Goal: Task Accomplishment & Management: Use online tool/utility

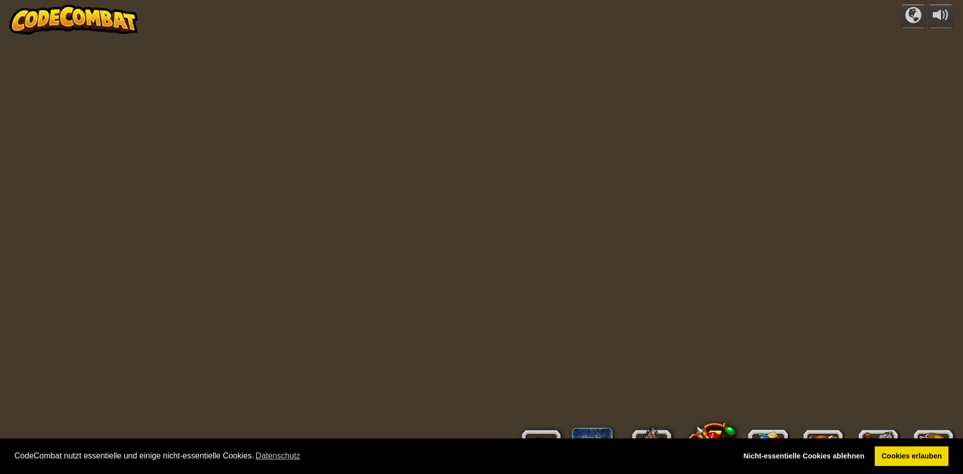
select select "de-DE"
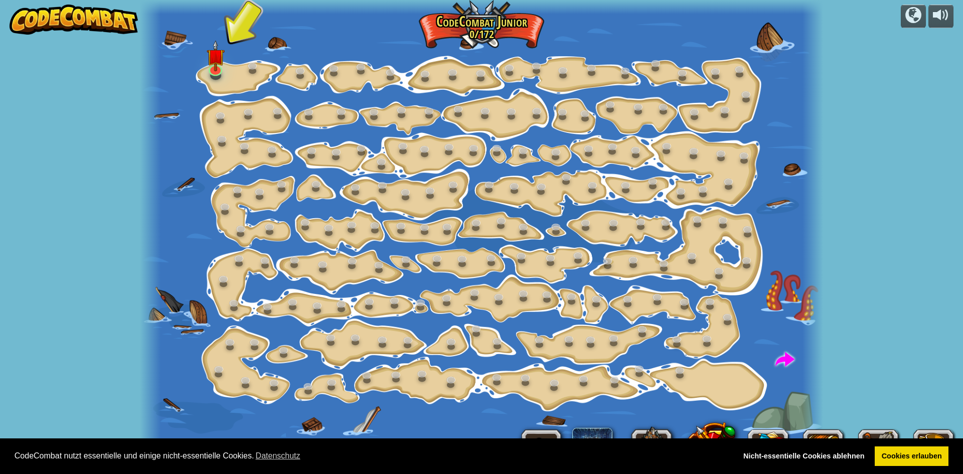
click at [835, 80] on div "powered by Schrittweise Änderung (Gesperrt) Ändere Schritt-Argumente. Sei Smart…" at bounding box center [481, 237] width 963 height 474
click at [216, 71] on link at bounding box center [215, 67] width 20 height 20
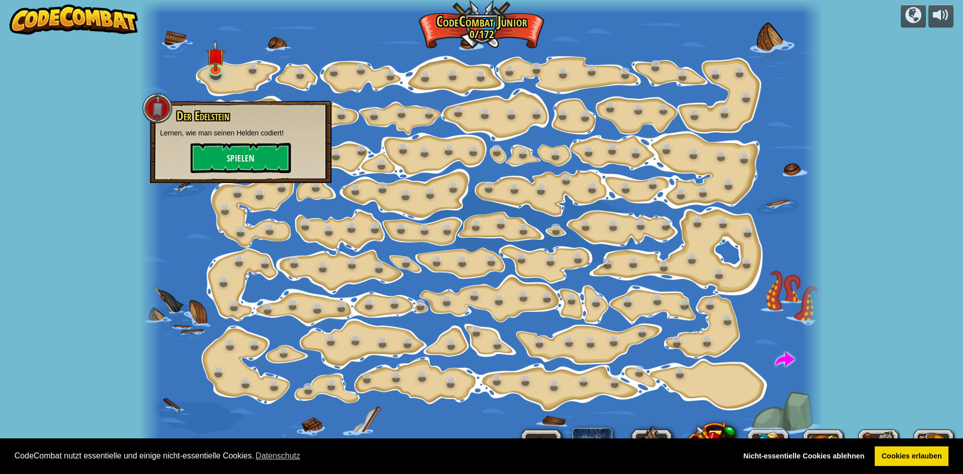
click at [102, 283] on div "powered by Schrittweise Änderung (Gesperrt) Ändere Schritt-Argumente. Sei Smart…" at bounding box center [481, 237] width 963 height 474
click at [888, 460] on link "Cookies erlauben" at bounding box center [912, 456] width 74 height 20
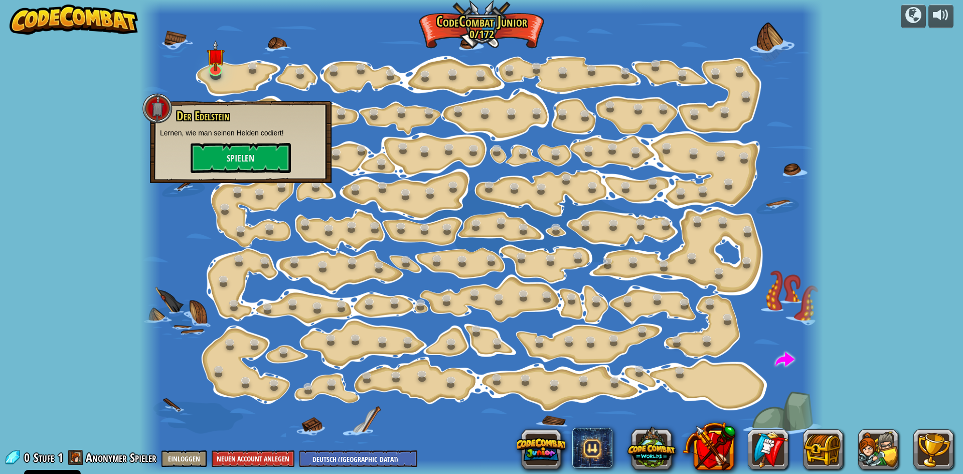
click at [254, 408] on div at bounding box center [481, 237] width 683 height 474
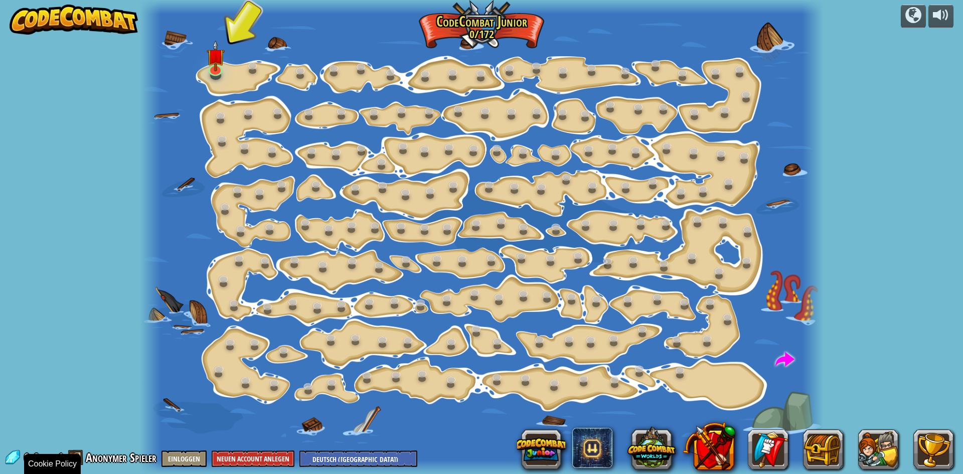
click at [216, 72] on link at bounding box center [215, 69] width 20 height 15
click at [0, 0] on button "Spielen" at bounding box center [0, 0] width 0 height 0
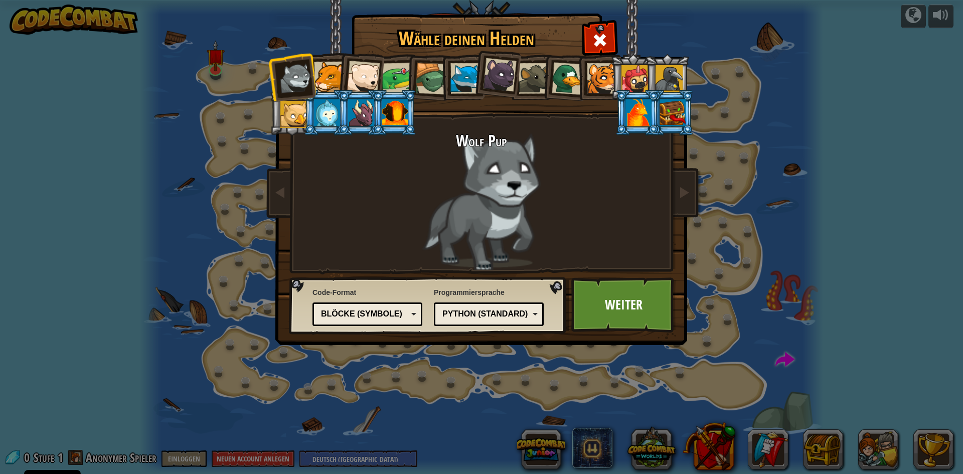
click at [330, 79] on div at bounding box center [329, 77] width 31 height 31
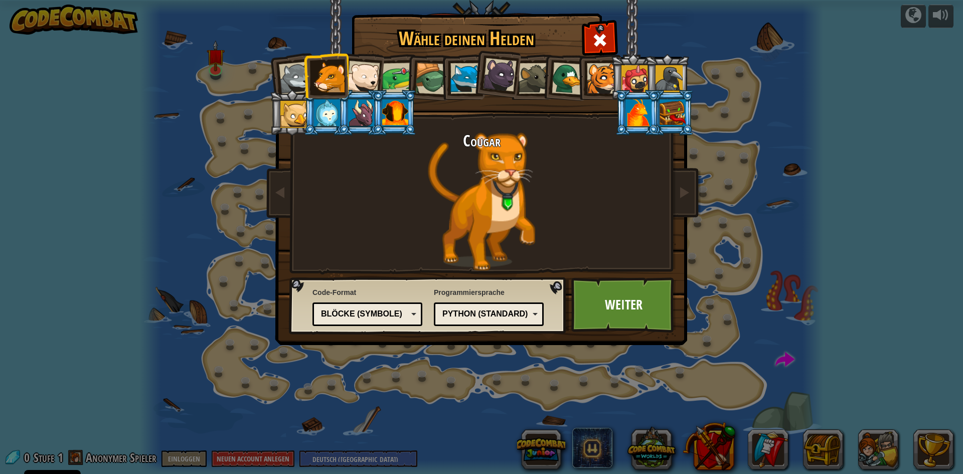
click at [372, 69] on div at bounding box center [363, 77] width 33 height 33
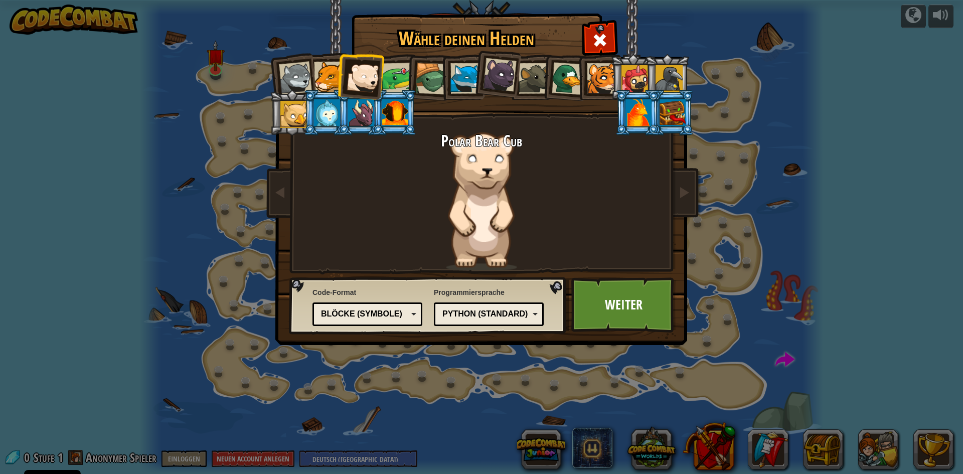
click at [679, 81] on div at bounding box center [669, 78] width 27 height 27
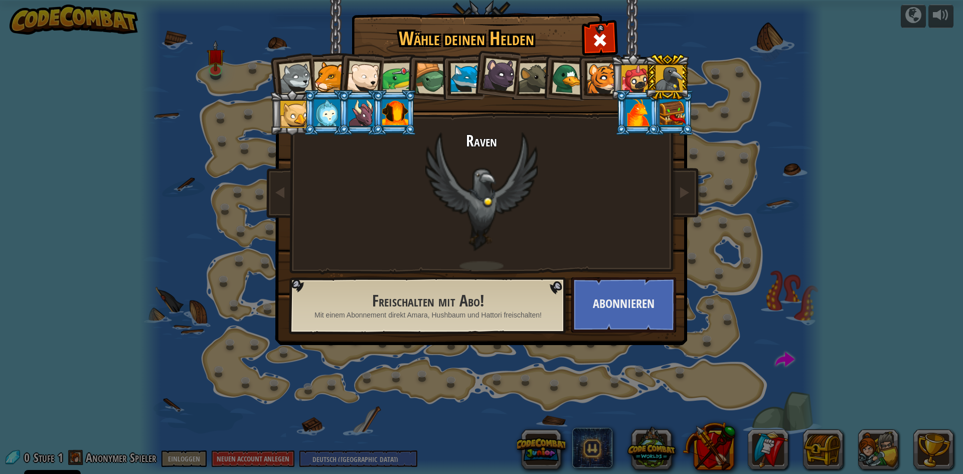
click at [637, 104] on div at bounding box center [639, 112] width 26 height 27
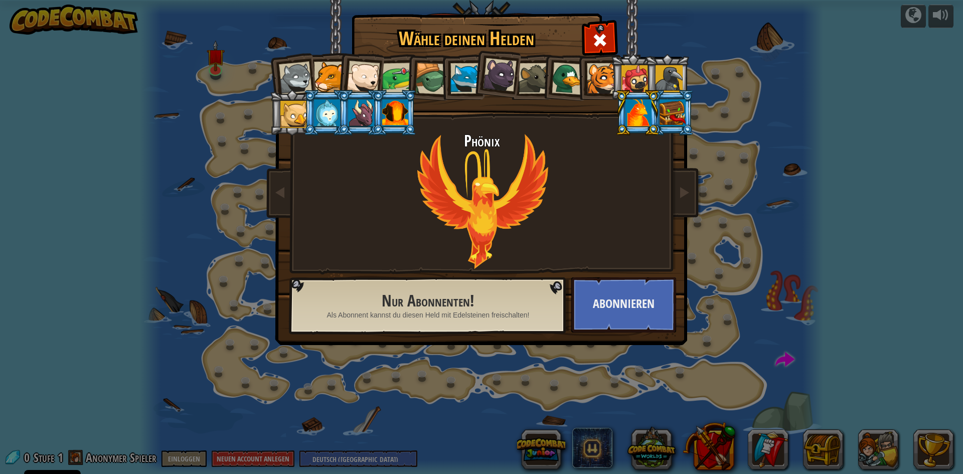
click at [559, 85] on div at bounding box center [568, 78] width 33 height 33
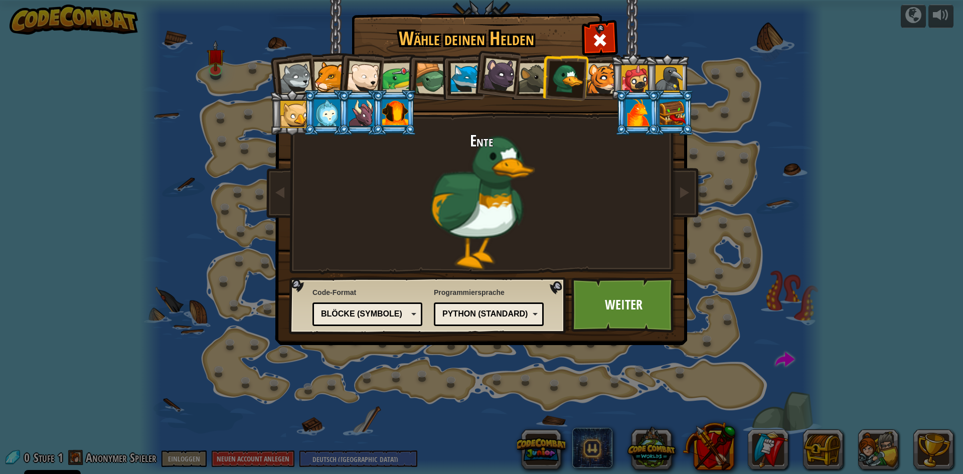
click at [588, 64] on li at bounding box center [565, 77] width 48 height 49
click at [633, 74] on div at bounding box center [635, 78] width 27 height 27
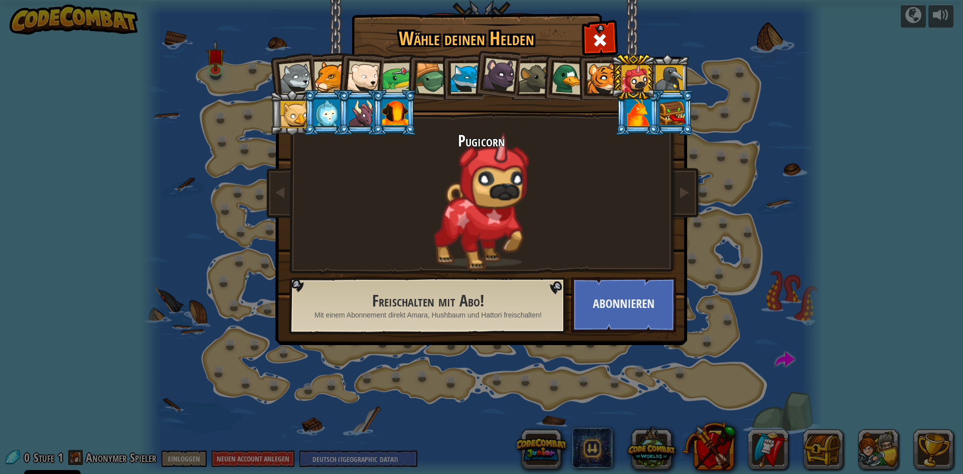
click at [571, 63] on li at bounding box center [565, 77] width 48 height 49
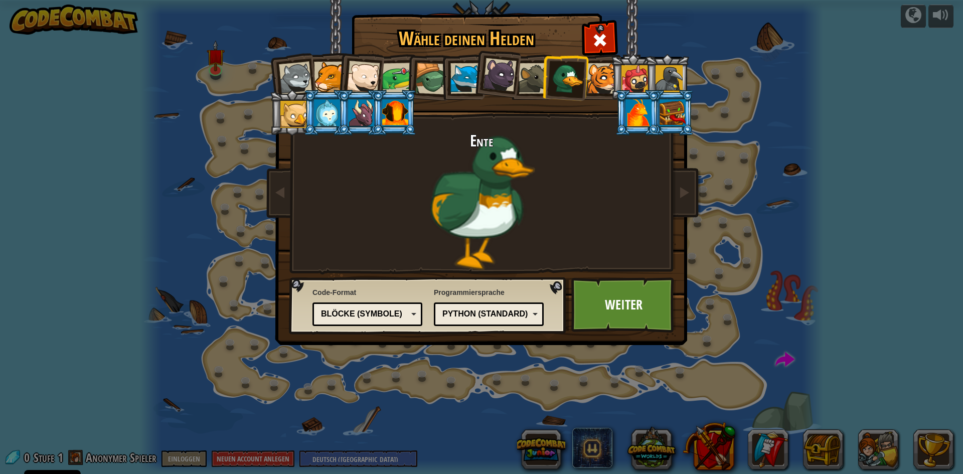
click at [503, 88] on div at bounding box center [500, 75] width 34 height 34
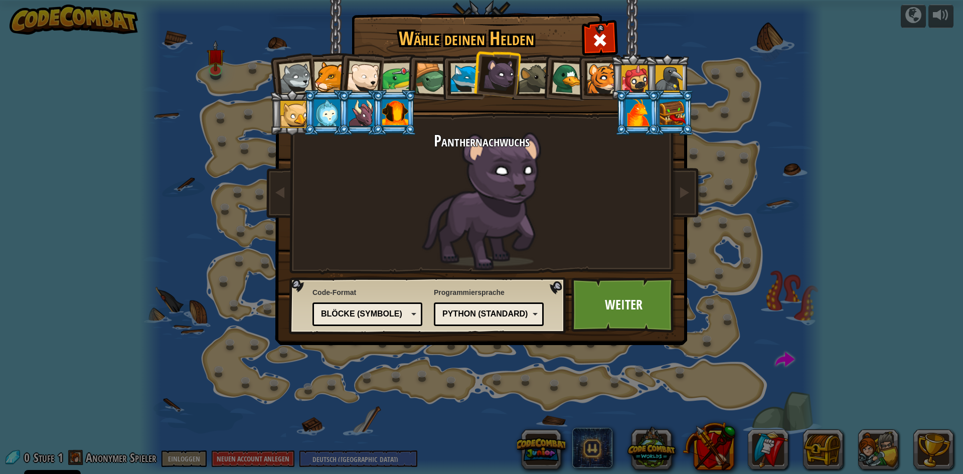
drag, startPoint x: 575, startPoint y: 91, endPoint x: 558, endPoint y: 83, distance: 18.6
click at [574, 90] on div at bounding box center [568, 78] width 33 height 33
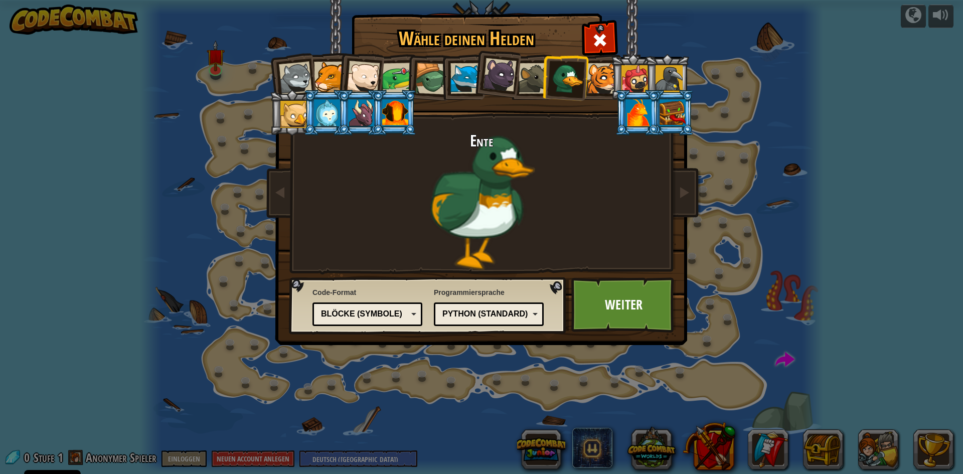
click at [398, 67] on div at bounding box center [397, 78] width 31 height 31
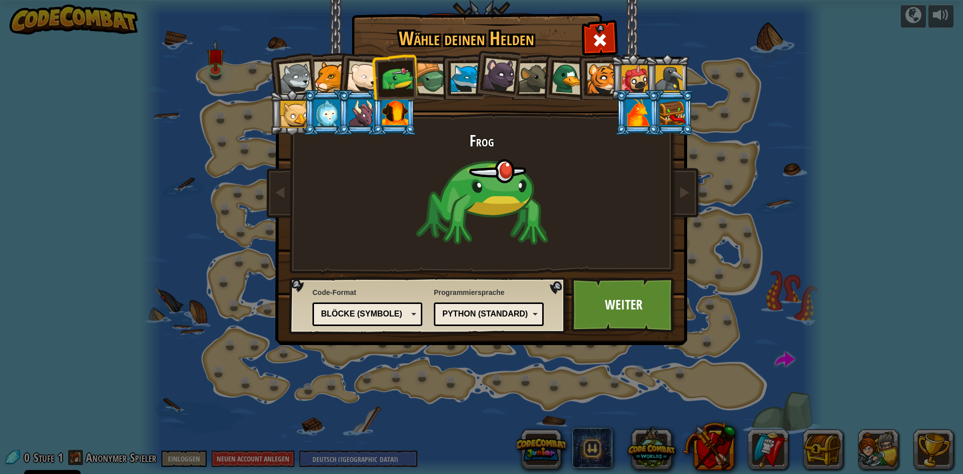
click at [446, 81] on li at bounding box center [462, 77] width 45 height 46
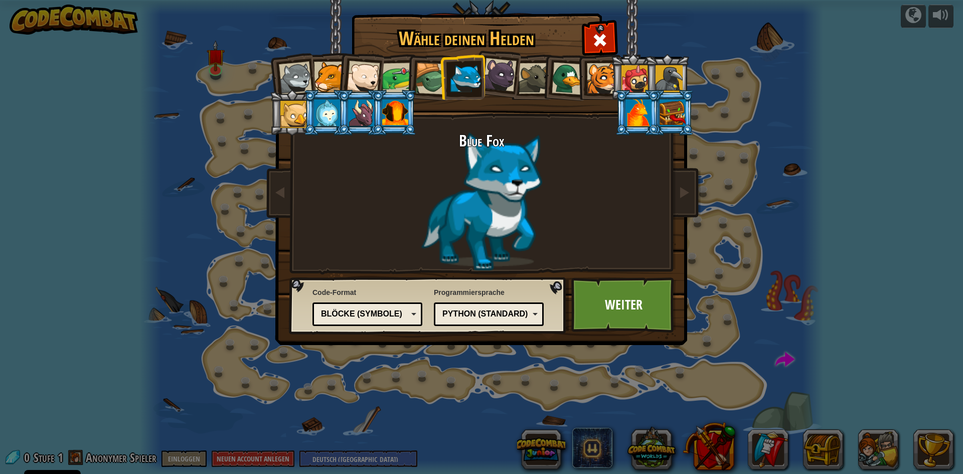
click at [522, 87] on div at bounding box center [534, 78] width 31 height 31
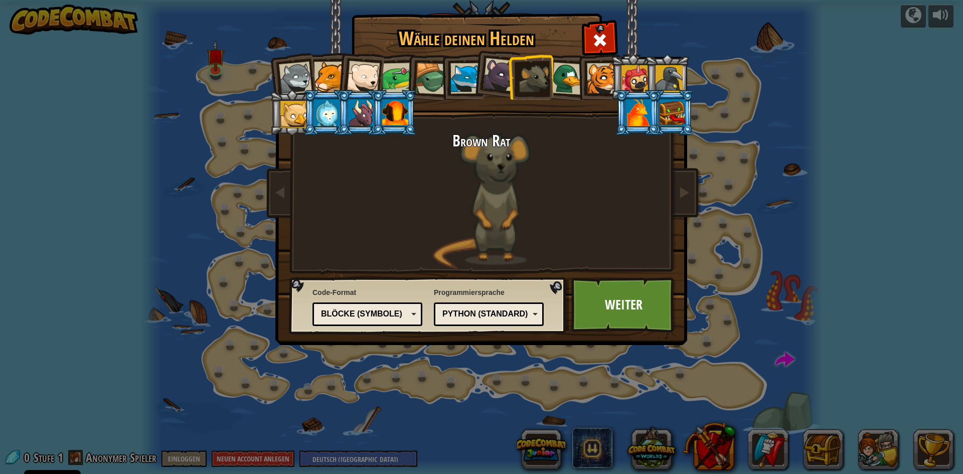
click at [499, 74] on div at bounding box center [500, 75] width 34 height 34
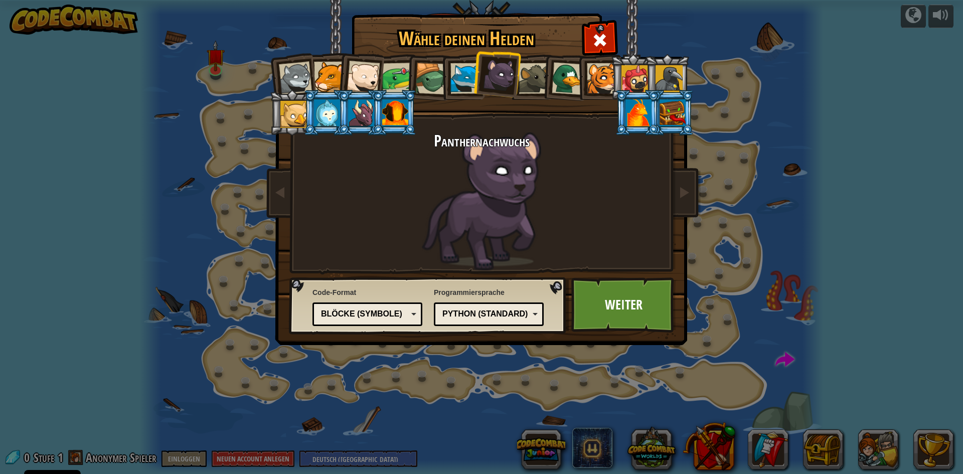
click at [536, 91] on div at bounding box center [534, 78] width 31 height 31
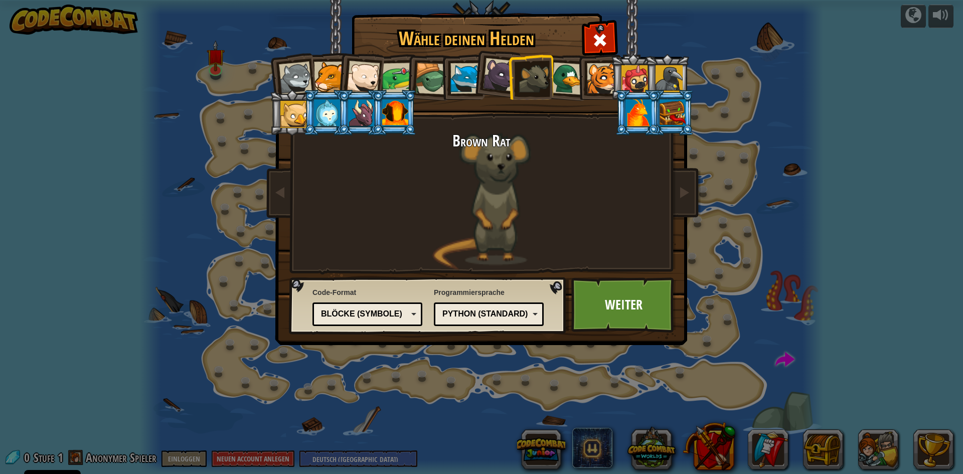
click at [564, 79] on div at bounding box center [568, 78] width 33 height 33
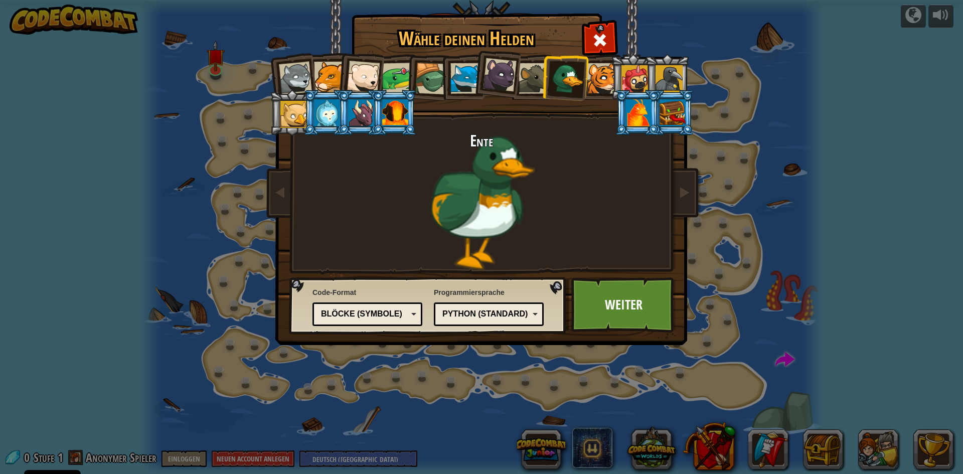
click at [300, 79] on div at bounding box center [295, 78] width 33 height 33
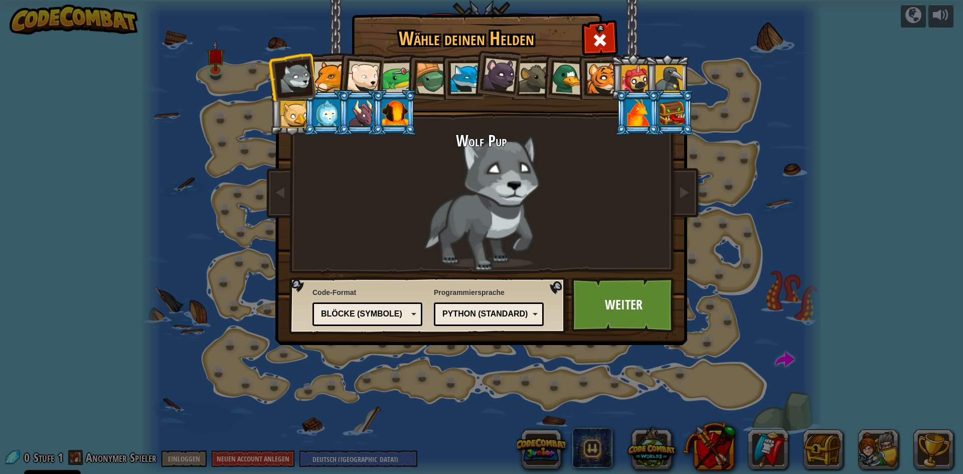
click at [364, 67] on div at bounding box center [363, 77] width 33 height 33
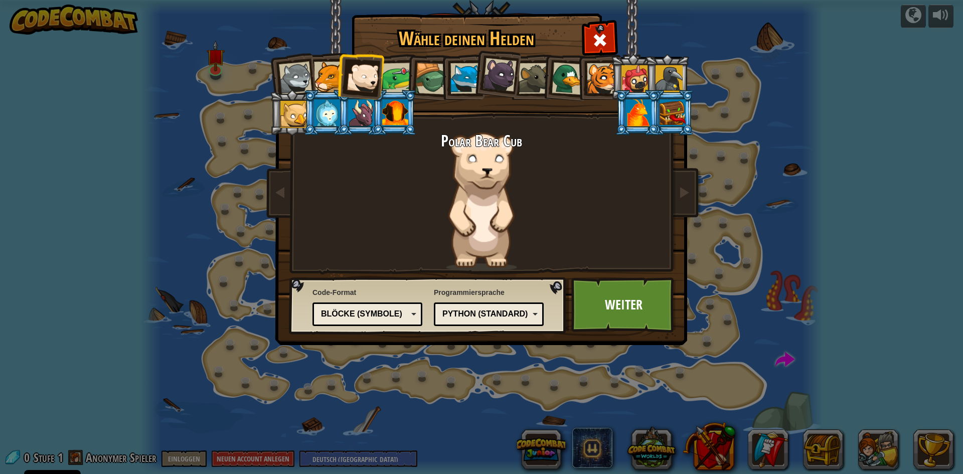
click at [413, 319] on div "Blöcke (Symbole)" at bounding box center [367, 314] width 97 height 16
click at [572, 81] on div at bounding box center [568, 78] width 33 height 33
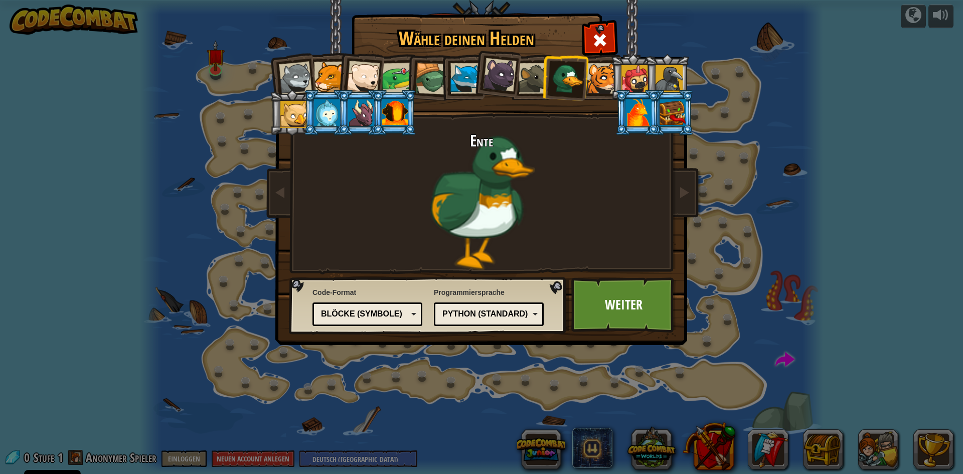
click at [420, 307] on div "Textcode Blöcke und Code Blöcke Blöcke (Symbole) Blöcke (Symbole)" at bounding box center [368, 314] width 110 height 24
click at [520, 86] on div at bounding box center [534, 78] width 31 height 31
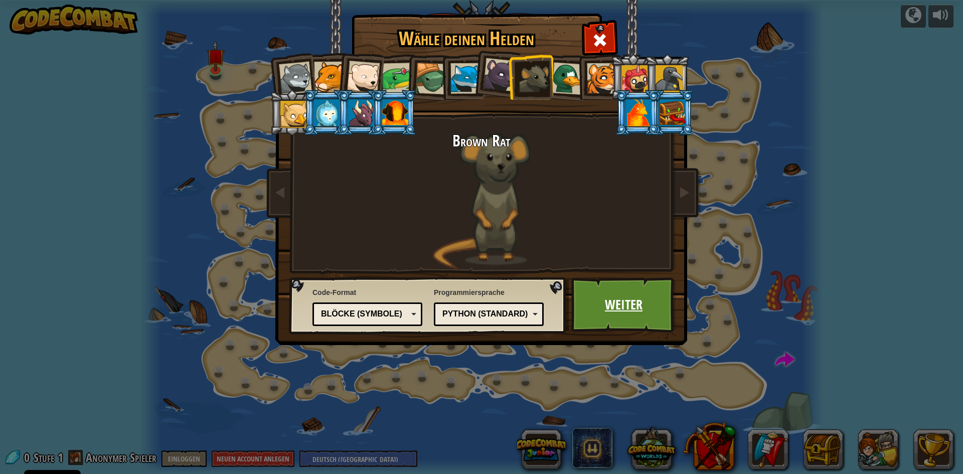
click at [617, 311] on link "Weiter" at bounding box center [623, 304] width 105 height 55
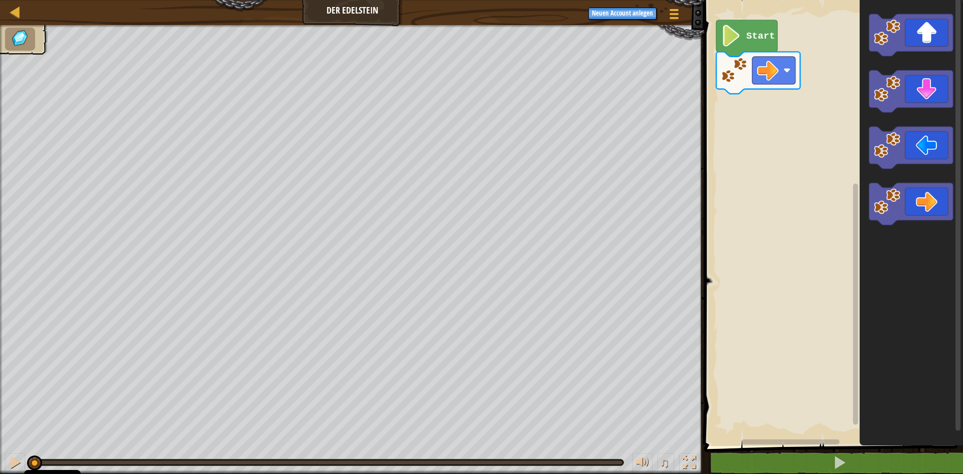
click at [725, 35] on image "Blockly Arbeitsbereich" at bounding box center [731, 36] width 21 height 22
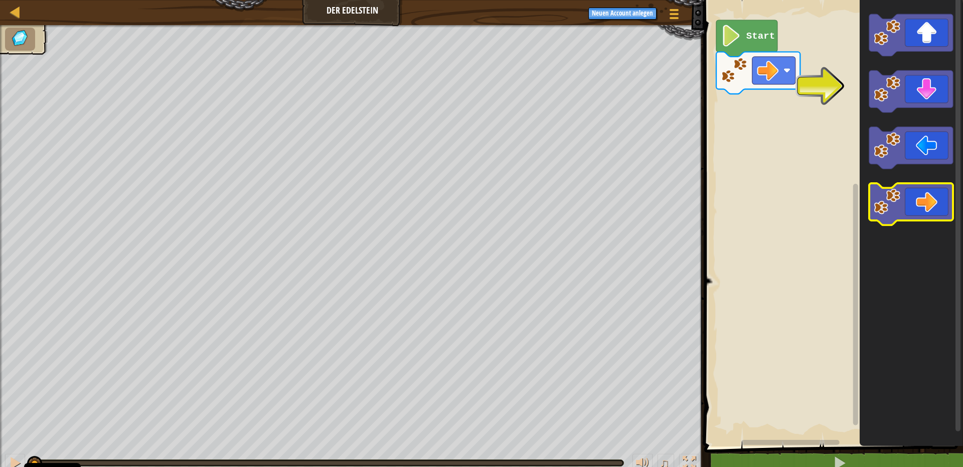
click at [913, 211] on icon "Blockly Arbeitsbereich" at bounding box center [911, 204] width 84 height 42
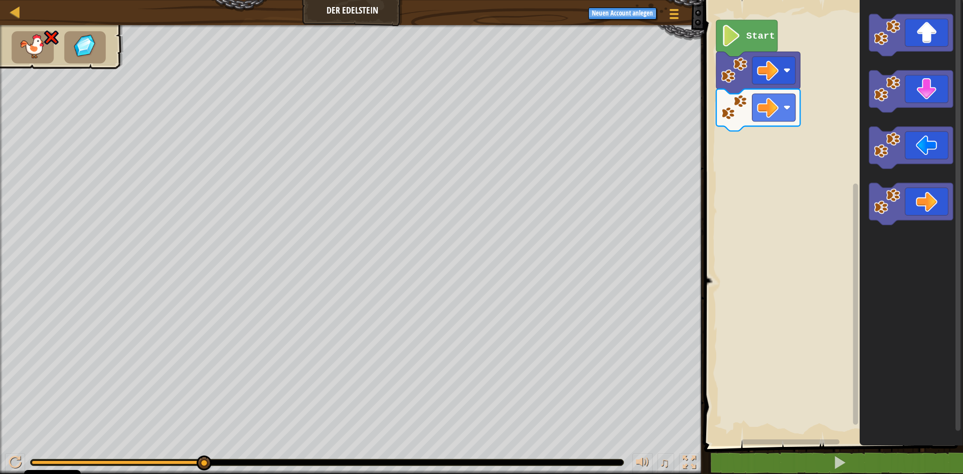
click at [736, 107] on image "Blockly Arbeitsbereich" at bounding box center [734, 107] width 27 height 27
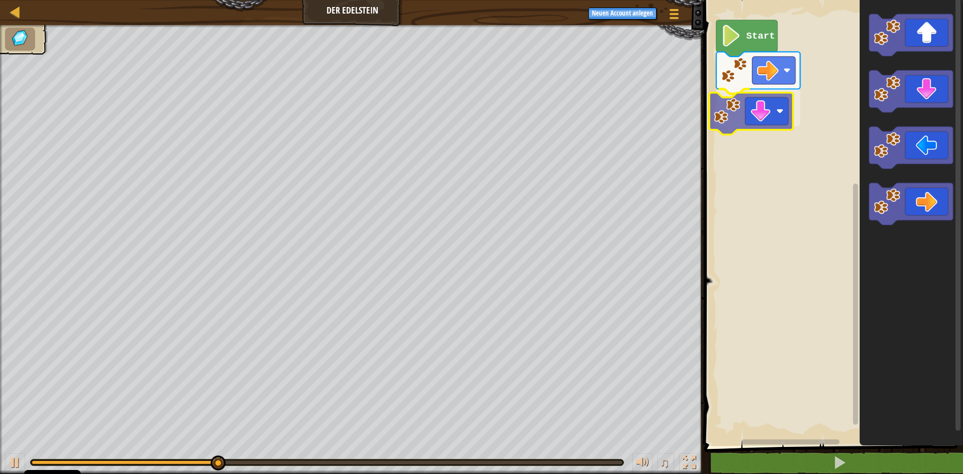
click at [723, 109] on div "Start" at bounding box center [832, 220] width 262 height 451
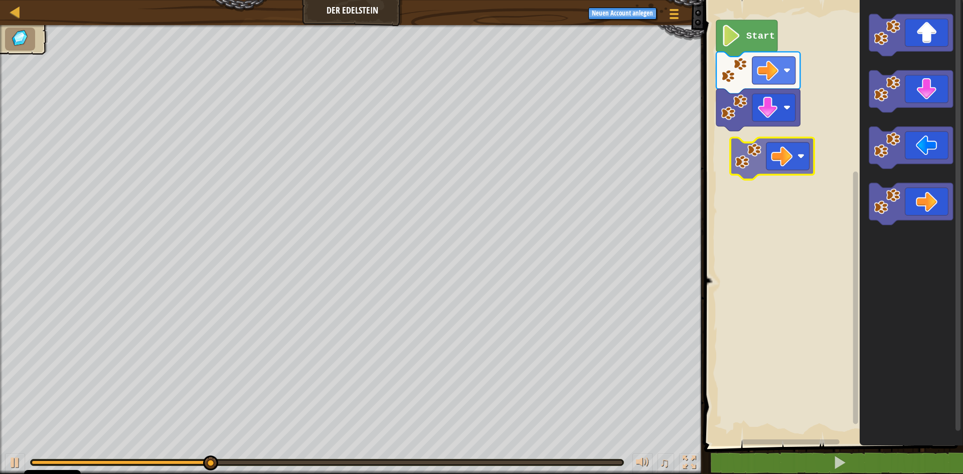
click at [742, 158] on div "Start" at bounding box center [832, 220] width 262 height 451
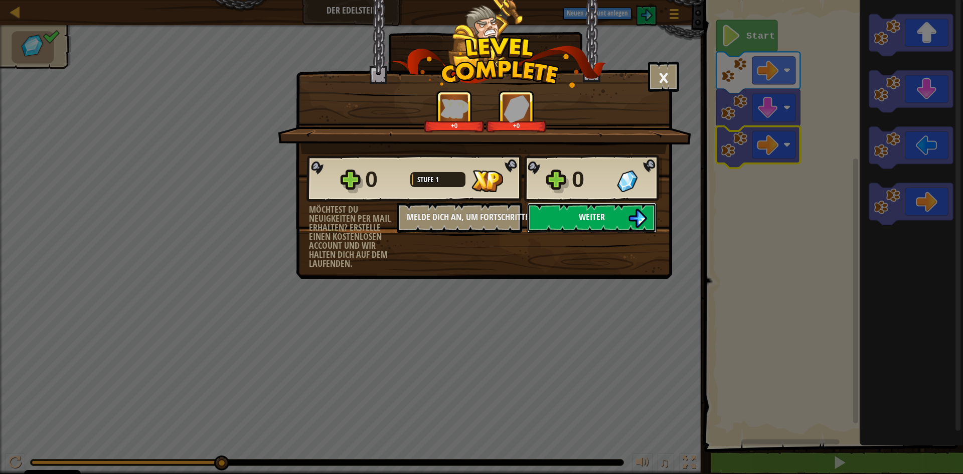
click at [592, 224] on button "Weiter" at bounding box center [591, 218] width 129 height 30
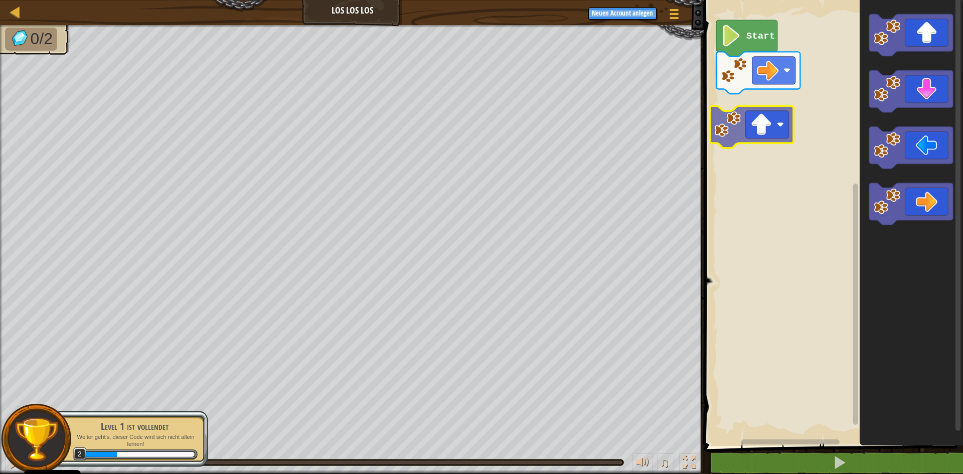
click at [728, 110] on div "Start" at bounding box center [832, 220] width 262 height 451
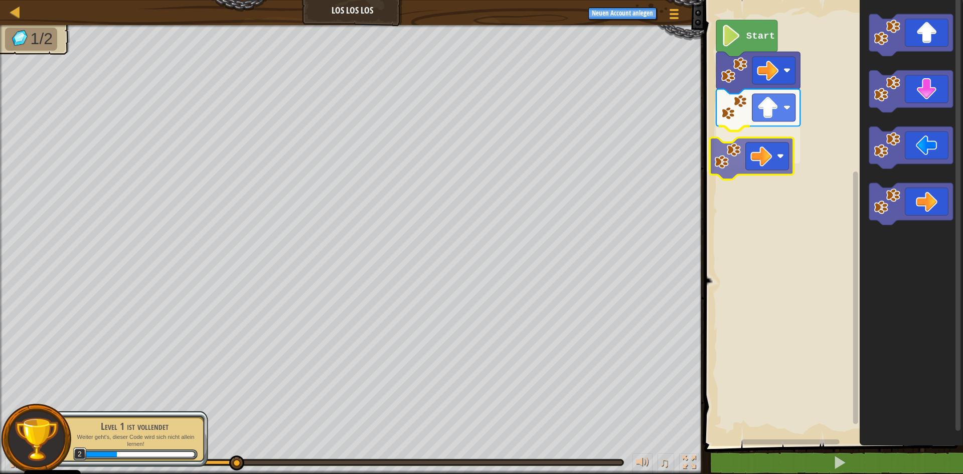
click at [733, 154] on div "Start" at bounding box center [832, 220] width 262 height 451
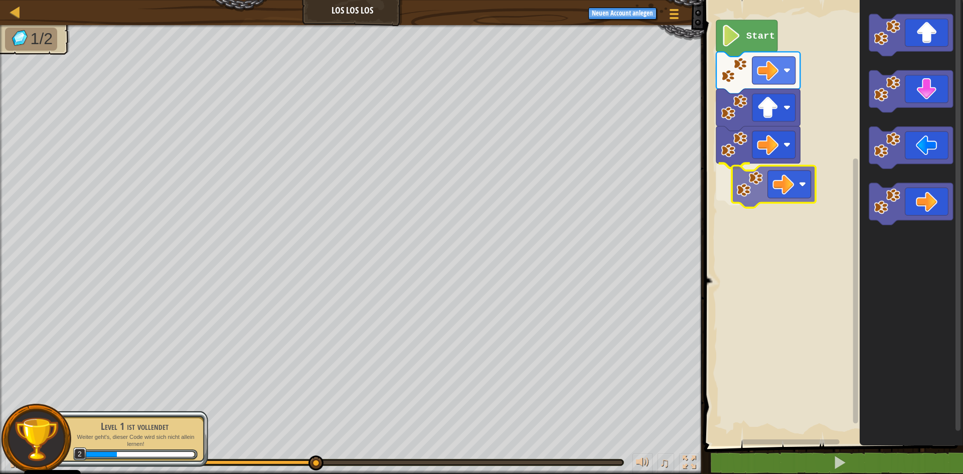
click at [742, 181] on div "Start" at bounding box center [832, 220] width 262 height 451
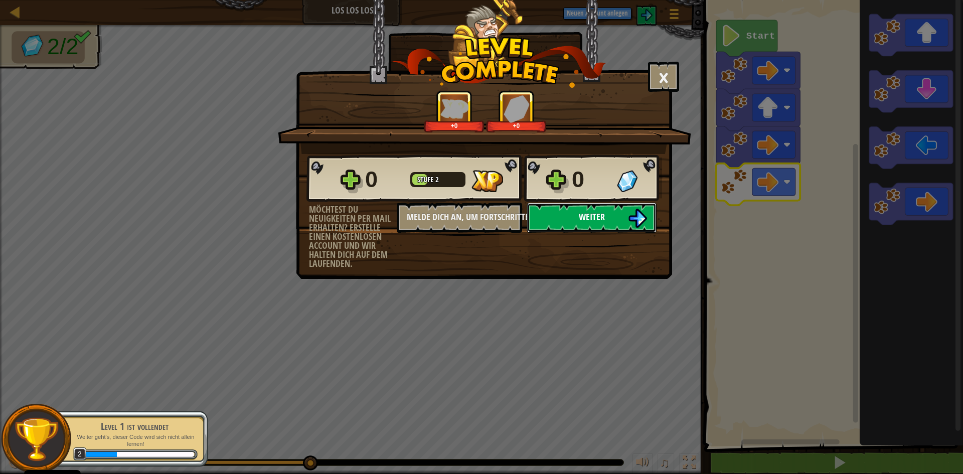
click at [588, 222] on span "Weiter" at bounding box center [592, 217] width 26 height 13
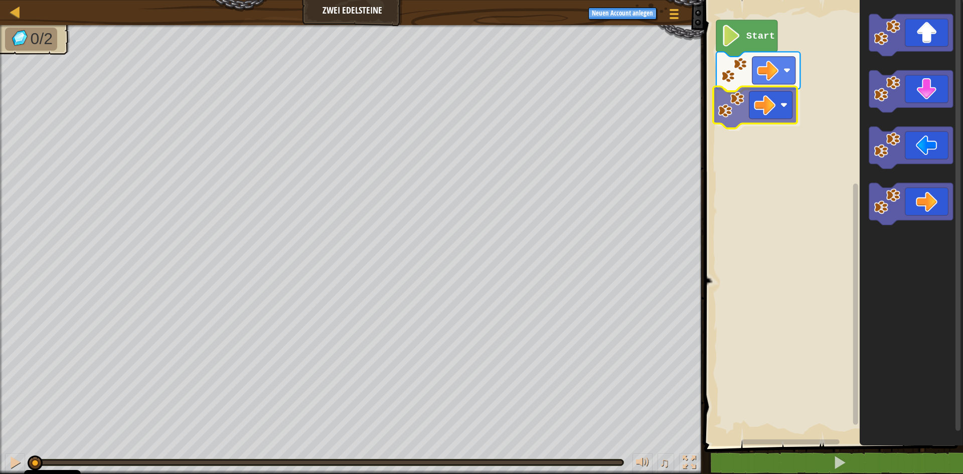
click at [743, 120] on div "Start" at bounding box center [832, 220] width 262 height 451
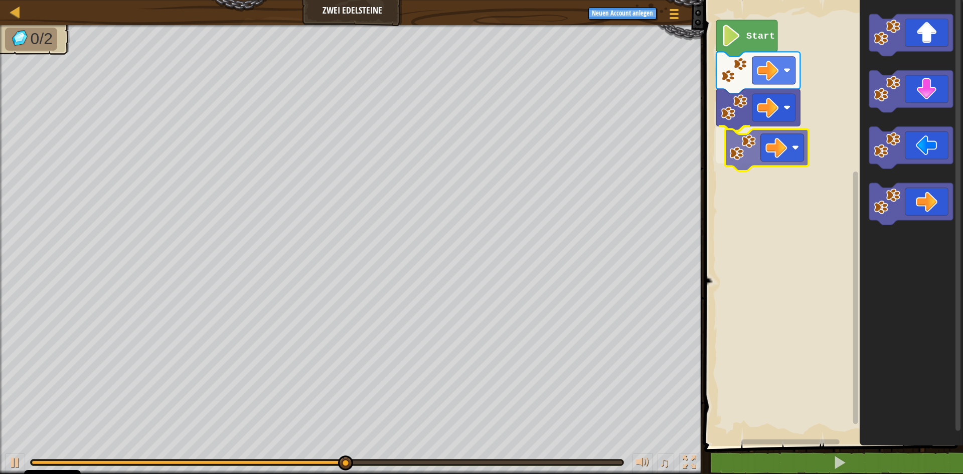
click at [739, 155] on div "Start" at bounding box center [832, 220] width 262 height 451
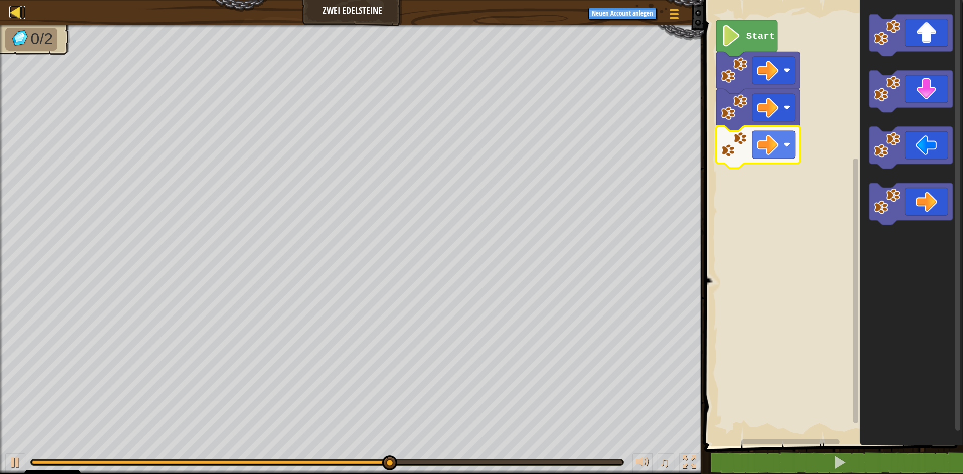
click at [12, 11] on div at bounding box center [15, 12] width 13 height 13
select select "de-DE"
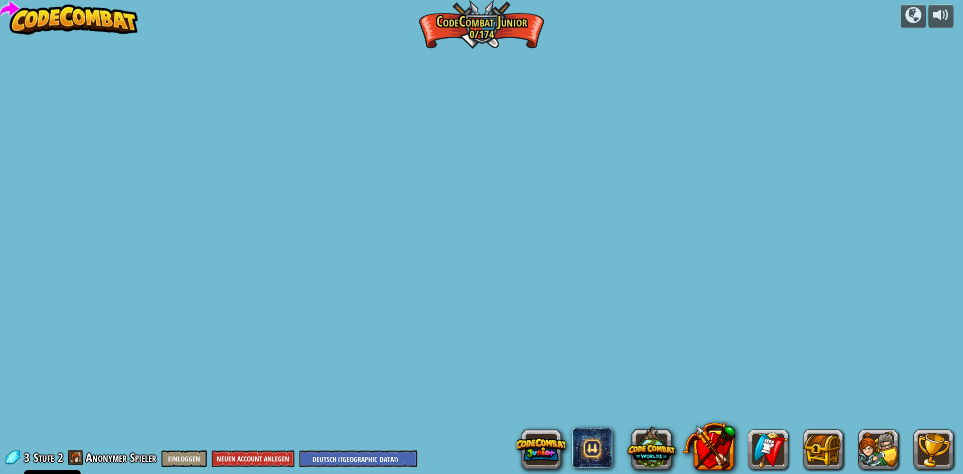
select select "de-DE"
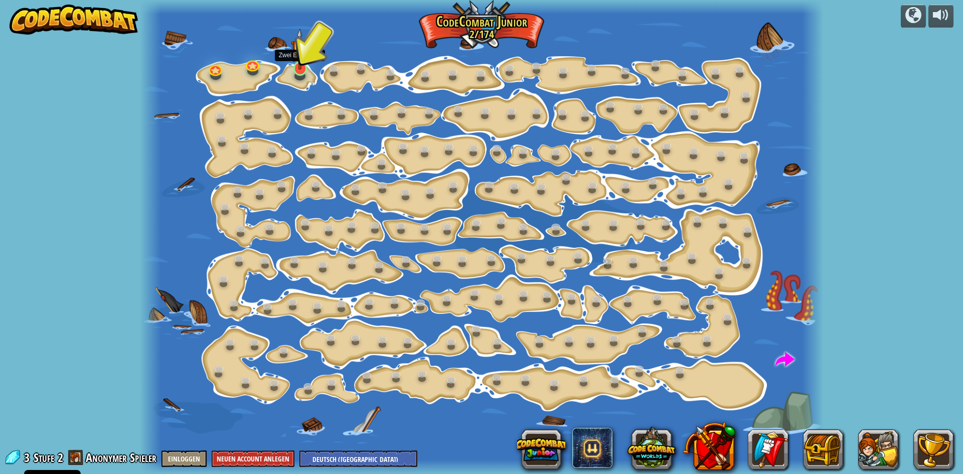
click at [299, 69] on img at bounding box center [300, 49] width 18 height 42
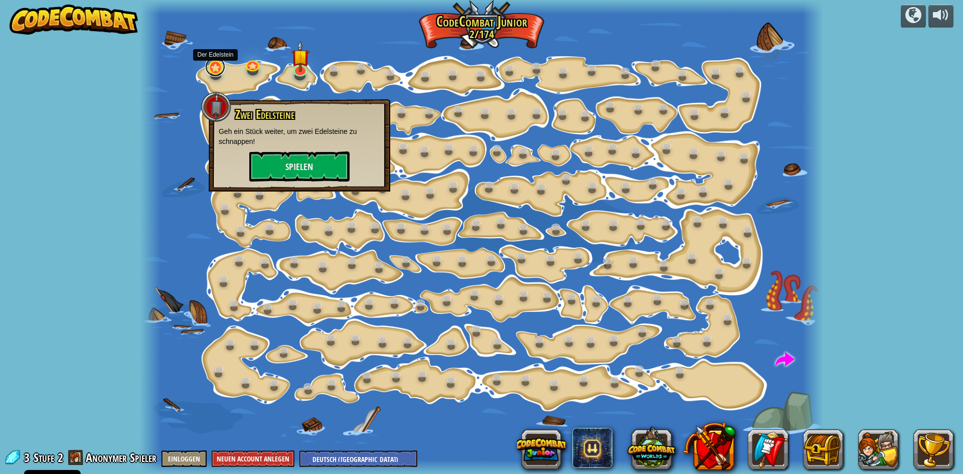
click at [210, 73] on link at bounding box center [215, 67] width 20 height 20
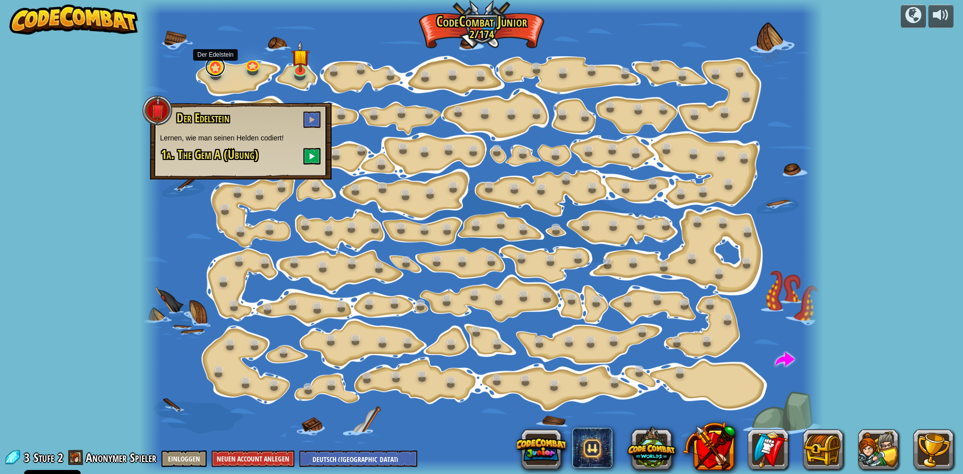
drag, startPoint x: 225, startPoint y: 80, endPoint x: 216, endPoint y: 73, distance: 11.4
click at [216, 73] on link at bounding box center [215, 67] width 20 height 20
click at [315, 123] on button at bounding box center [311, 119] width 17 height 17
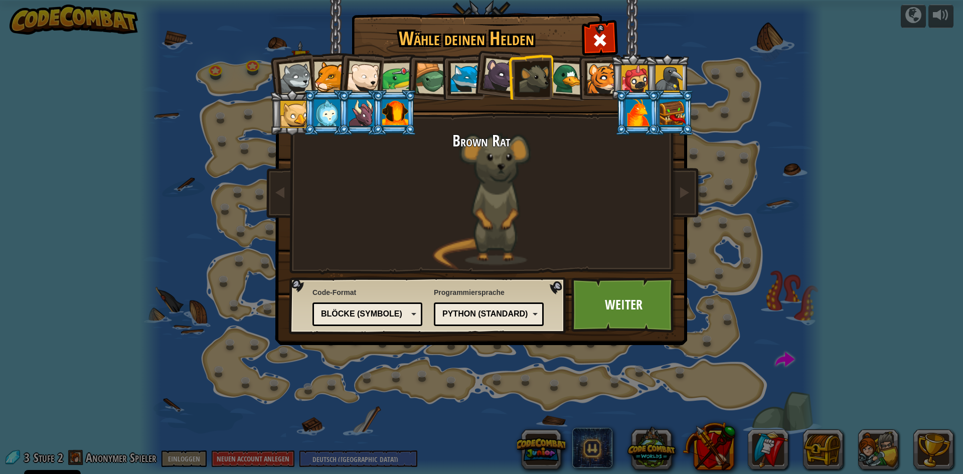
click at [392, 313] on div "Blöcke (Symbole)" at bounding box center [364, 314] width 87 height 12
click at [603, 308] on link "Weiter" at bounding box center [623, 304] width 105 height 55
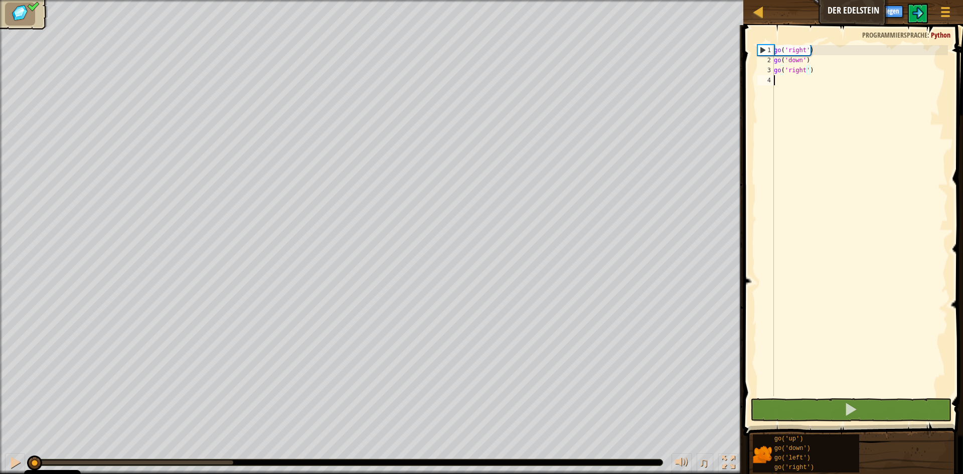
click at [783, 81] on div "go ( 'right' ) go ( 'down' ) go ( 'right' )" at bounding box center [860, 230] width 176 height 371
click at [815, 410] on button at bounding box center [850, 409] width 201 height 23
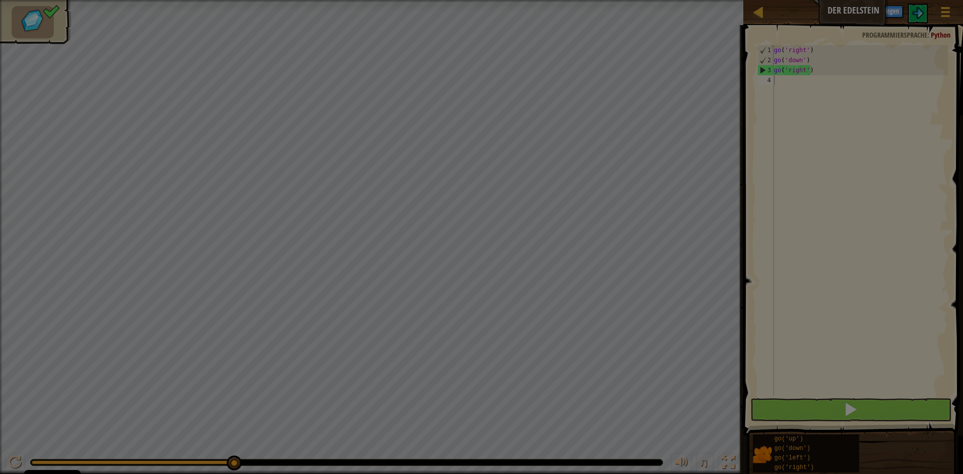
scroll to position [5, 0]
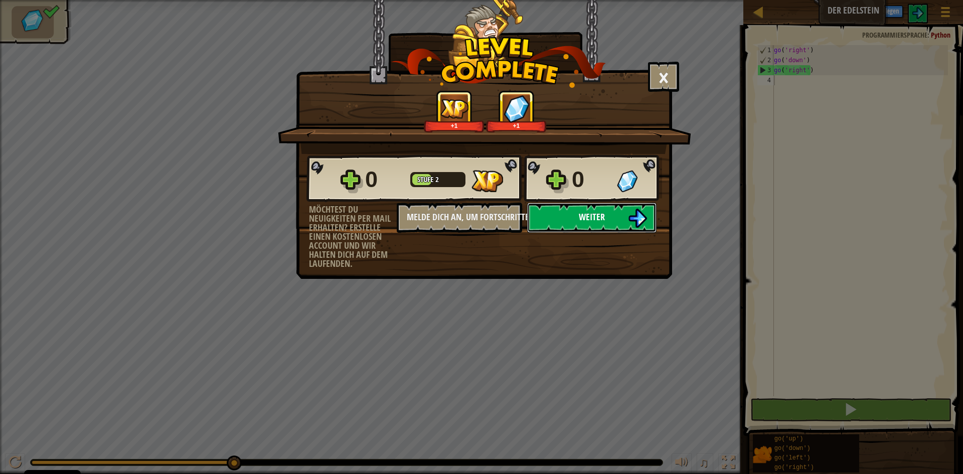
click at [599, 224] on button "Weiter" at bounding box center [591, 218] width 129 height 30
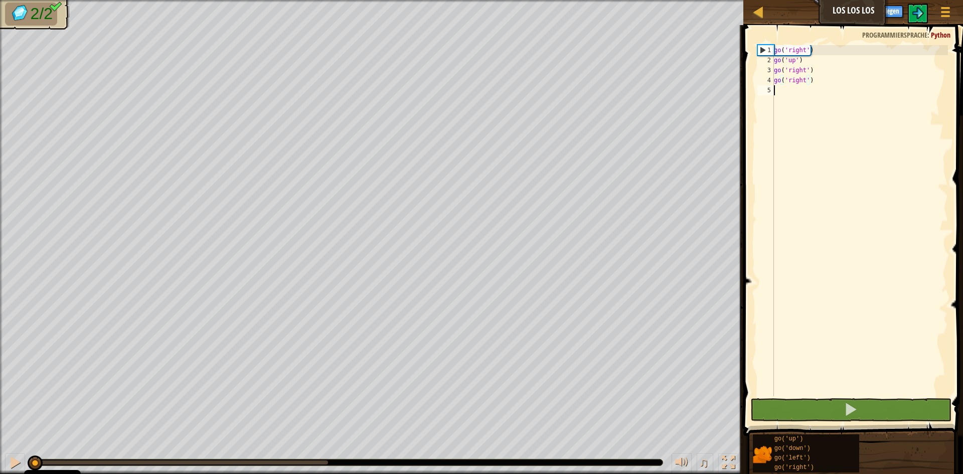
click at [856, 379] on div "go ( 'right' ) go ( 'up' ) go ( 'right' ) go ( 'right' )" at bounding box center [860, 230] width 176 height 371
click at [838, 410] on button at bounding box center [850, 409] width 201 height 23
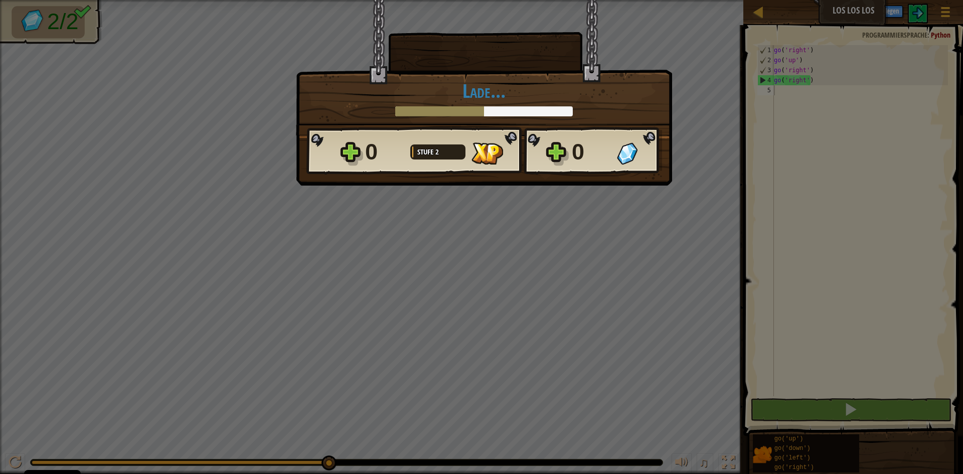
scroll to position [5, 0]
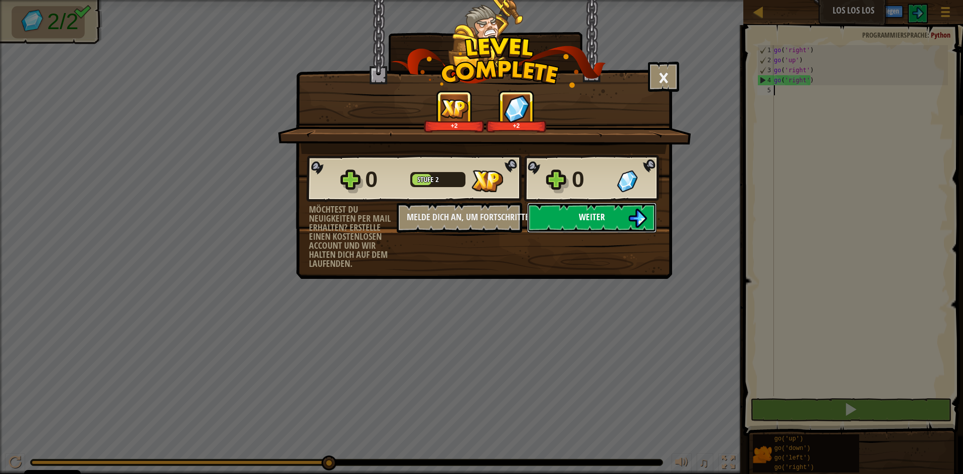
click at [584, 211] on span "Weiter" at bounding box center [592, 217] width 26 height 13
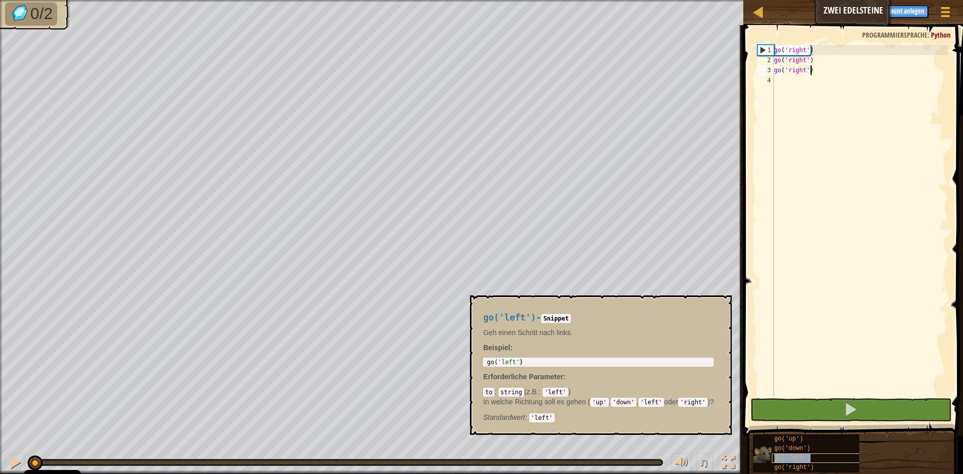
click at [795, 459] on span "go('left')" at bounding box center [792, 457] width 36 height 7
click at [789, 83] on div "go ( 'right' ) go ( 'right' ) go ( 'right' )" at bounding box center [860, 230] width 176 height 371
click at [808, 452] on div "go('down')" at bounding box center [820, 449] width 96 height 10
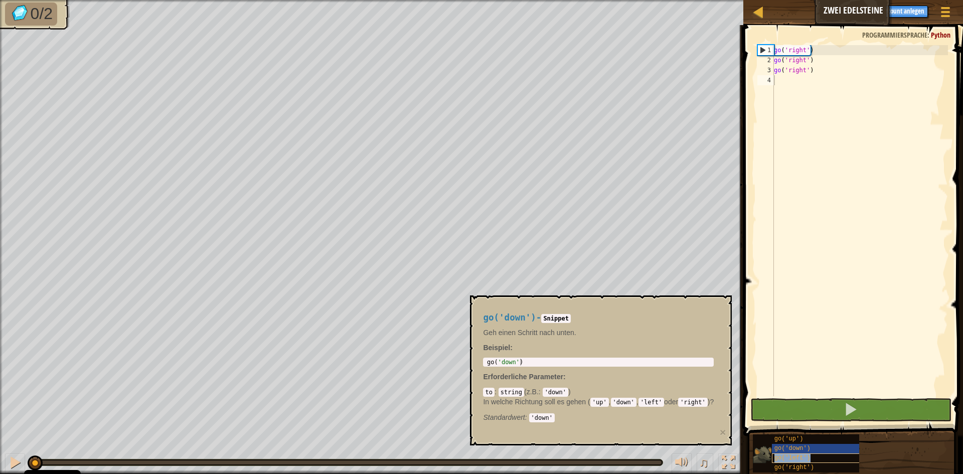
click at [806, 457] on span "go('left')" at bounding box center [792, 457] width 36 height 7
drag, startPoint x: 806, startPoint y: 457, endPoint x: 799, endPoint y: 454, distance: 7.5
click at [799, 454] on span "go('left')" at bounding box center [792, 457] width 36 height 7
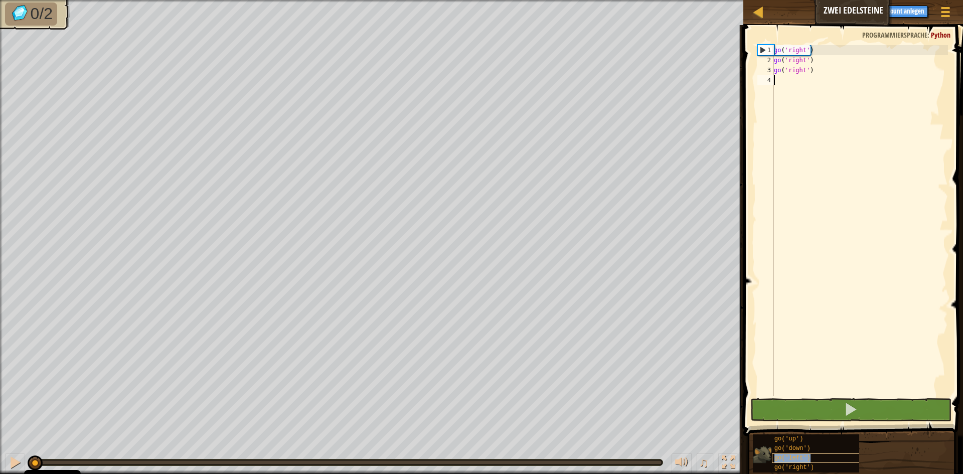
click at [798, 454] on div "go('left')" at bounding box center [820, 458] width 96 height 10
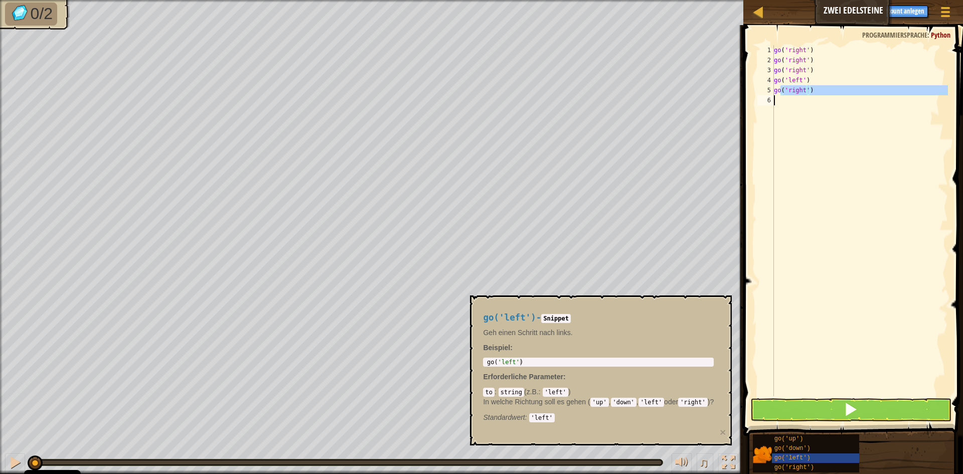
drag, startPoint x: 782, startPoint y: 91, endPoint x: 784, endPoint y: 107, distance: 16.2
click at [782, 114] on div "go ( 'right' ) go ( 'right' ) go ( 'right' ) go ( 'left' ) go ( 'right' )" at bounding box center [860, 230] width 176 height 371
click at [813, 89] on div "go ( 'right' ) go ( 'right' ) go ( 'right' ) go ( 'left' ) go ( 'right' )" at bounding box center [860, 220] width 176 height 351
click at [720, 426] on div "go('left') - Snippet Geh einen Schritt nach links. Beispiel : 1 go ( 'left' ) ה…" at bounding box center [598, 364] width 245 height 123
click at [718, 430] on div "go('left') - Snippet Geh einen Schritt nach links. Beispiel : 1 go ( 'left' ) ה…" at bounding box center [601, 370] width 262 height 150
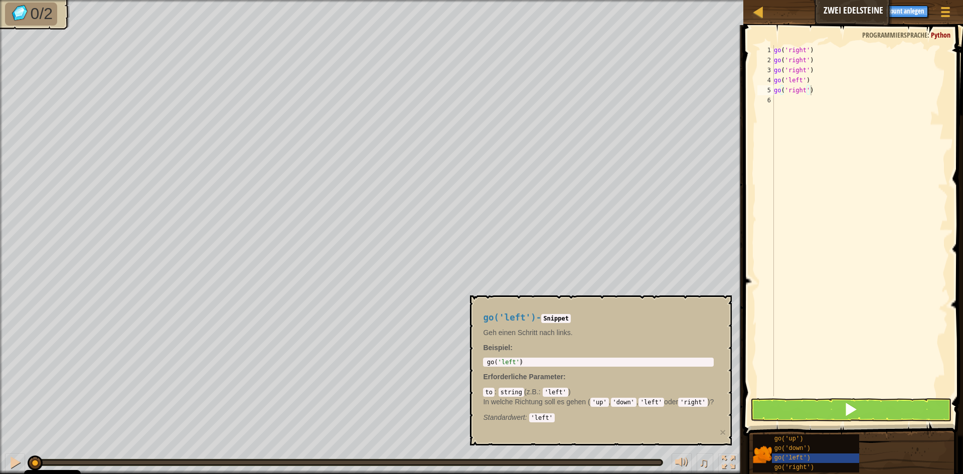
click at [718, 433] on div "go('left') - Snippet Geh einen Schritt nach links. Beispiel : 1 go ( 'left' ) ה…" at bounding box center [601, 370] width 262 height 150
click at [722, 431] on div "go('left') - Snippet Geh einen Schritt nach links. Beispiel : 1 go ( 'left' ) ה…" at bounding box center [601, 370] width 262 height 150
click at [721, 433] on button "×" at bounding box center [723, 432] width 6 height 11
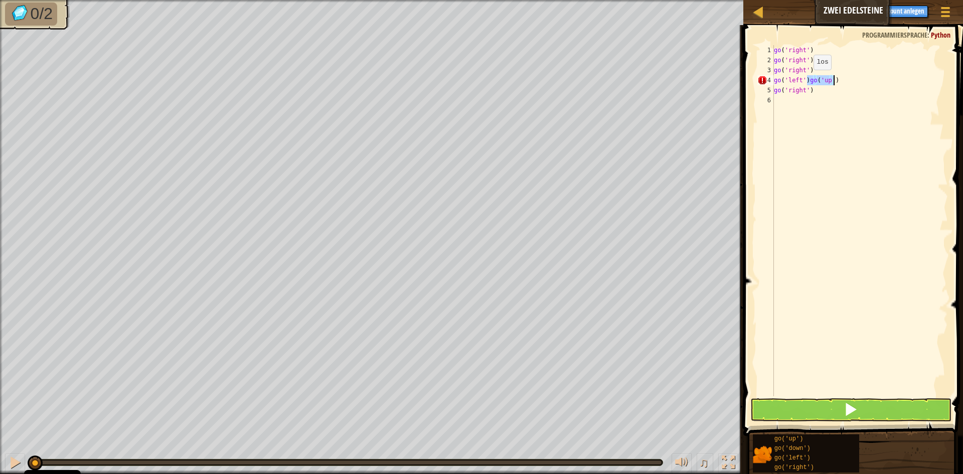
click at [805, 80] on div "go ( 'right' ) go ( 'right' ) go ( 'right' ) go ( 'left' ) go ( 'up' ) go ( 'ri…" at bounding box center [860, 230] width 176 height 371
click at [805, 79] on div "go ( 'right' ) go ( 'right' ) go ( 'right' ) go ( 'left' ) go ( 'up' ) go ( 'ri…" at bounding box center [860, 230] width 176 height 371
click at [809, 79] on div "go ( 'right' ) go ( 'right' ) go ( 'right' ) go ( 'left' ) go ( 'up' ) go ( 'ri…" at bounding box center [860, 230] width 176 height 371
click at [817, 92] on div "go ( 'right' ) go ( 'right' ) go ( 'right' ) go ( 'up' ) go ( 'right' )" at bounding box center [860, 230] width 176 height 371
type textarea "g"
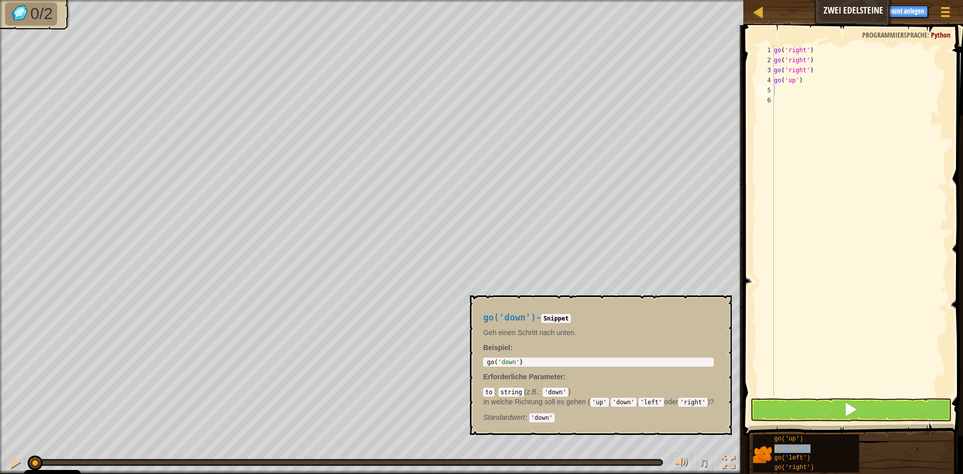
type textarea "go('down')"
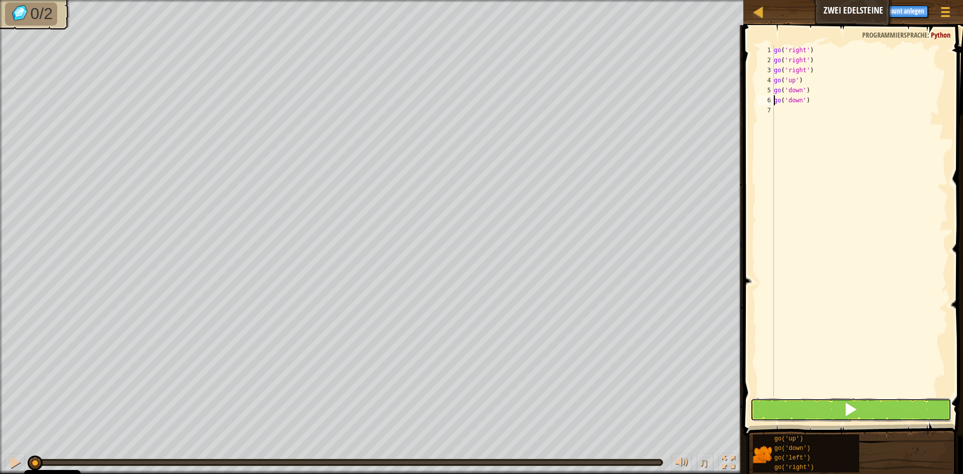
click at [826, 406] on button at bounding box center [850, 409] width 201 height 23
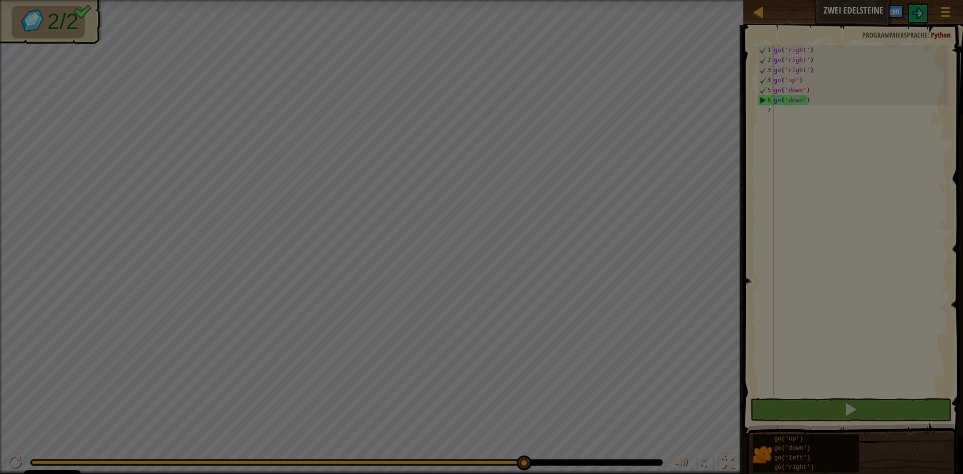
scroll to position [5, 1]
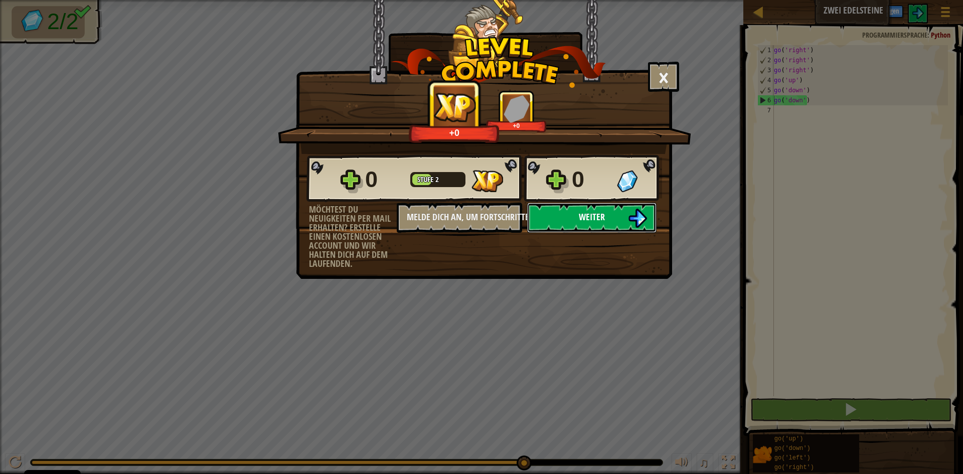
click at [616, 222] on button "Weiter" at bounding box center [591, 218] width 129 height 30
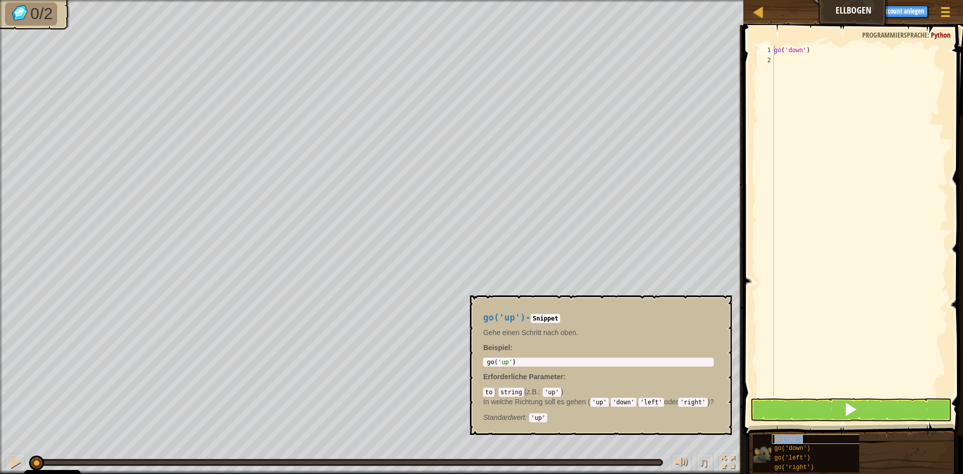
click at [787, 439] on span "go('up')" at bounding box center [788, 438] width 29 height 7
type textarea "go('left')"
click at [825, 409] on button at bounding box center [850, 409] width 201 height 23
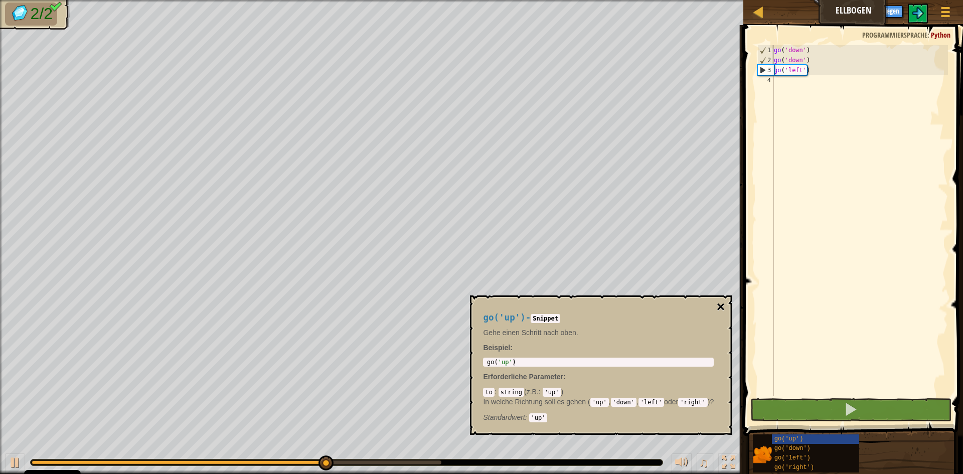
click at [723, 306] on button "×" at bounding box center [721, 307] width 8 height 14
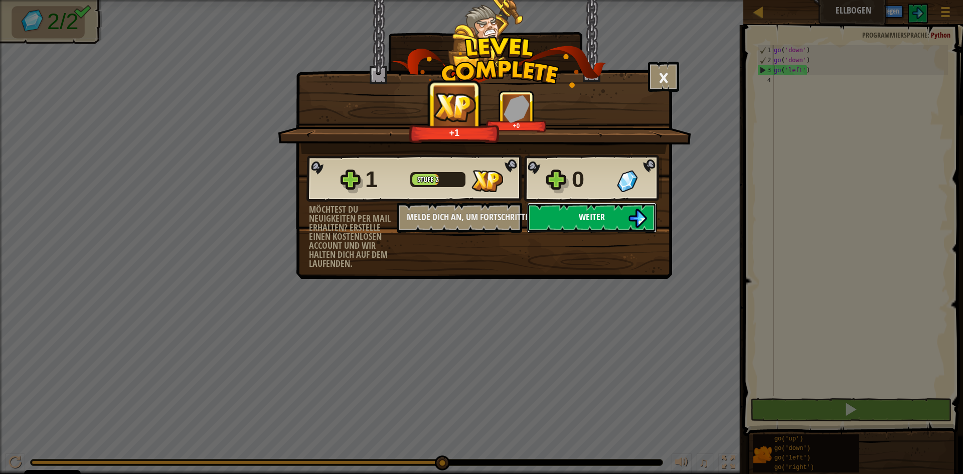
click at [609, 220] on button "Weiter" at bounding box center [591, 218] width 129 height 30
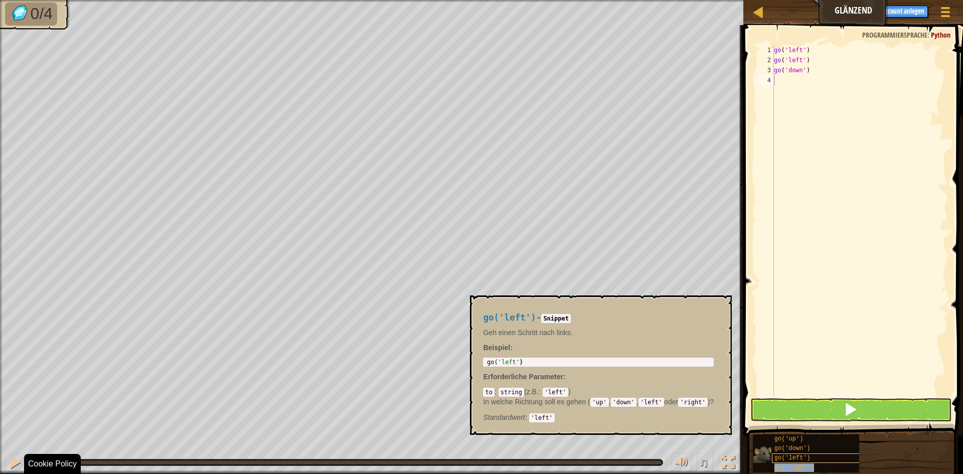
type textarea "go('right')"
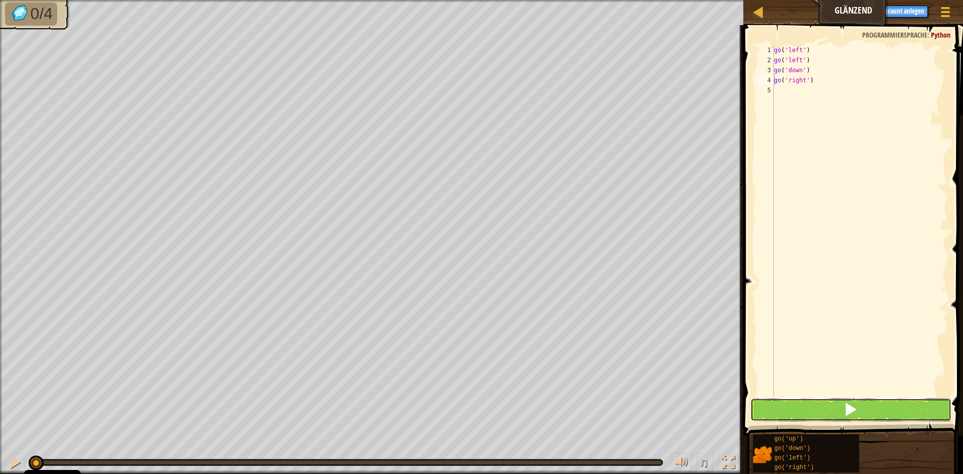
click at [833, 418] on button at bounding box center [850, 409] width 201 height 23
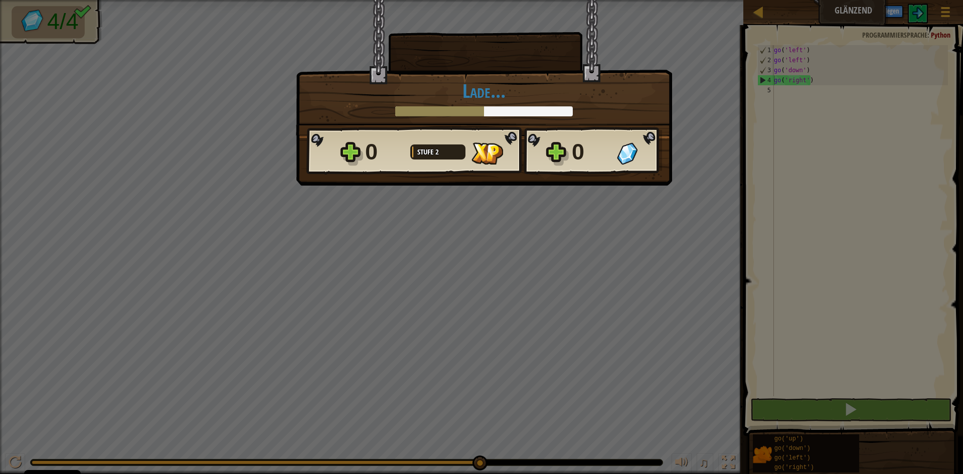
scroll to position [5, 1]
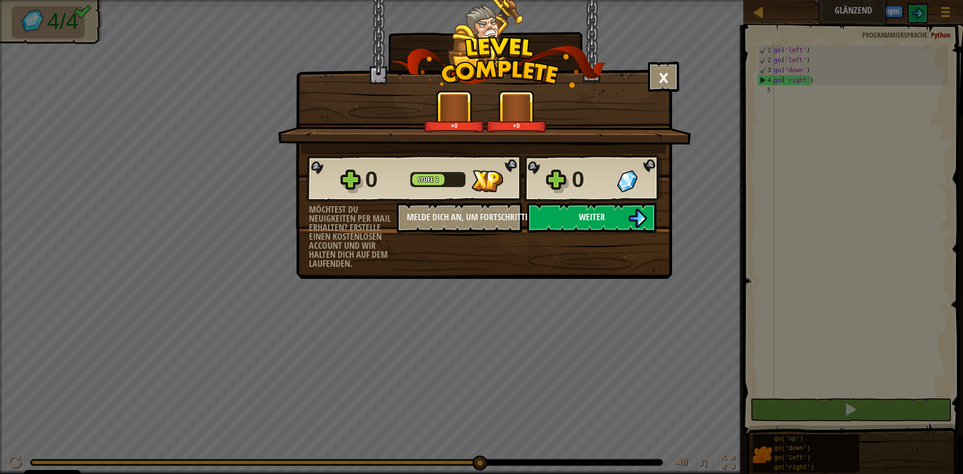
click at [597, 218] on span "Weiter" at bounding box center [592, 217] width 26 height 13
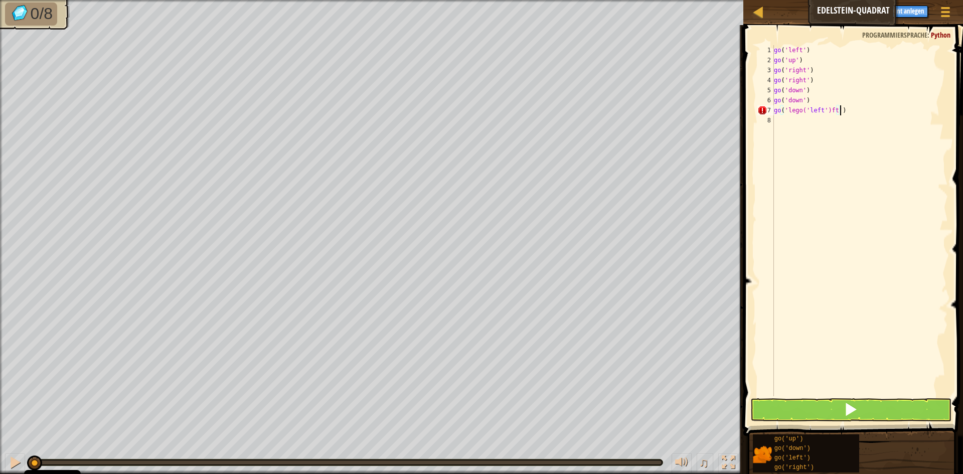
click at [842, 106] on div "go ( 'left' ) go ( 'up' ) go ( 'right' ) go ( 'right' ) go ( 'down' ) go ( 'dow…" at bounding box center [860, 230] width 176 height 371
type textarea "g"
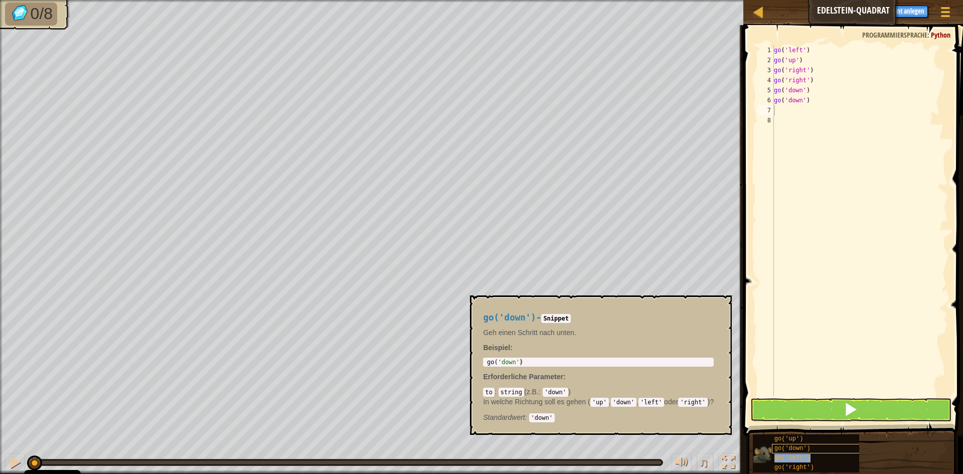
type textarea "go('left')"
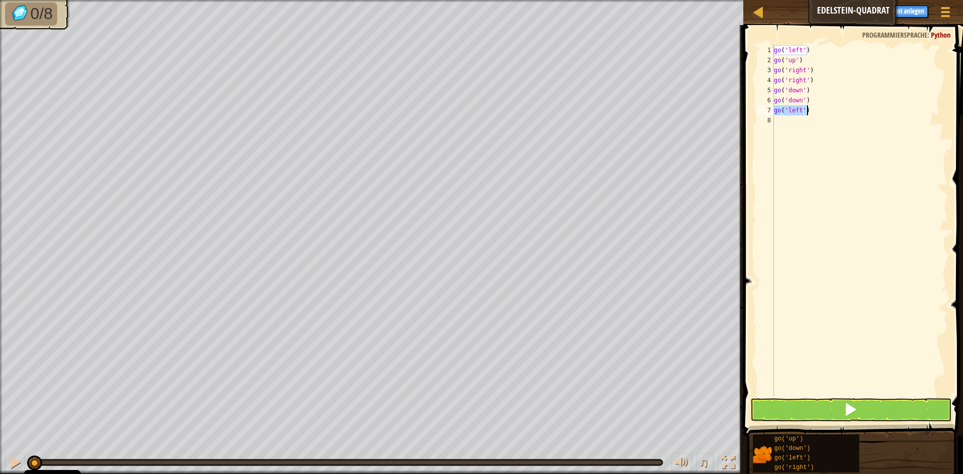
click at [963, 42] on span at bounding box center [854, 216] width 228 height 440
click at [793, 126] on div "go ( 'left' ) go ( 'up' ) go ( 'right' ) go ( 'right' ) go ( 'down' ) go ( 'dow…" at bounding box center [860, 230] width 176 height 371
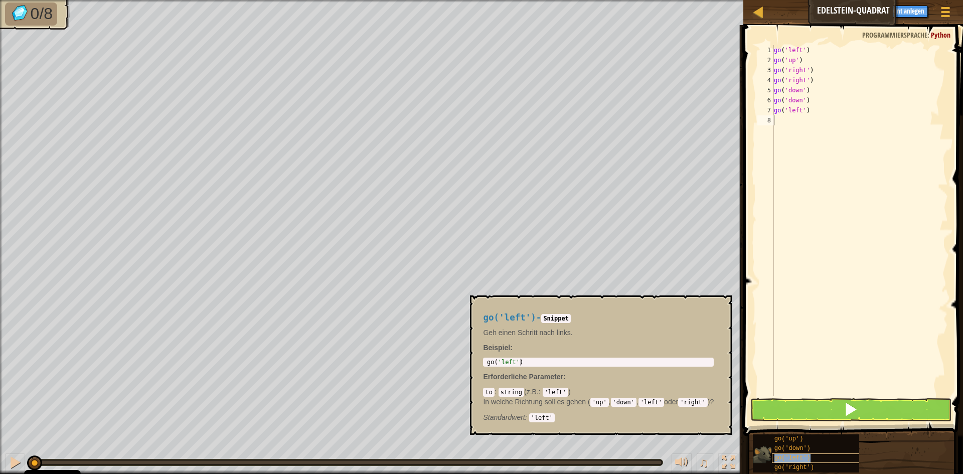
type textarea "go('left')"
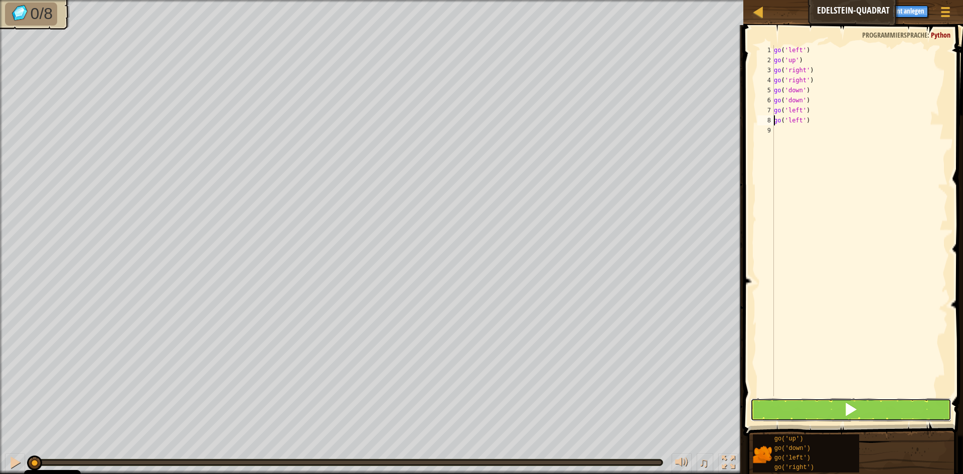
click at [767, 399] on button at bounding box center [850, 409] width 201 height 23
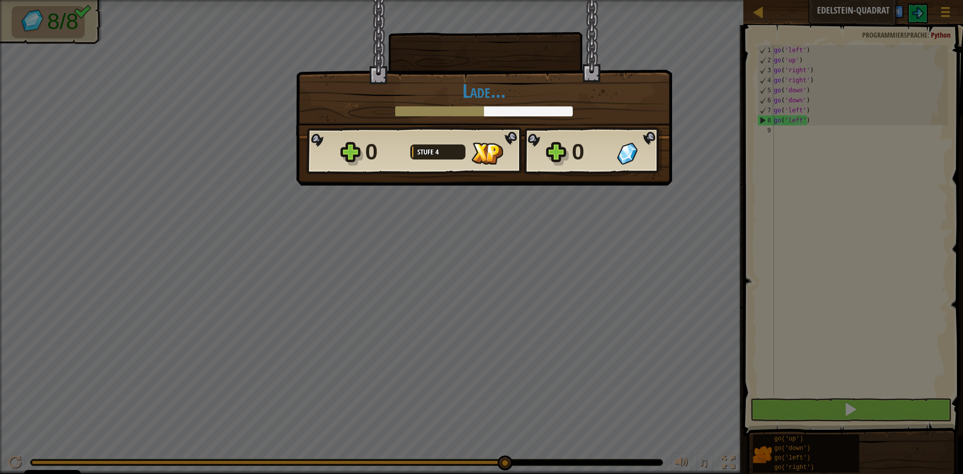
scroll to position [5, 1]
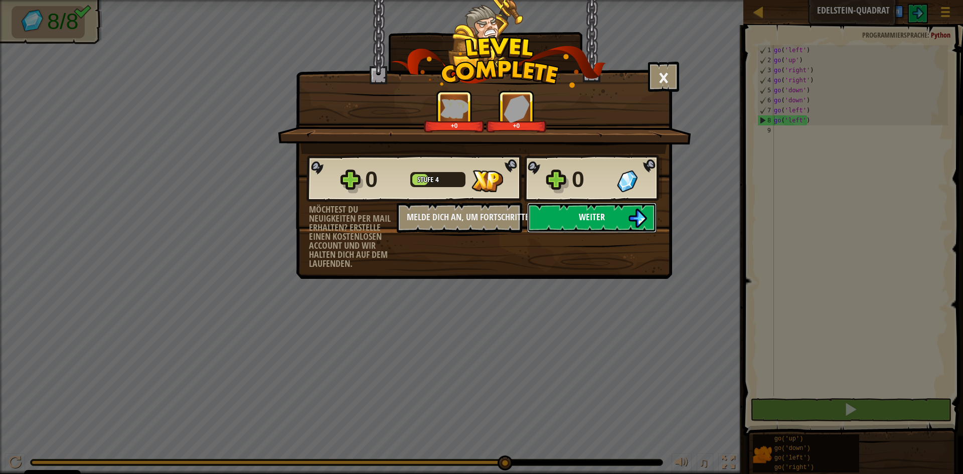
click at [610, 221] on button "Weiter" at bounding box center [591, 218] width 129 height 30
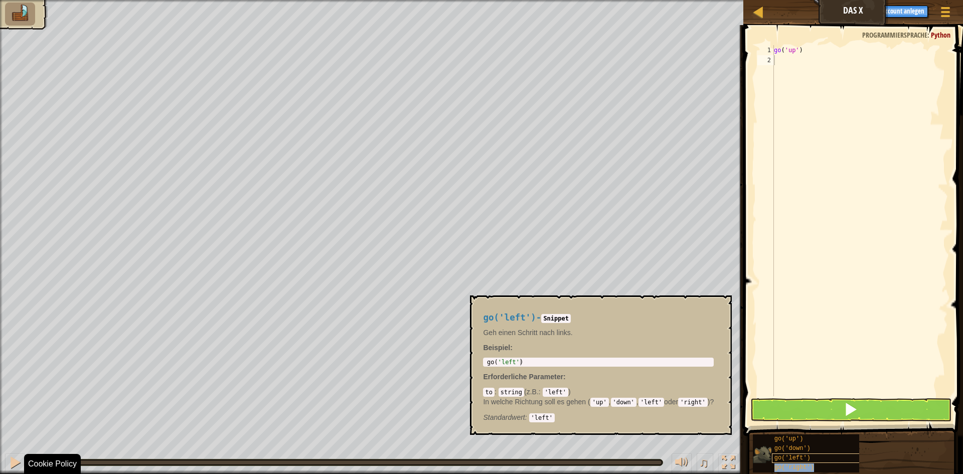
type textarea "go('right')"
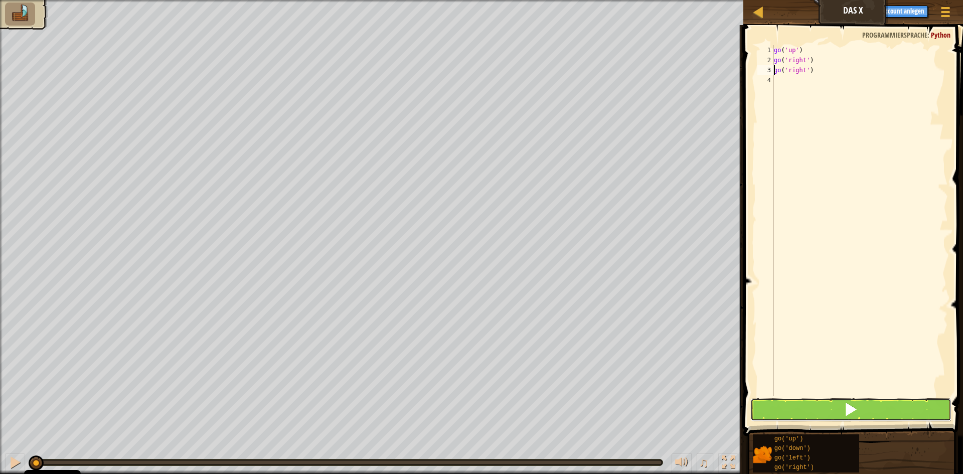
click at [820, 416] on button at bounding box center [850, 409] width 201 height 23
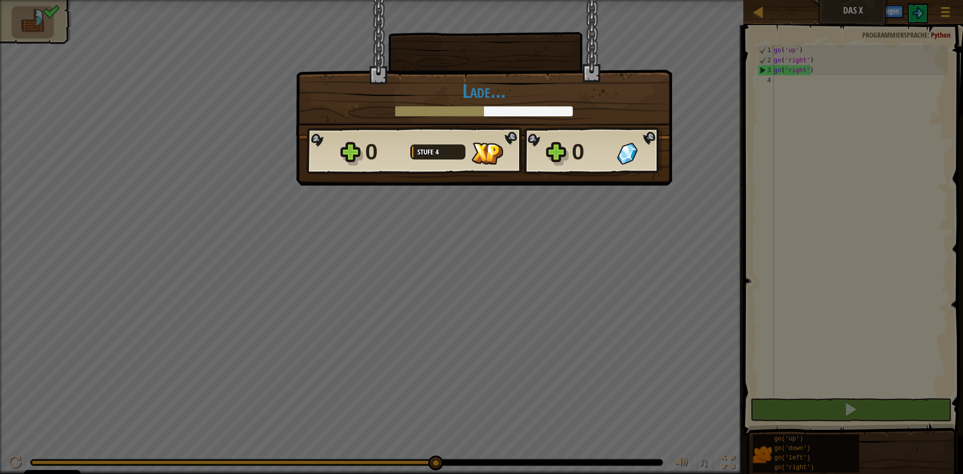
scroll to position [5, 1]
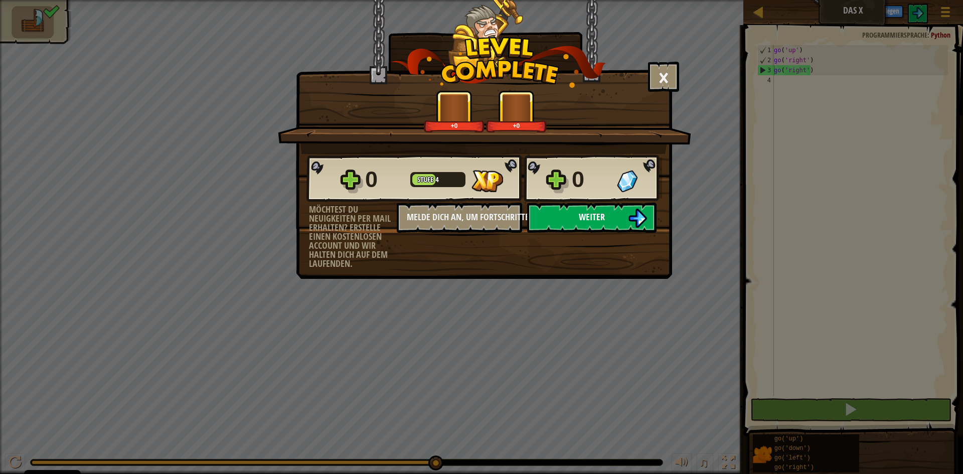
click at [579, 204] on button "Weiter" at bounding box center [591, 218] width 129 height 30
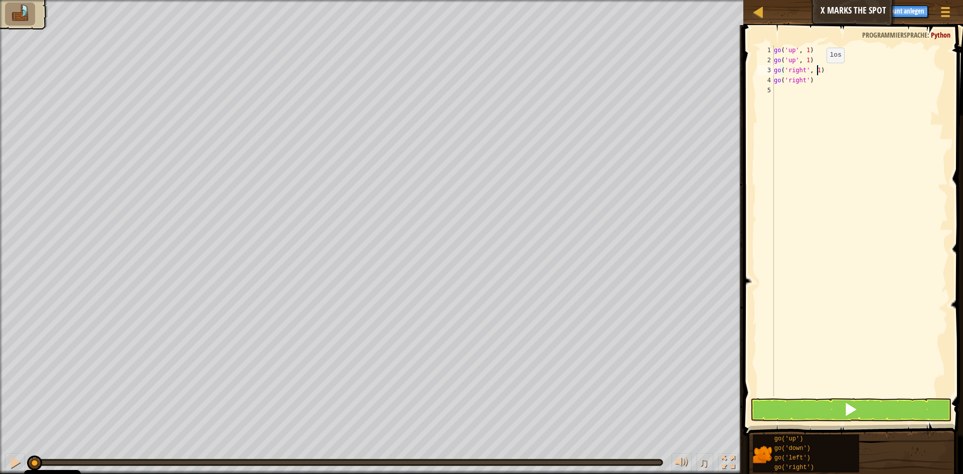
click at [818, 73] on div "go ( 'up' , 1 ) go ( 'up' , 1 ) go ( 'right' , 1 ) go ( 'right' )" at bounding box center [860, 230] width 176 height 371
click at [815, 405] on button at bounding box center [850, 409] width 201 height 23
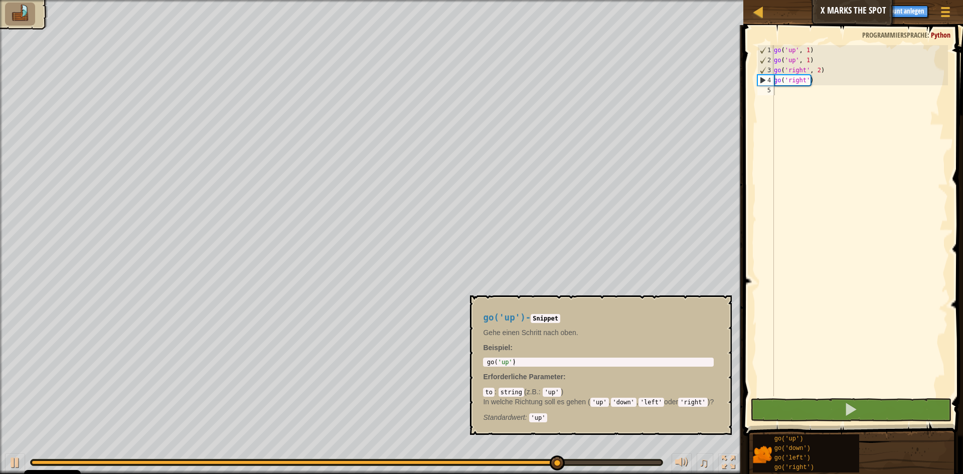
scroll to position [5, 3]
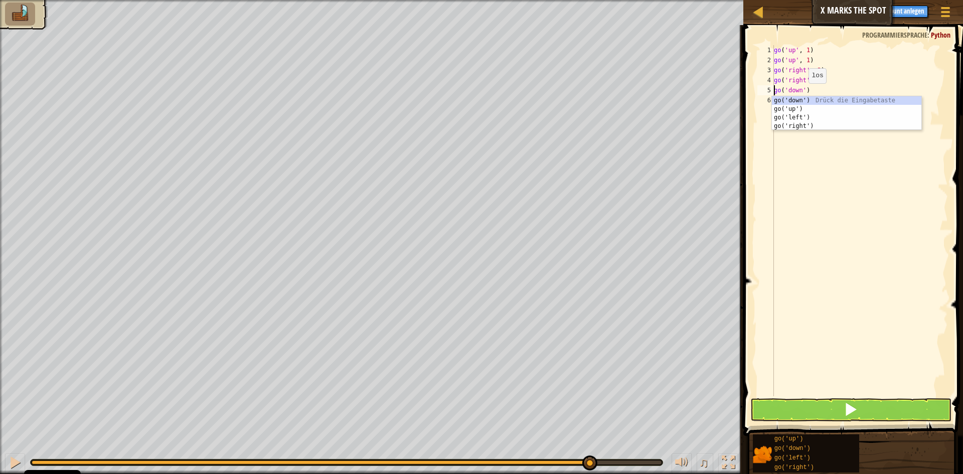
click at [800, 93] on div "go ( 'up' , 1 ) go ( 'up' , 1 ) go ( 'right' , 2 ) go ( 'right' ) go ( 'down' )" at bounding box center [860, 230] width 176 height 371
click at [804, 89] on div "go ( 'up' , 1 ) go ( 'up' , 1 ) go ( 'right' , 2 ) go ( 'right' ) go ( 'down' )" at bounding box center [860, 230] width 176 height 371
click at [808, 90] on div "go ( 'up' , 1 ) go ( 'up' , 1 ) go ( 'right' , 2 ) go ( 'right' ) go ( 'down' )" at bounding box center [860, 230] width 176 height 371
click at [804, 87] on div "go ( 'up' , 1 ) go ( 'up' , 1 ) go ( 'right' , 2 ) go ( 'right' ) go ( 'down' )" at bounding box center [860, 230] width 176 height 371
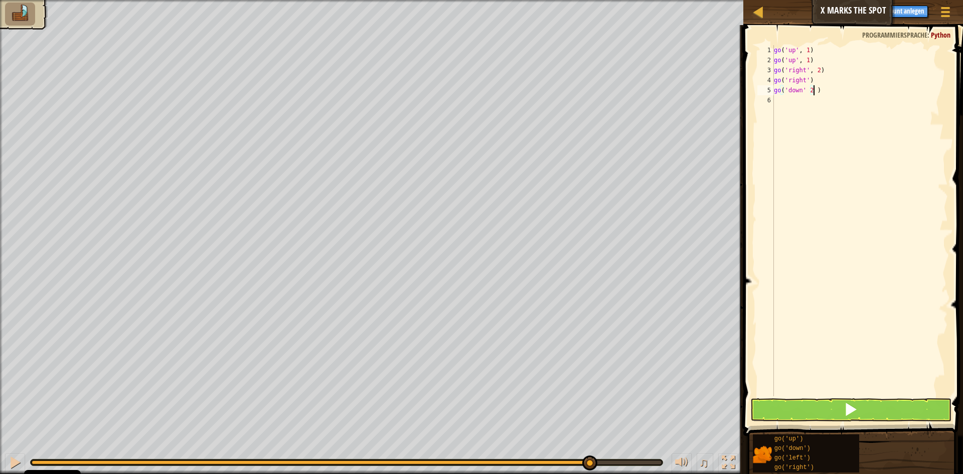
type textarea "go('down' 2 )"
click at [775, 107] on div "go ( 'up' , 1 ) go ( 'up' , 1 ) go ( 'right' , 2 ) go ( 'right' ) go ( 'down' 2…" at bounding box center [860, 230] width 176 height 371
click at [762, 88] on div "5" at bounding box center [765, 90] width 17 height 10
click at [815, 92] on div "go ( 'up' , 1 ) go ( 'up' , 1 ) go ( 'right' , 2 ) go ( 'right' ) go ( 'down' 2…" at bounding box center [860, 230] width 176 height 371
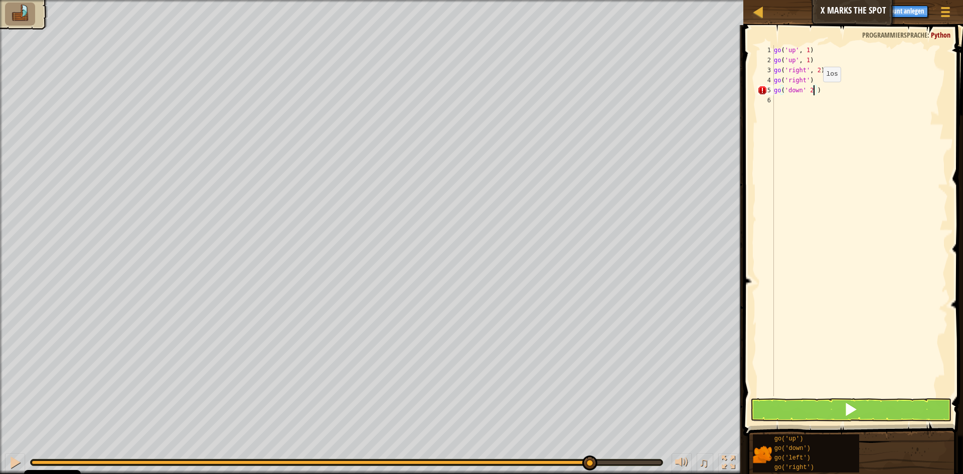
type textarea "go('down' 2)"
click at [797, 105] on div "go ( 'up' , 1 ) go ( 'up' , 1 ) go ( 'right' , 2 ) go ( 'right' ) go ( 'down' 2…" at bounding box center [860, 230] width 176 height 371
click at [759, 90] on div "5" at bounding box center [765, 90] width 17 height 10
click at [835, 405] on button at bounding box center [850, 409] width 201 height 23
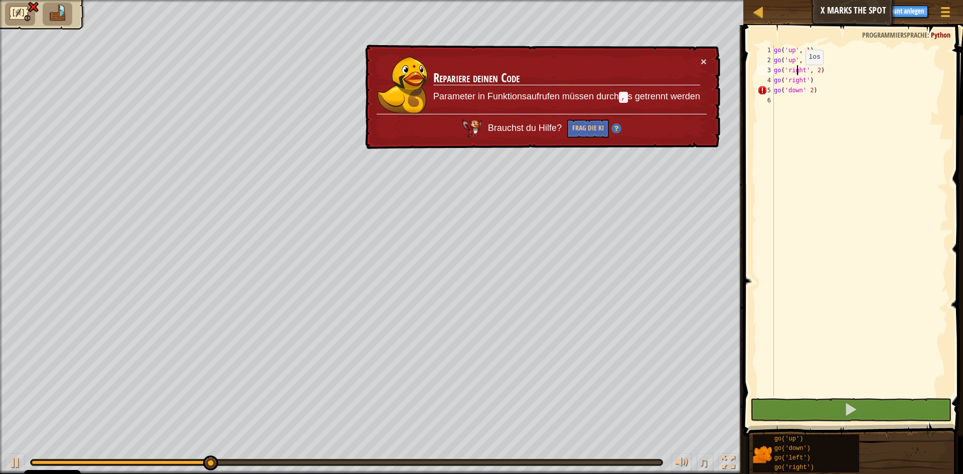
click at [797, 75] on div "go ( 'up' , 1 ) go ( 'up' , 1 ) go ( 'right' , 2 ) go ( 'right' ) go ( 'down' 2…" at bounding box center [860, 230] width 176 height 371
drag, startPoint x: 798, startPoint y: 87, endPoint x: 806, endPoint y: 90, distance: 9.2
click at [804, 89] on div "go ( 'up' , 1 ) go ( 'up' , 1 ) go ( 'right' , 2 ) go ( 'right' ) go ( 'down' 2…" at bounding box center [860, 230] width 176 height 371
click at [806, 90] on div "go ( 'up' , 1 ) go ( 'up' , 1 ) go ( 'right' , 2 ) go ( 'right' ) go ( 'down' 2…" at bounding box center [860, 230] width 176 height 371
click at [802, 89] on div "go ( 'up' , 1 ) go ( 'up' , 1 ) go ( 'right' , 2 ) go ( 'right' ) go ( 'down' 2…" at bounding box center [860, 230] width 176 height 371
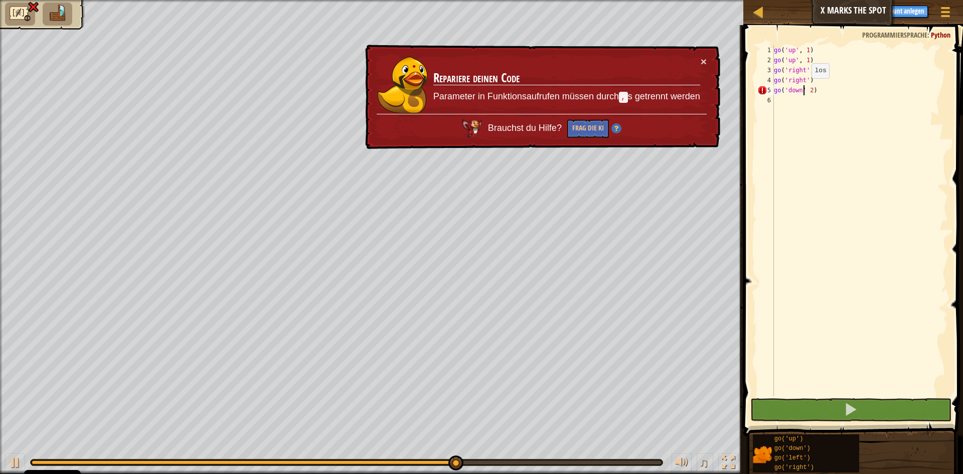
click at [803, 88] on div "go ( 'up' , 1 ) go ( 'up' , 1 ) go ( 'right' , 2 ) go ( 'right' ) go ( 'down' 2…" at bounding box center [860, 230] width 176 height 371
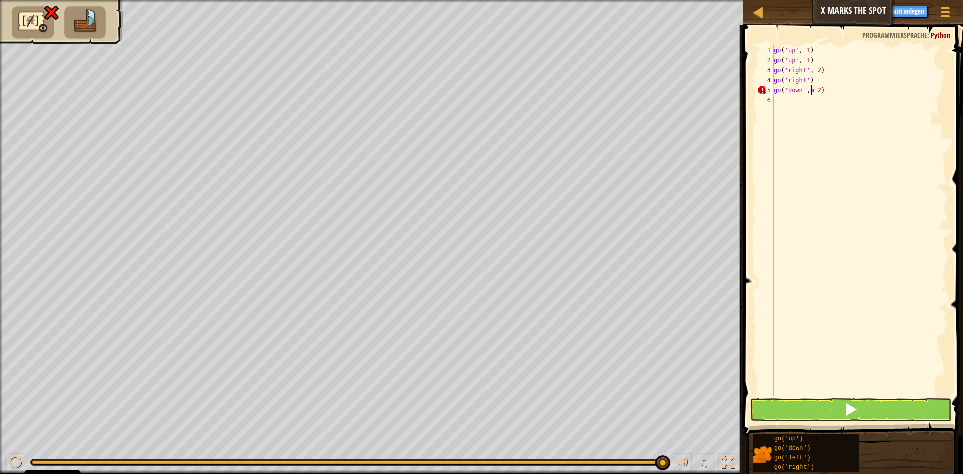
scroll to position [5, 3]
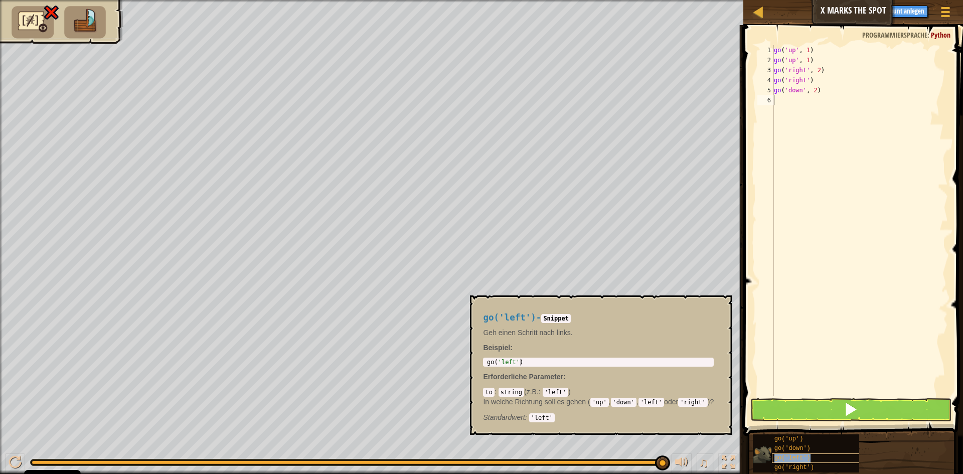
type textarea "go('left')"
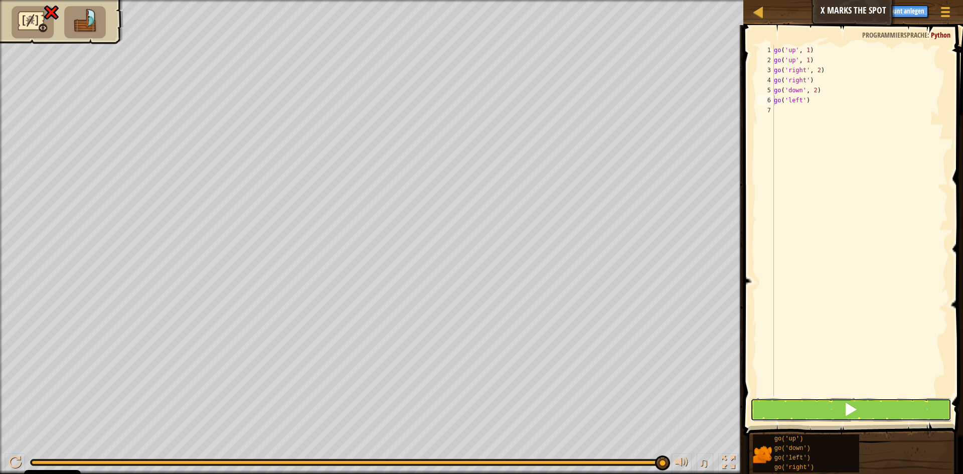
click at [841, 405] on button at bounding box center [850, 409] width 201 height 23
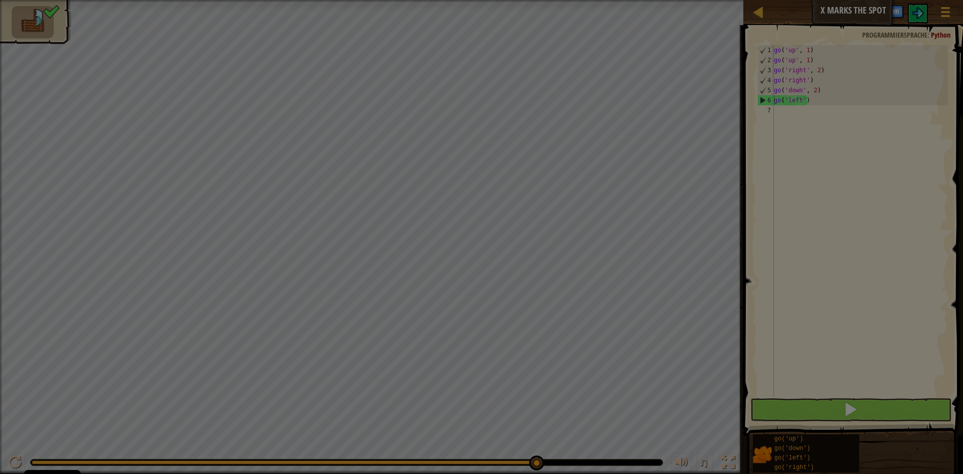
scroll to position [5, 1]
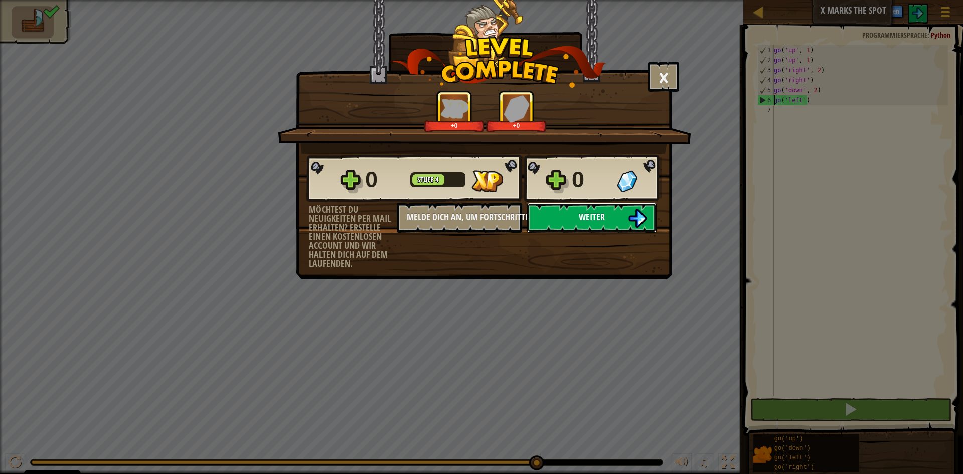
click at [597, 214] on span "Weiter" at bounding box center [592, 217] width 26 height 13
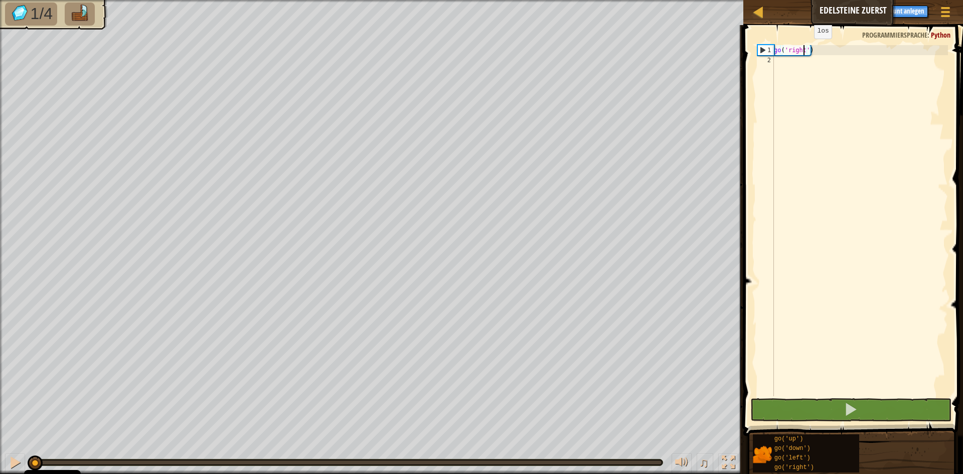
click at [806, 49] on div "go ( 'right' )" at bounding box center [860, 230] width 176 height 371
click at [807, 49] on div "go ( 'right' )" at bounding box center [860, 230] width 176 height 371
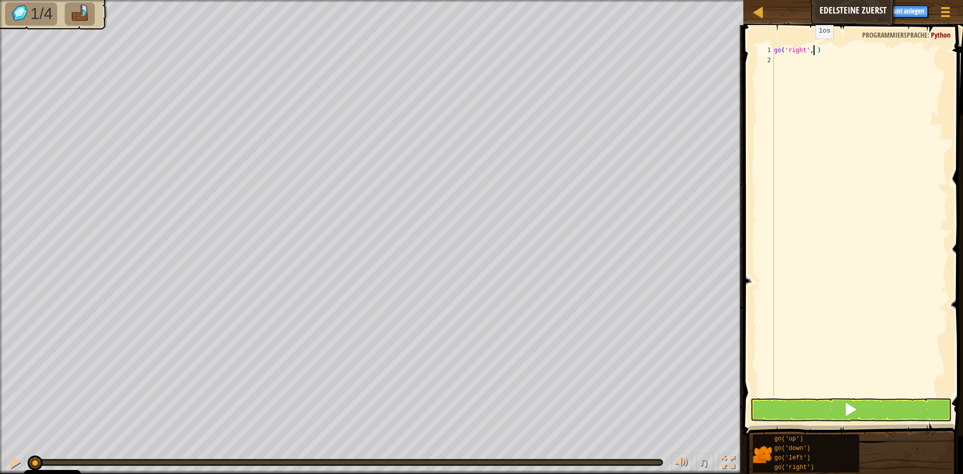
type textarea "go('right', 2)"
click at [837, 60] on div "go ( 'right' , 2 )" at bounding box center [860, 230] width 176 height 371
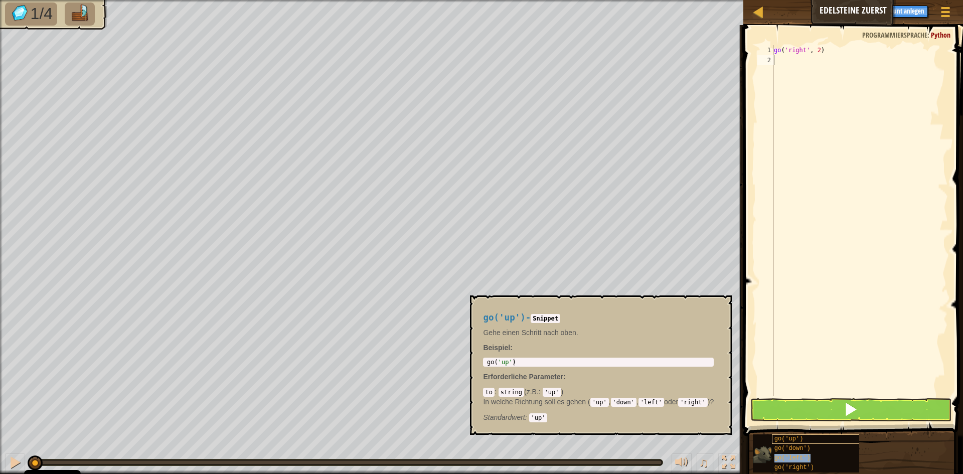
type textarea "go('left')"
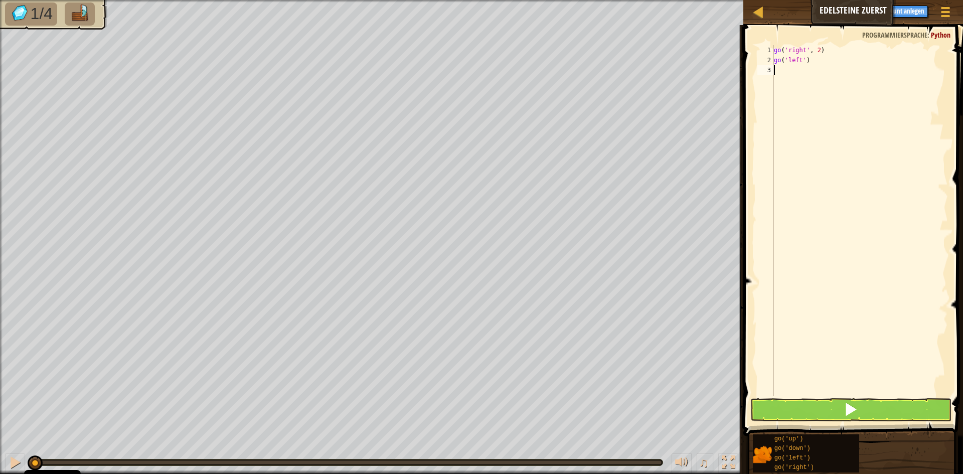
click at [824, 173] on div "go ( 'right' , 2 ) go ( 'left' )" at bounding box center [860, 230] width 176 height 371
click at [812, 61] on div "go ( 'right' , 2 ) go ( 'left' )" at bounding box center [860, 230] width 176 height 371
type textarea "g"
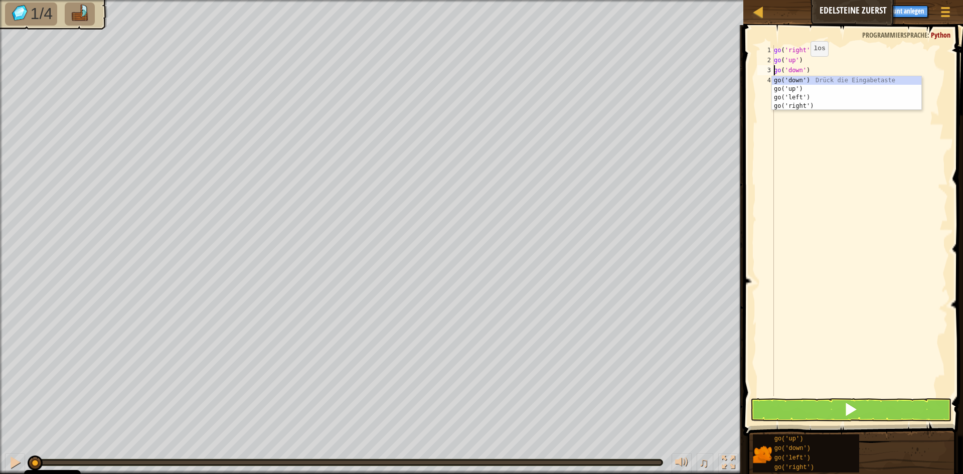
click at [801, 66] on div "go ( 'right' , 2 ) go ( 'up' ) go ( 'down' )" at bounding box center [860, 230] width 176 height 371
click at [801, 65] on div "go ( 'right' , 2 ) go ( 'up' ) go ( 'down' )" at bounding box center [860, 230] width 176 height 371
click at [803, 68] on div "go ( 'right' , 2 ) go ( 'up' ) go ( 'down' )" at bounding box center [860, 230] width 176 height 371
type textarea "go('down', 2)"
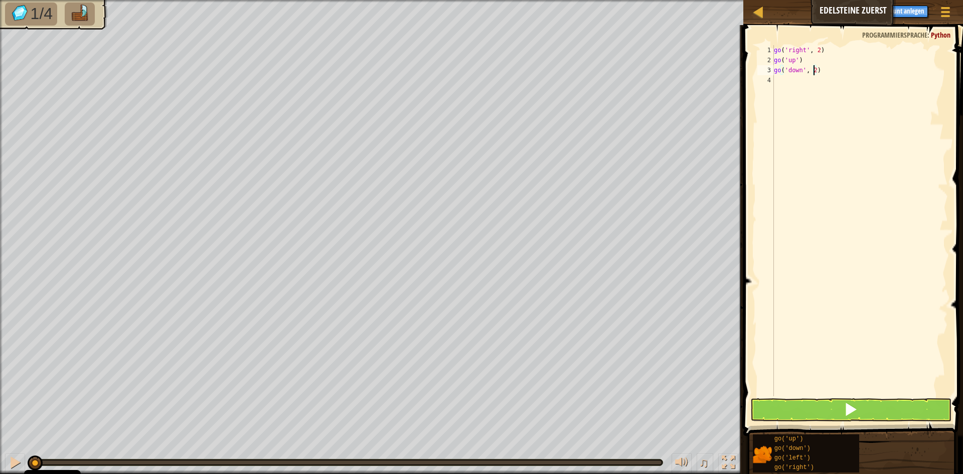
click at [792, 82] on div "go ( 'right' , 2 ) go ( 'up' ) go ( 'down' , 2 )" at bounding box center [860, 230] width 176 height 371
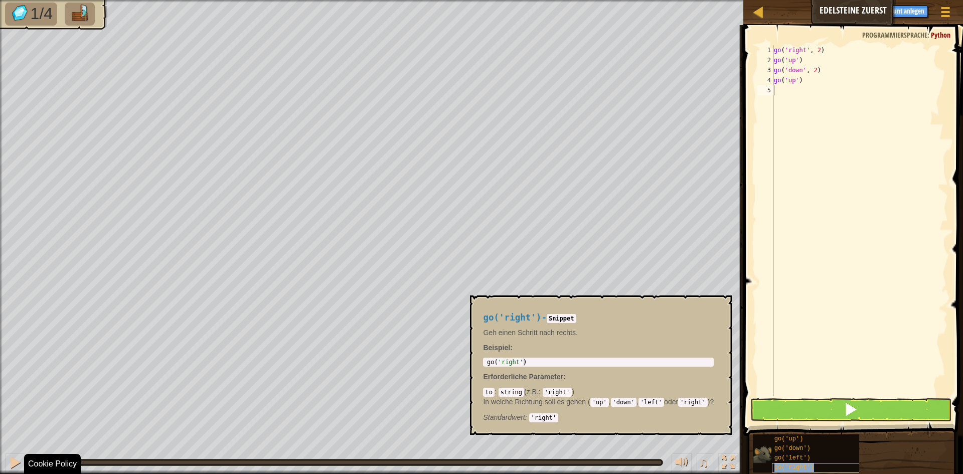
type textarea "go('right')"
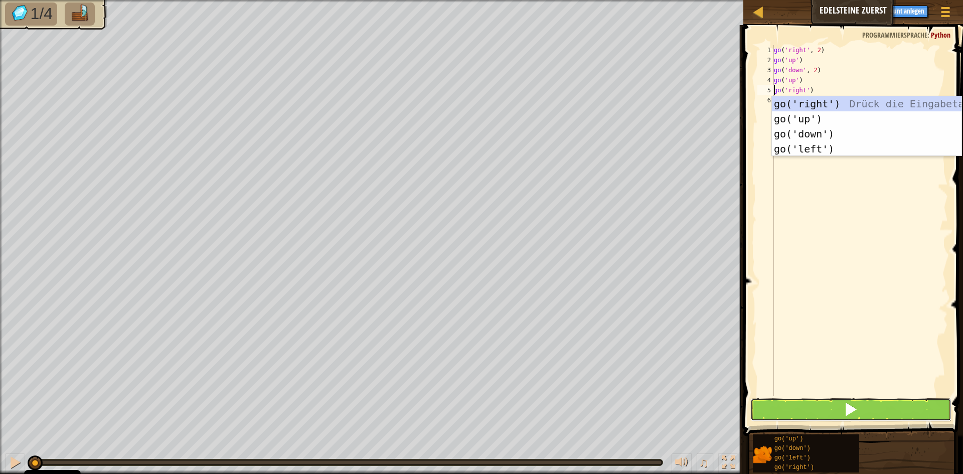
click at [818, 403] on button at bounding box center [850, 409] width 201 height 23
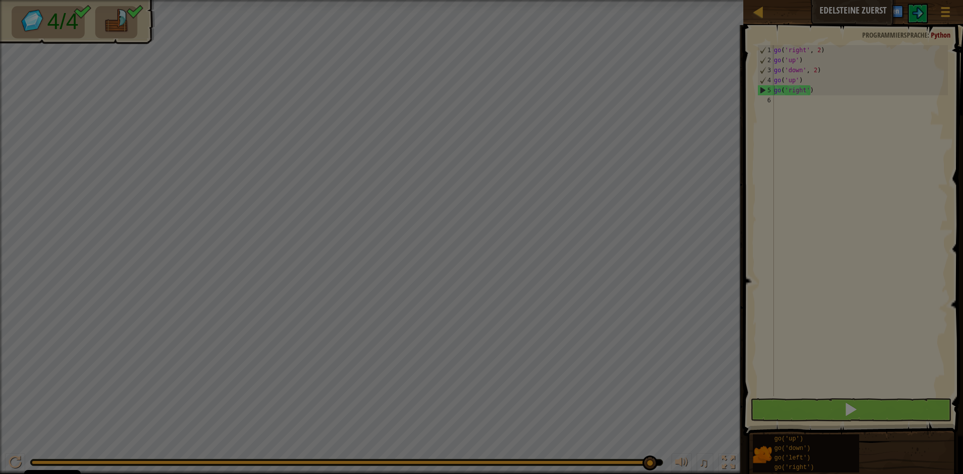
scroll to position [5, 1]
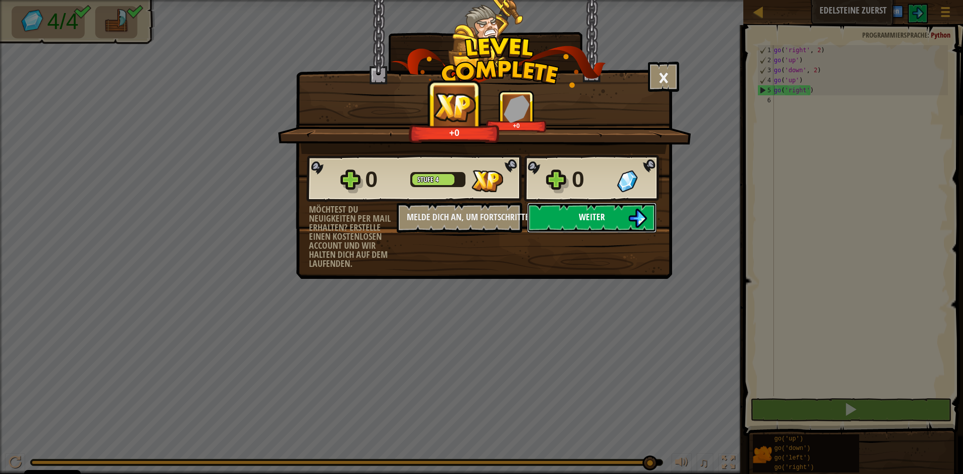
click at [583, 223] on button "Weiter" at bounding box center [591, 218] width 129 height 30
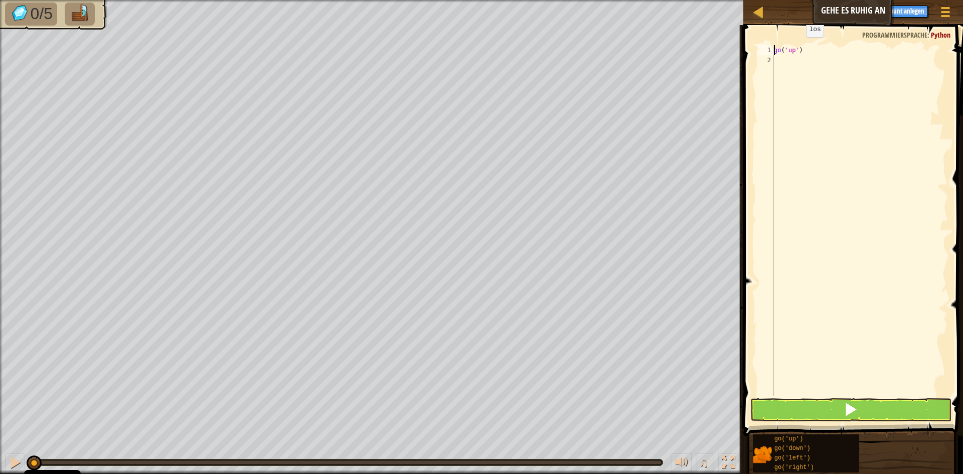
click at [798, 47] on div "go ( 'up' )" at bounding box center [860, 230] width 176 height 371
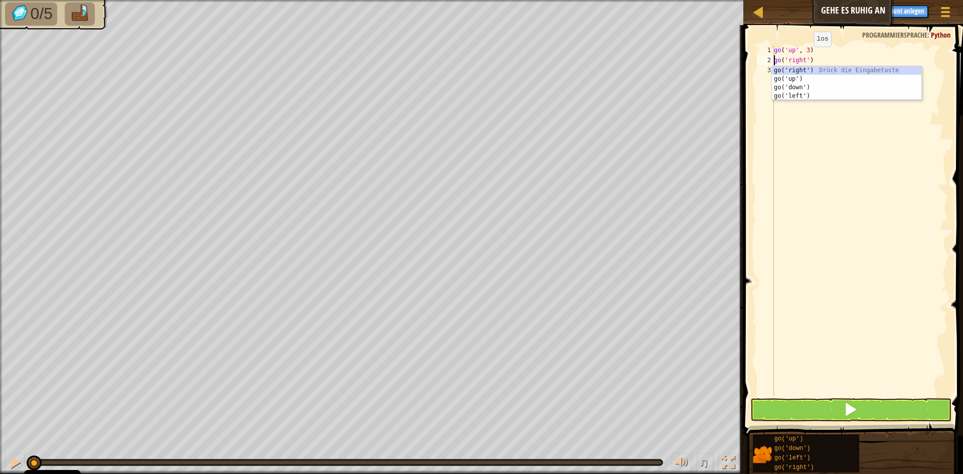
click at [805, 57] on div "go ( 'up' , 3 ) go ( 'right' )" at bounding box center [860, 230] width 176 height 371
click at [808, 57] on div "go ( 'up' , 3 ) go ( 'right' )" at bounding box center [860, 230] width 176 height 371
click at [804, 60] on div "go ( 'up' , 3 ) go ( 'right' )" at bounding box center [860, 230] width 176 height 371
click at [806, 60] on div "go ( 'up' , 3 ) go ( 'right' )" at bounding box center [860, 230] width 176 height 371
click at [808, 59] on div "go ( 'up' , 3 ) go ( 'right' )" at bounding box center [860, 220] width 176 height 351
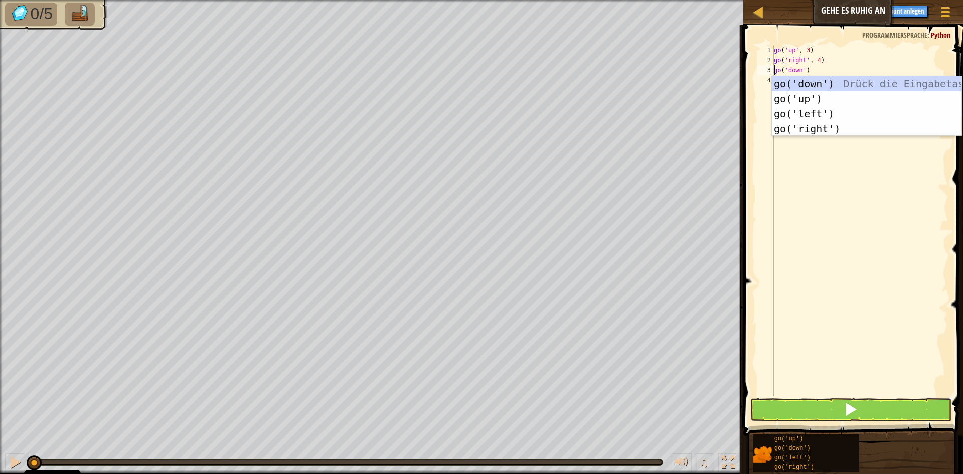
click at [805, 72] on div "go ( 'up' , 3 ) go ( 'right' , 4 ) go ( 'down' )" at bounding box center [860, 230] width 176 height 371
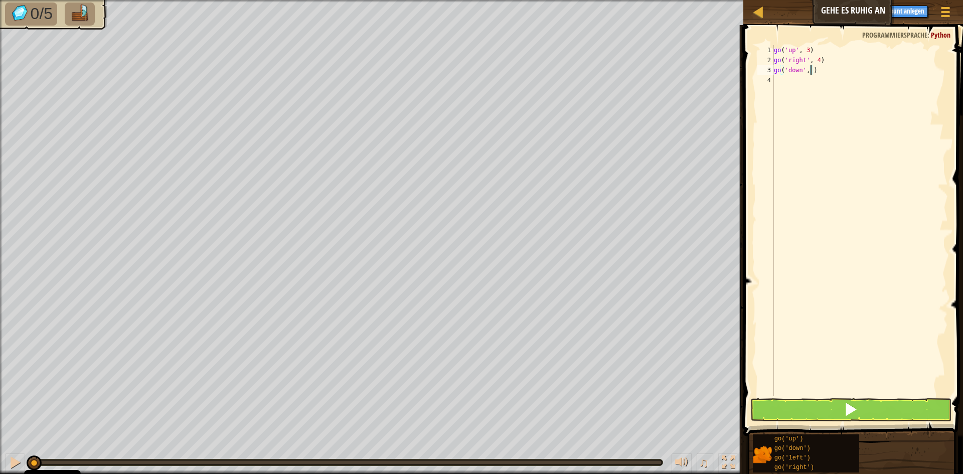
scroll to position [5, 3]
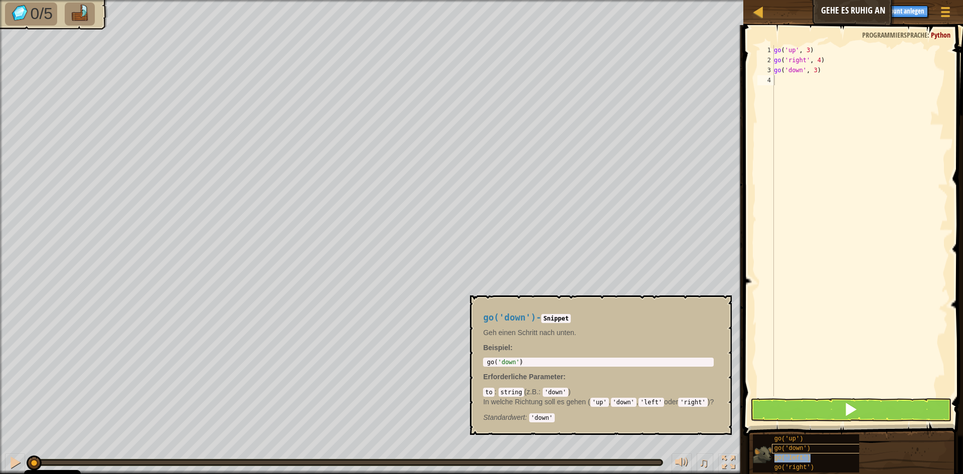
type textarea "go('left')"
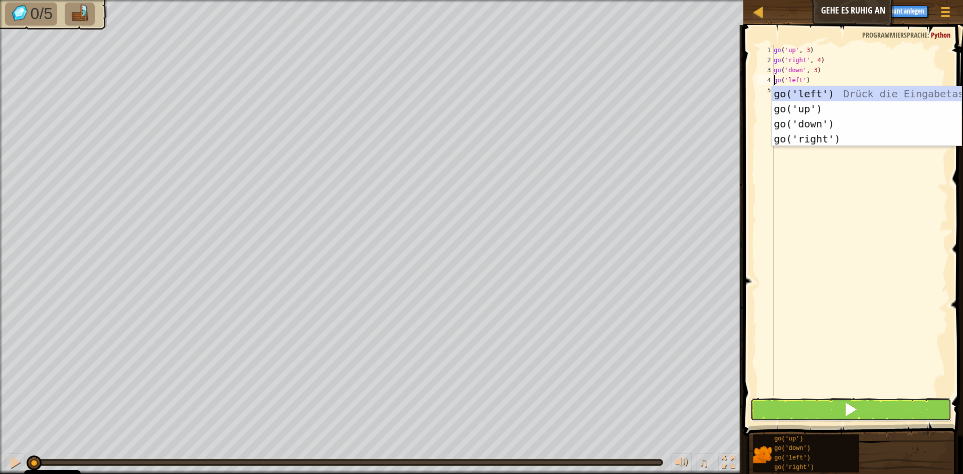
click at [823, 404] on button at bounding box center [850, 409] width 201 height 23
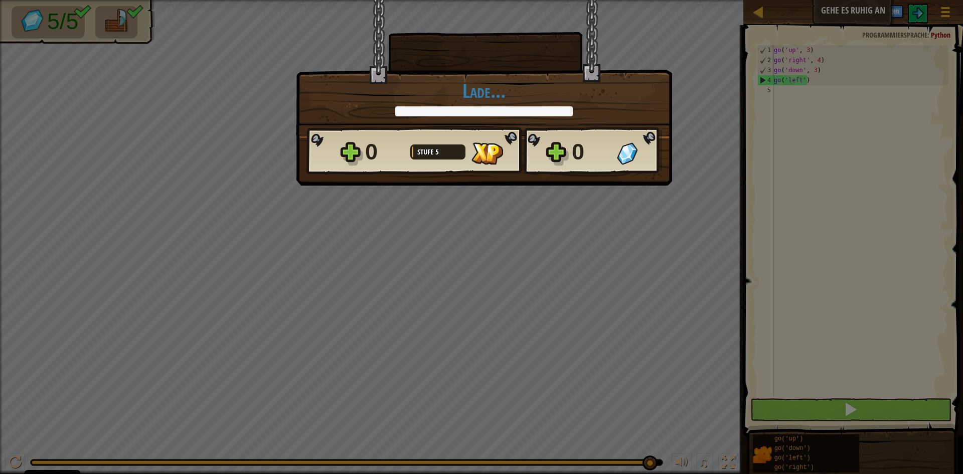
scroll to position [5, 1]
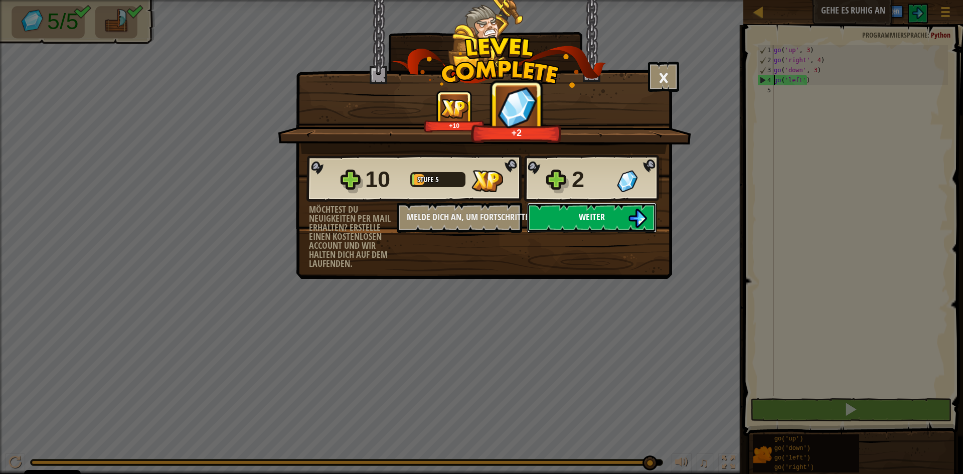
click at [588, 213] on span "Weiter" at bounding box center [592, 217] width 26 height 13
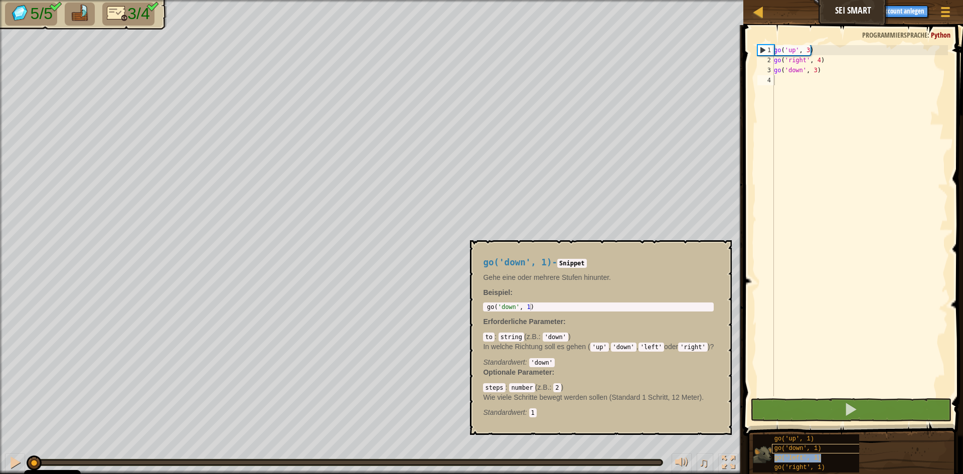
type textarea "go('left', 1)"
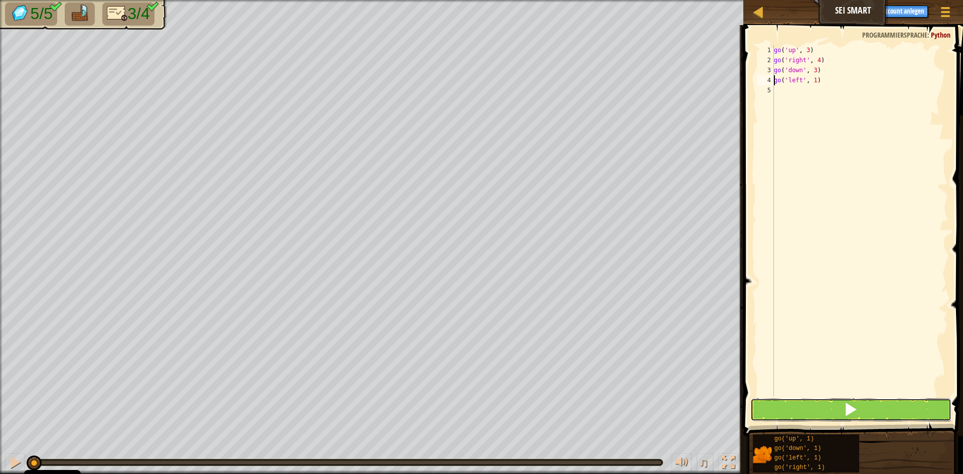
click at [832, 415] on button at bounding box center [850, 409] width 201 height 23
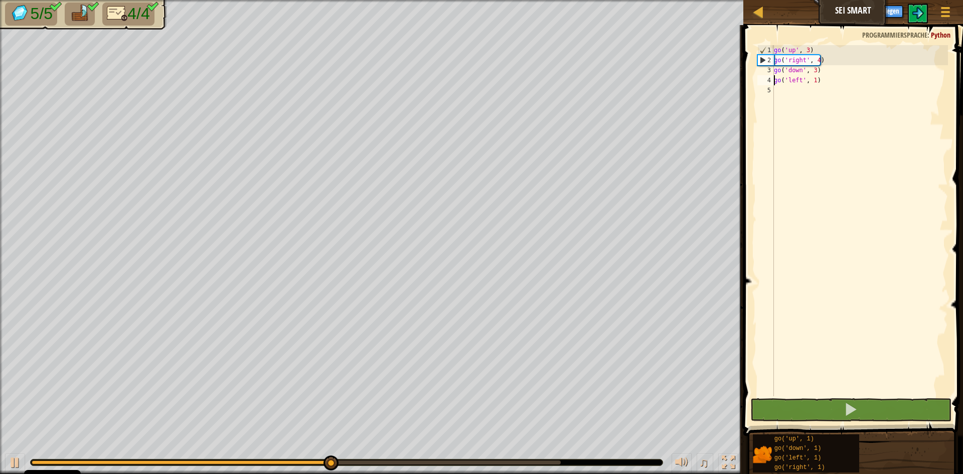
click at [600, 457] on div "♫" at bounding box center [371, 460] width 743 height 30
click at [573, 462] on div at bounding box center [347, 462] width 632 height 6
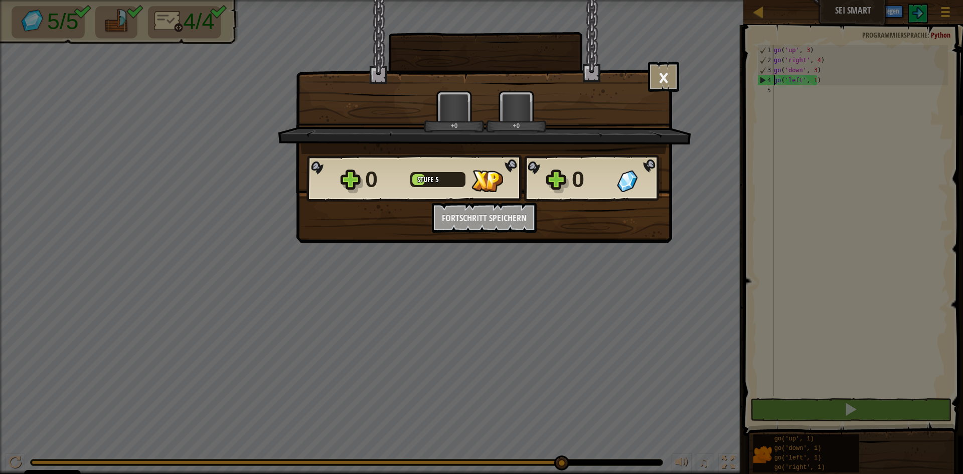
scroll to position [5, 1]
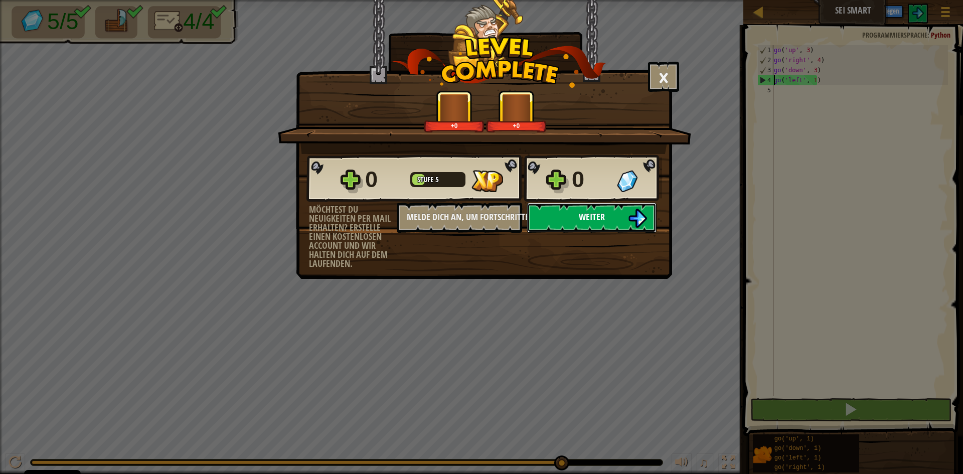
click at [575, 223] on button "Weiter" at bounding box center [591, 218] width 129 height 30
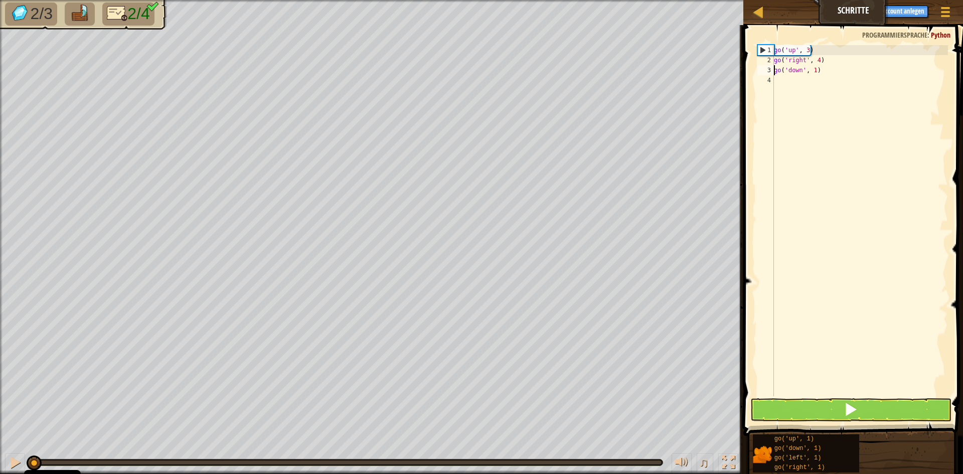
drag, startPoint x: 817, startPoint y: 70, endPoint x: 807, endPoint y: 73, distance: 9.9
click at [815, 70] on div "go ( 'up' , 3 ) go ( 'right' , 4 ) go ( 'down' , 1 )" at bounding box center [860, 230] width 176 height 371
click at [812, 72] on div "go ( 'up' , 3 ) go ( 'right' , 4 ) go ( 'down' , 1 )" at bounding box center [860, 230] width 176 height 371
click at [815, 72] on div "go ( 'up' , 3 ) go ( 'right' , 4 ) go ( 'down' , 1 )" at bounding box center [860, 230] width 176 height 371
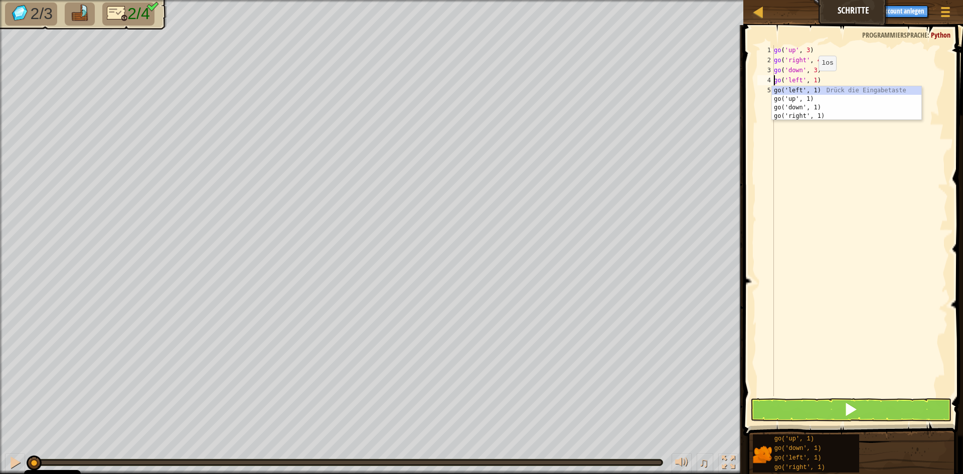
click at [810, 81] on div "go ( 'up' , 3 ) go ( 'right' , 4 ) go ( 'down' , 3 ) go ( 'left' , 1 )" at bounding box center [860, 230] width 176 height 371
click at [816, 81] on div "go ( 'up' , 3 ) go ( 'right' , 4 ) go ( 'down' , 3 ) go ( 'left' , 1 )" at bounding box center [860, 230] width 176 height 371
click at [813, 81] on div "go ( 'up' , 3 ) go ( 'right' , 4 ) go ( 'down' , 3 ) go ( 'left' , 1 )" at bounding box center [860, 230] width 176 height 371
type textarea "go('left', 2)"
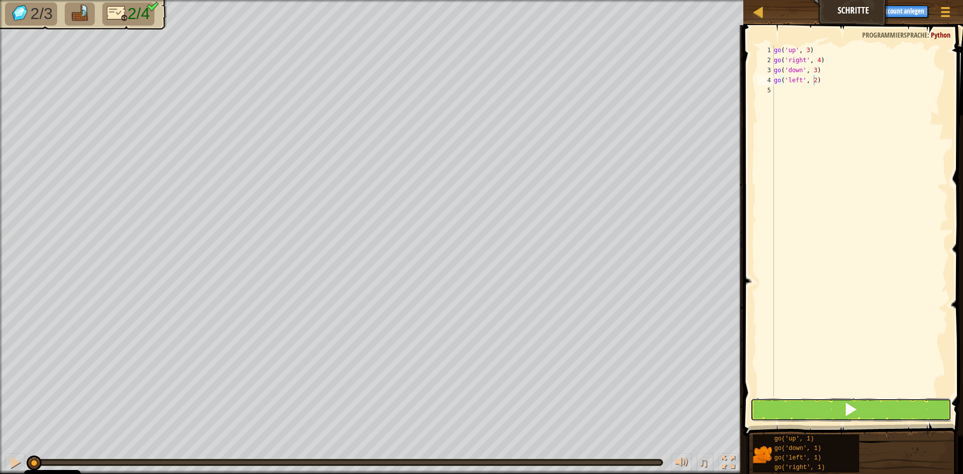
click at [810, 408] on button at bounding box center [850, 409] width 201 height 23
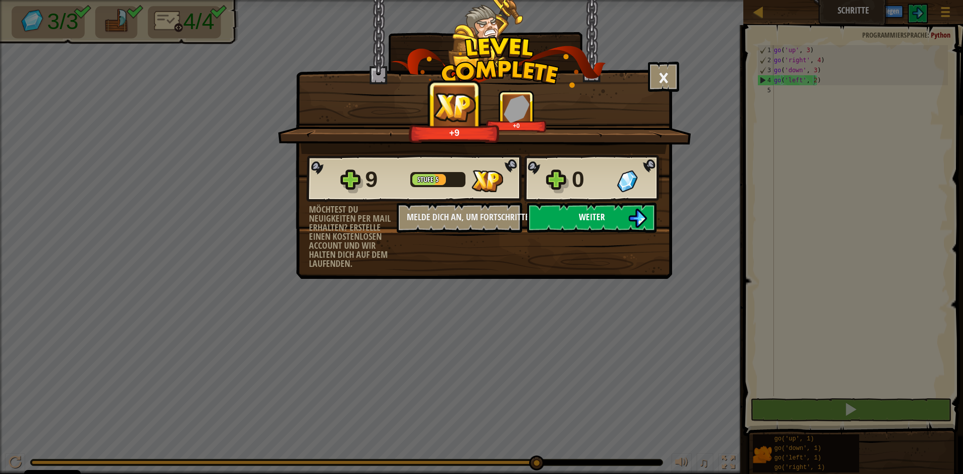
click at [565, 212] on button "Weiter" at bounding box center [591, 218] width 129 height 30
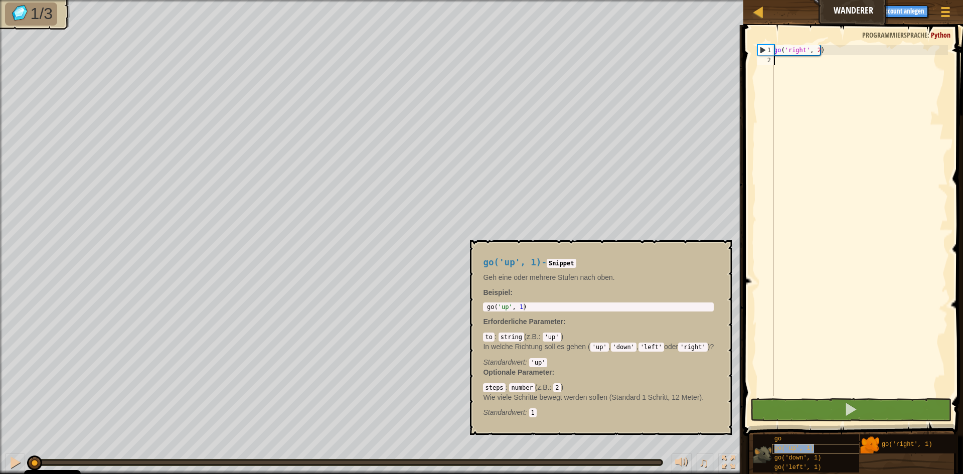
click at [819, 449] on div "go('up', 1)" at bounding box center [820, 449] width 96 height 10
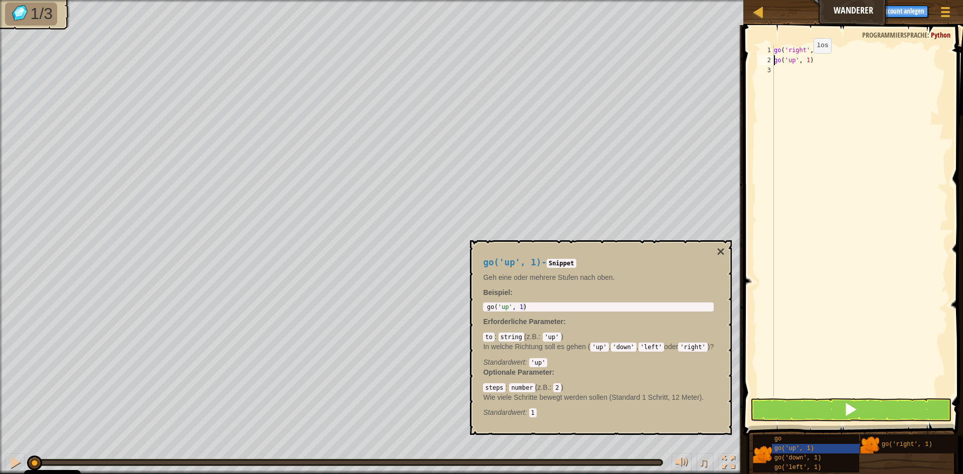
click at [805, 63] on div "go ( 'right' , 2 ) go ( 'up' , 1 )" at bounding box center [860, 230] width 176 height 371
click at [808, 63] on div "go ( 'right' , 2 ) go ( 'up' , 1 )" at bounding box center [860, 230] width 176 height 371
type textarea "go('left', 1)"
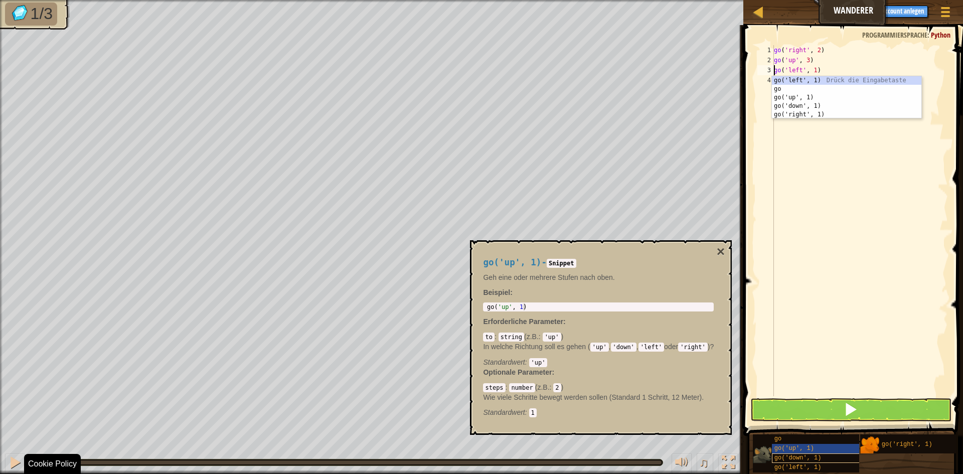
scroll to position [0, 0]
click at [817, 246] on div "go ( 'right' , 2 ) go ( 'up' , 3 ) go ( 'left' , 1 )" at bounding box center [860, 230] width 176 height 371
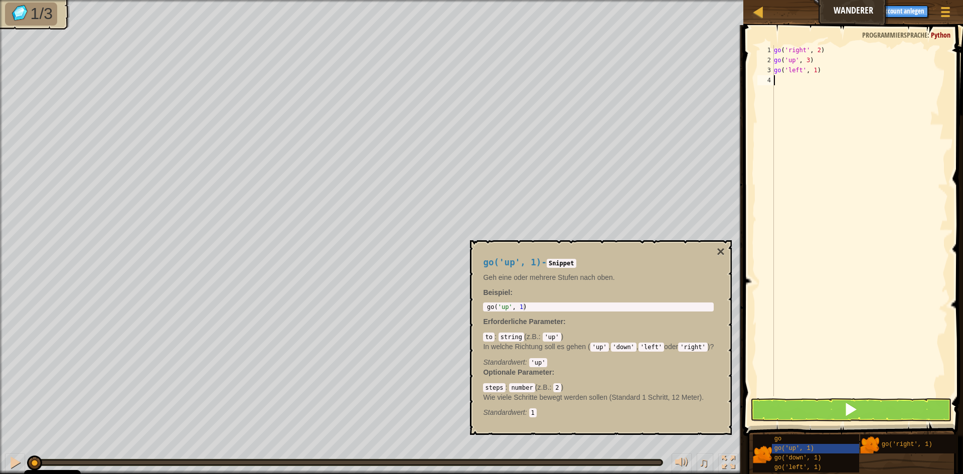
scroll to position [5, 0]
click at [724, 252] on button "×" at bounding box center [721, 252] width 8 height 14
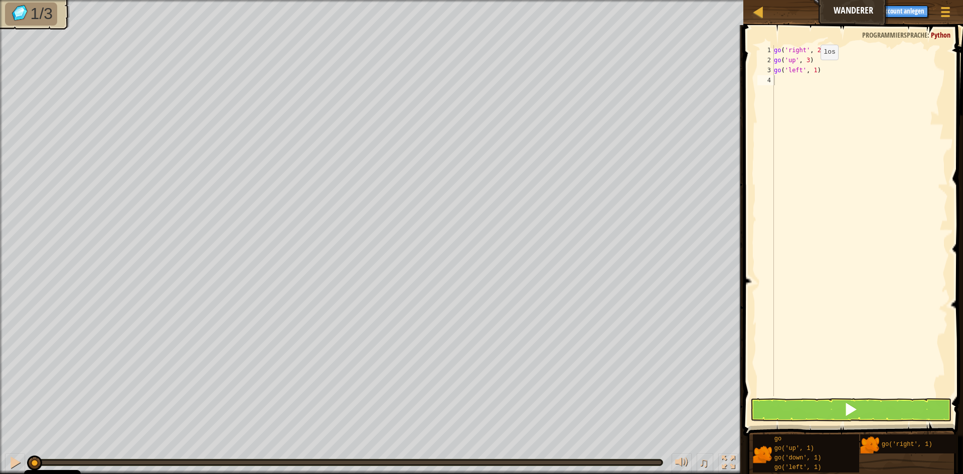
click at [812, 70] on div "go ( 'right' , 2 ) go ( 'up' , 3 ) go ( 'left' , 1 )" at bounding box center [860, 230] width 176 height 371
click at [814, 70] on div "go ( 'right' , 2 ) go ( 'up' , 3 ) go ( 'left' , 1 )" at bounding box center [860, 230] width 176 height 371
type textarea "go('left', 2)"
click at [777, 406] on button at bounding box center [850, 409] width 201 height 23
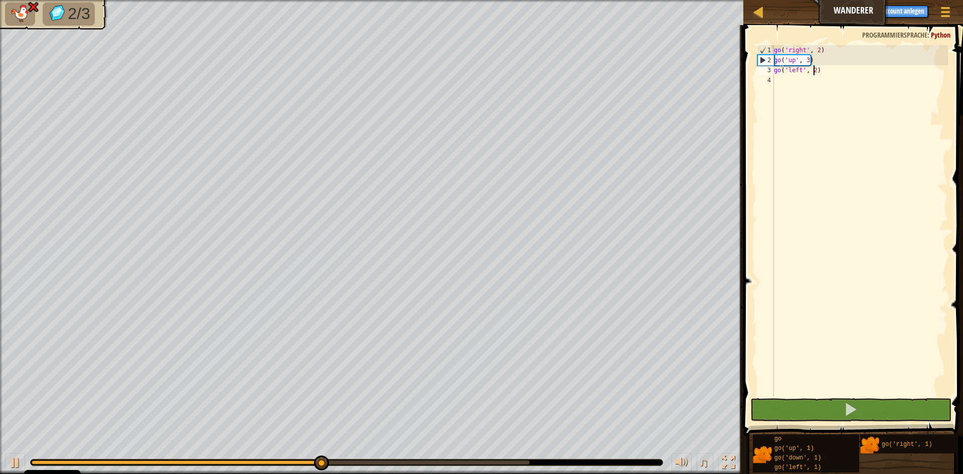
drag, startPoint x: 869, startPoint y: 162, endPoint x: 825, endPoint y: 57, distance: 113.8
click at [897, 117] on div "go ( 'right' , 2 ) go ( 'up' , 3 ) go ( 'left' , 2 )" at bounding box center [860, 230] width 176 height 371
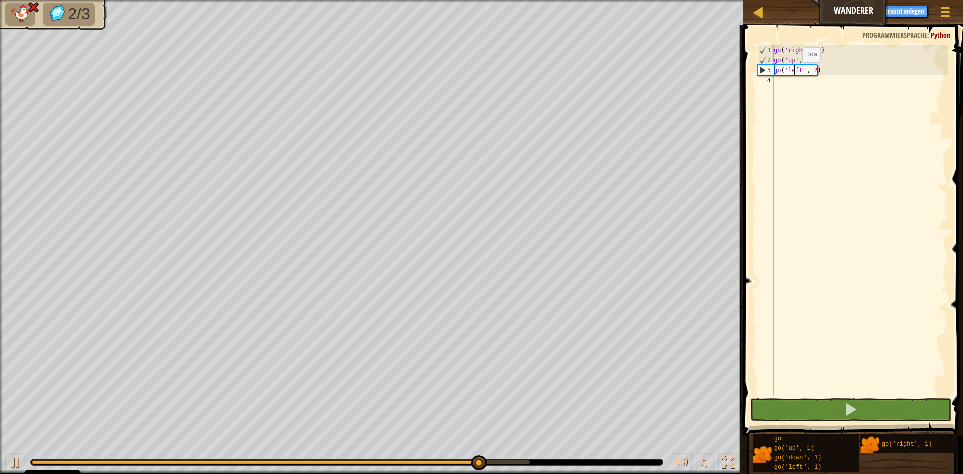
click at [794, 72] on div "go ( 'right' , 2 ) go ( 'up' , 3 ) go ( 'left' , 2 )" at bounding box center [860, 230] width 176 height 371
click at [798, 70] on div "go ( 'right' , 2 ) go ( 'up' , 3 ) go ( 'left' , 2 )" at bounding box center [860, 230] width 176 height 371
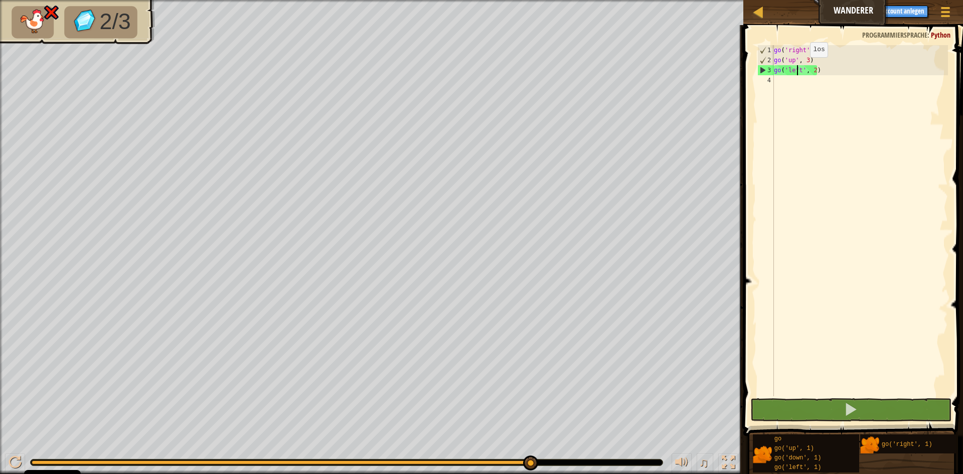
click at [802, 67] on div "go ( 'right' , 2 ) go ( 'up' , 3 ) go ( 'left' , 2 )" at bounding box center [860, 230] width 176 height 371
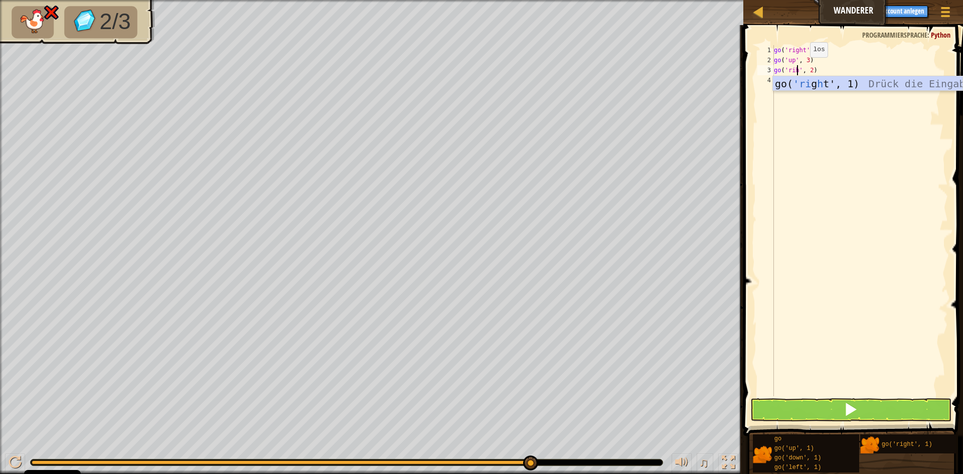
scroll to position [5, 3]
click at [817, 69] on div "go ( 'right' , 2 ) go ( 'up' , 3 ) go ( 'right' , 1 )" at bounding box center [860, 230] width 176 height 371
type textarea "go('right', 2)"
click at [807, 415] on button at bounding box center [850, 409] width 201 height 23
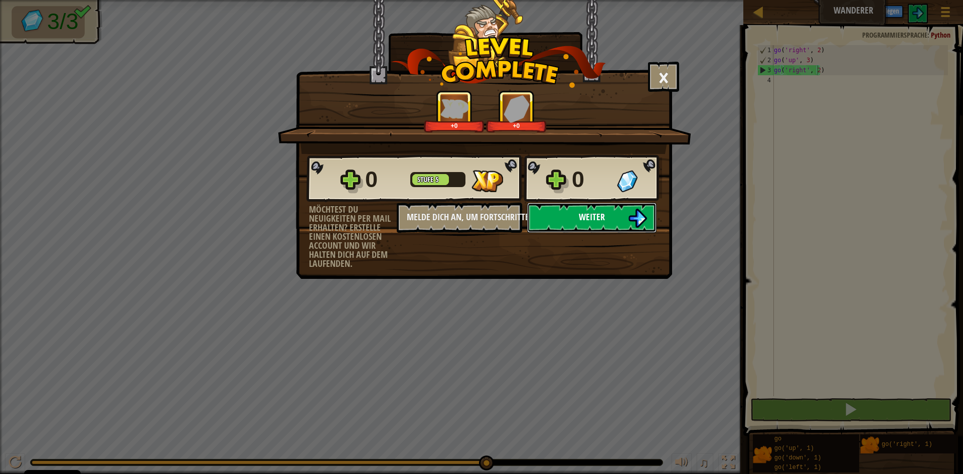
click at [609, 217] on button "Weiter" at bounding box center [591, 218] width 129 height 30
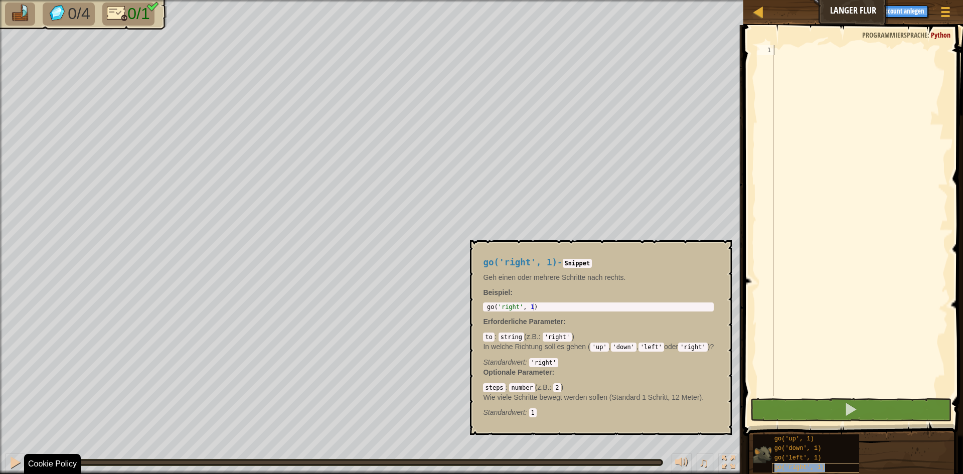
click at [812, 468] on span "go('right', 1)" at bounding box center [799, 467] width 51 height 7
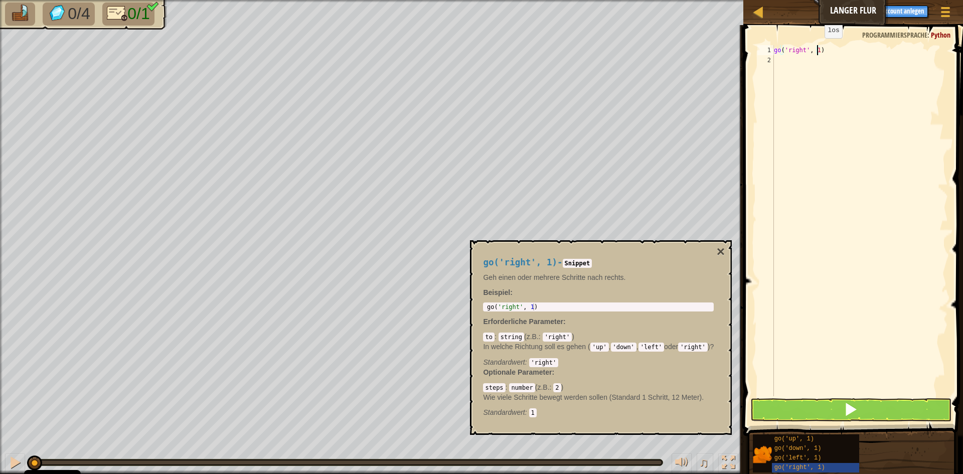
click at [816, 48] on div "go ( 'right' , 1 )" at bounding box center [860, 230] width 176 height 371
click at [837, 405] on button at bounding box center [850, 409] width 201 height 23
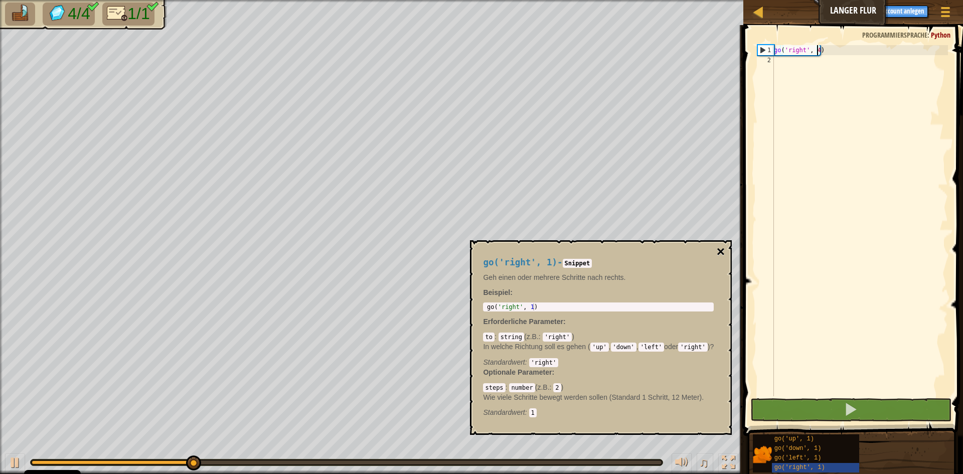
click at [723, 247] on button "×" at bounding box center [721, 252] width 8 height 14
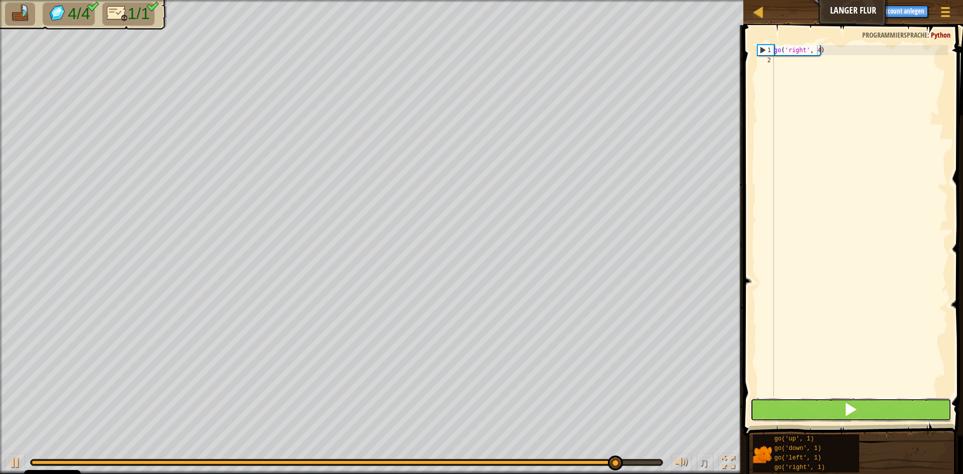
click at [774, 404] on button at bounding box center [850, 409] width 201 height 23
type textarea "go('right', 5)"
click at [770, 404] on button at bounding box center [850, 409] width 201 height 23
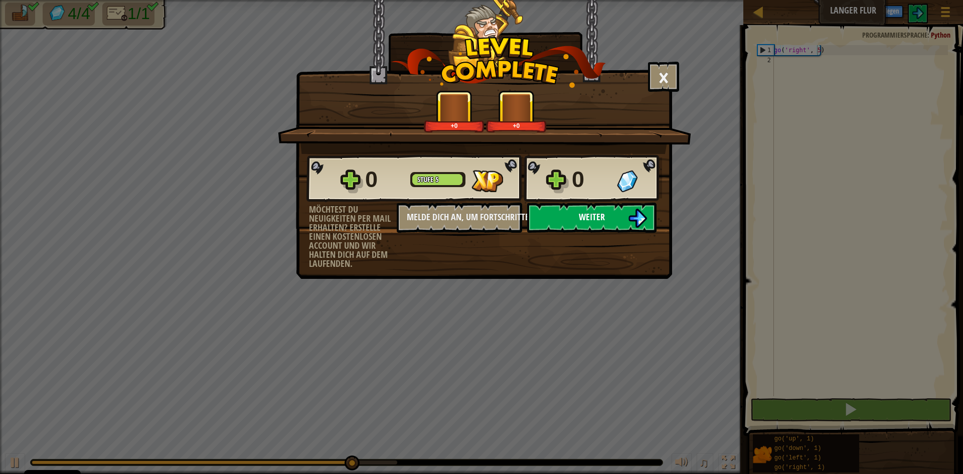
click at [626, 216] on button "Weiter" at bounding box center [591, 218] width 129 height 30
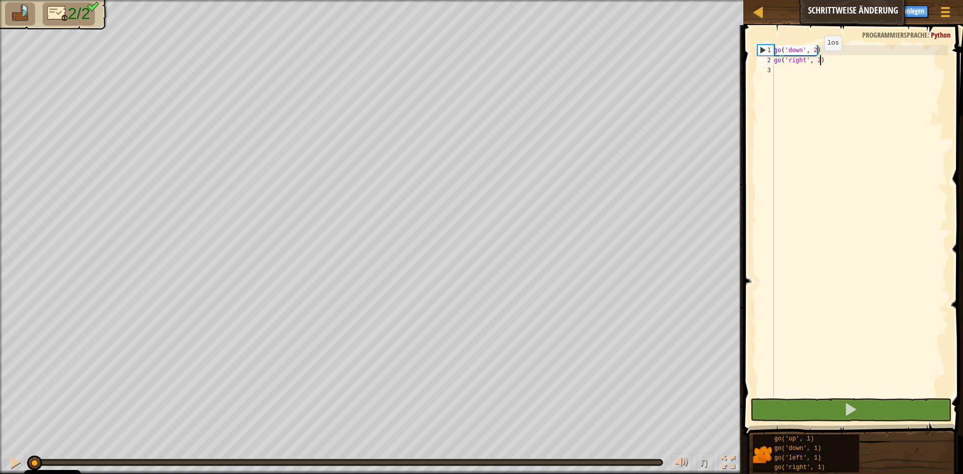
click at [816, 61] on div "go ( 'down' , 2 ) go ( 'right' , 2 )" at bounding box center [860, 230] width 176 height 371
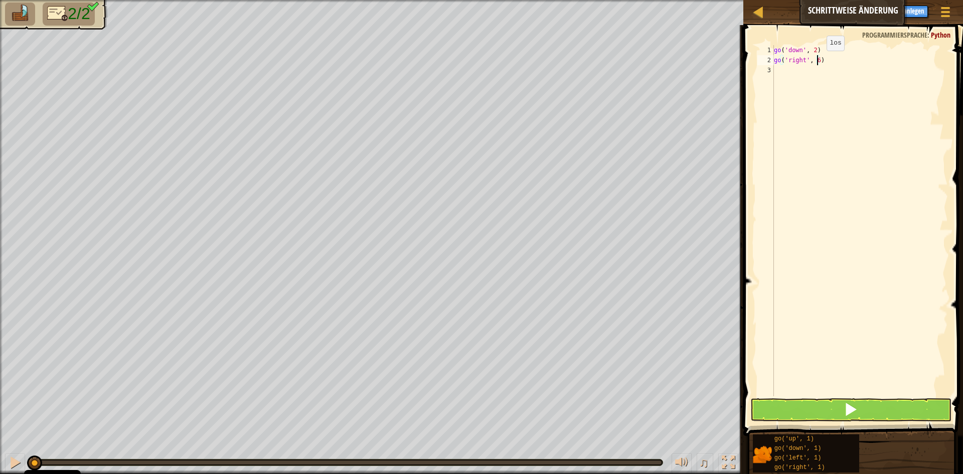
scroll to position [5, 4]
click at [823, 412] on button at bounding box center [850, 409] width 201 height 23
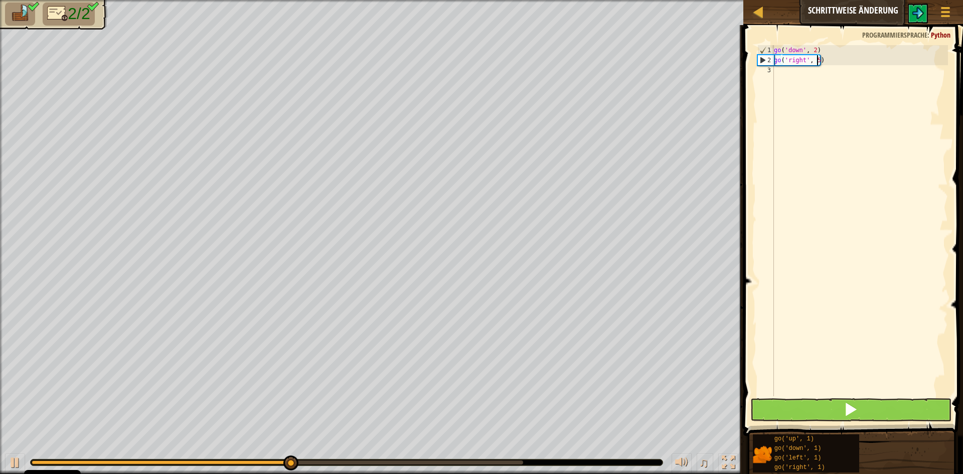
type textarea "go('right', 5)"
click at [811, 418] on button at bounding box center [850, 409] width 201 height 23
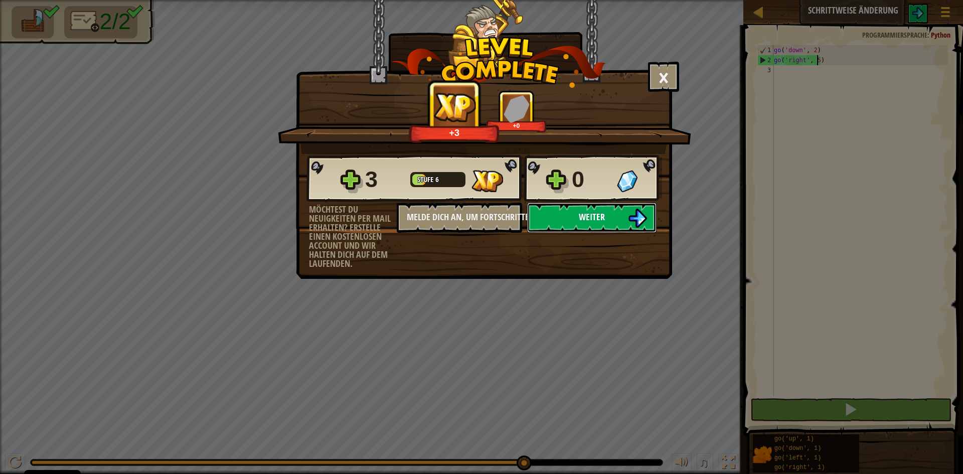
click at [578, 226] on button "Weiter" at bounding box center [591, 218] width 129 height 30
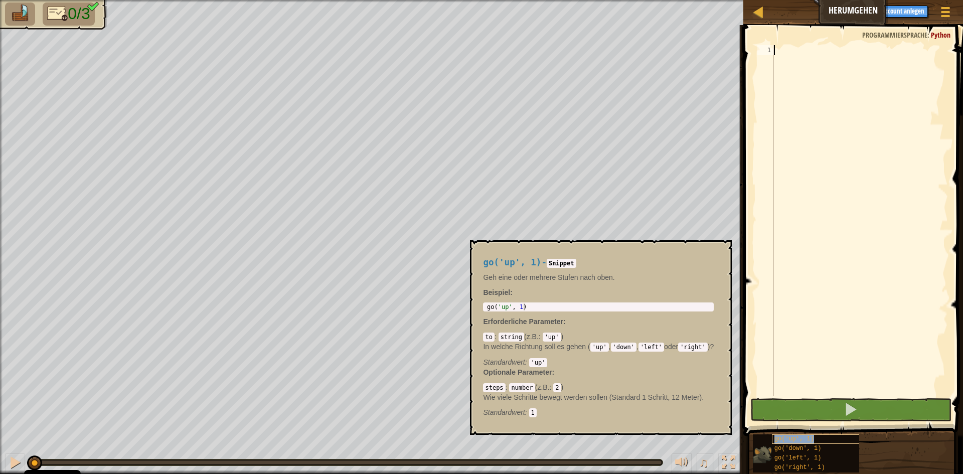
click at [811, 437] on span "go('up', 1)" at bounding box center [794, 438] width 40 height 7
click at [798, 439] on span "go('up', 1)" at bounding box center [794, 438] width 40 height 7
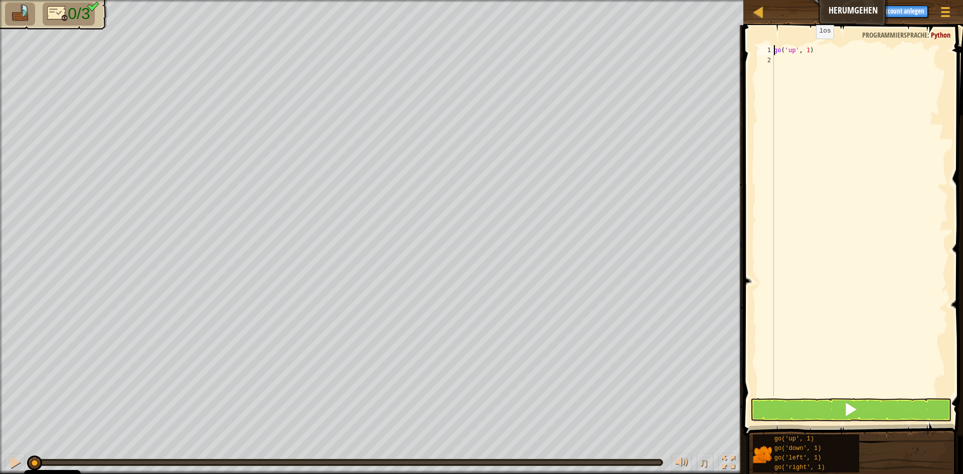
click at [807, 51] on div "go ( 'up' , 1 )" at bounding box center [860, 230] width 176 height 371
click at [819, 56] on div "go ( 'up' , 2 ) go ( 'right' , 1 )" at bounding box center [860, 230] width 176 height 371
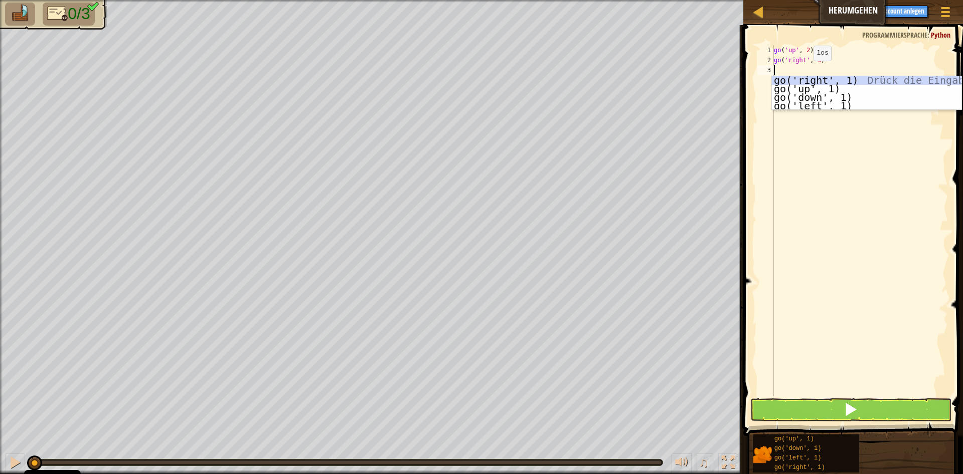
scroll to position [5, 3]
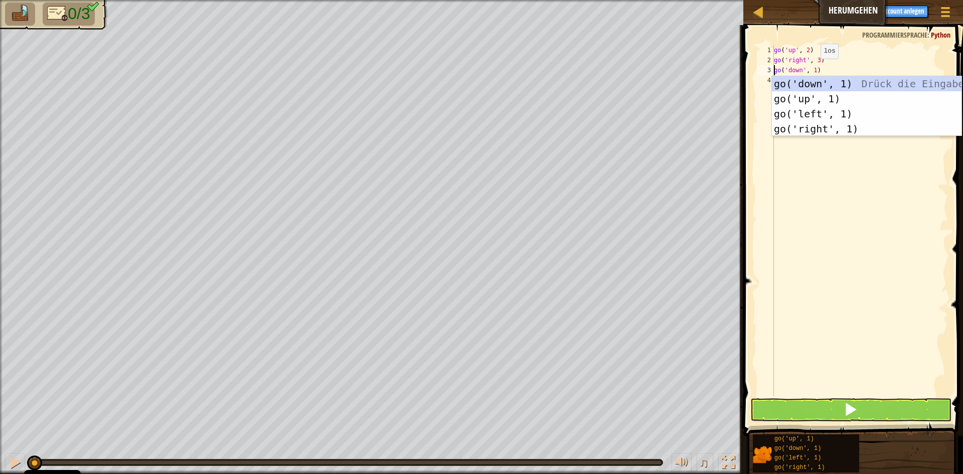
click at [812, 69] on div "go ( 'up' , 2 ) go ( 'right' , 3 ) go ( 'down' , 1 )" at bounding box center [860, 230] width 176 height 371
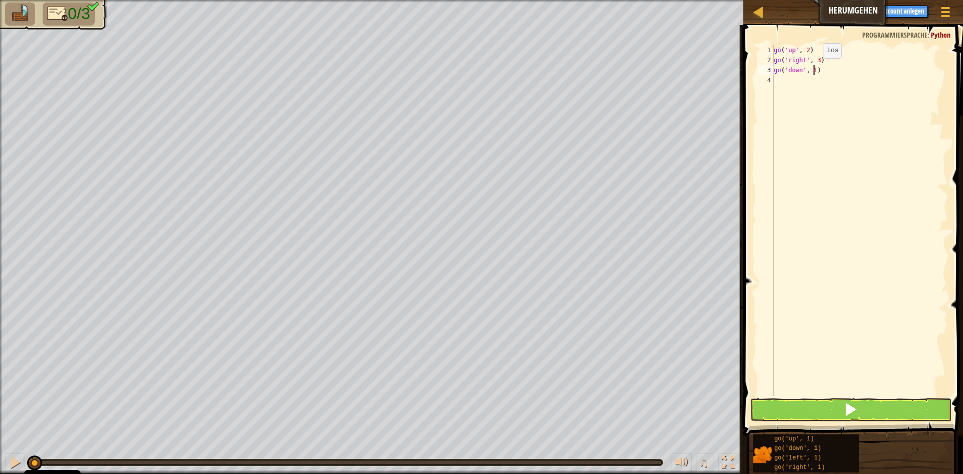
click at [815, 68] on div "go ( 'up' , 2 ) go ( 'right' , 3 ) go ( 'down' , 1 )" at bounding box center [860, 230] width 176 height 371
type textarea "go('down', 2)"
click at [811, 409] on button at bounding box center [850, 409] width 201 height 23
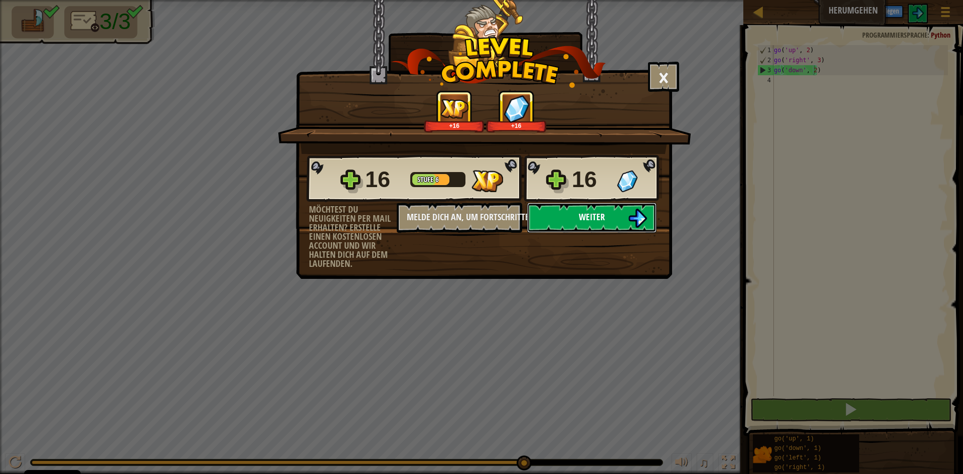
click at [558, 211] on button "Weiter" at bounding box center [591, 218] width 129 height 30
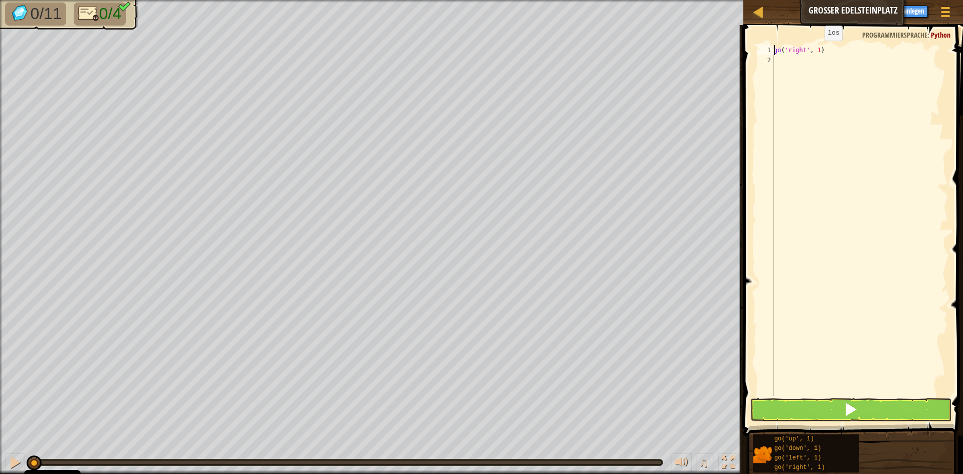
click at [816, 50] on div "go ( 'right' , 1 )" at bounding box center [860, 230] width 176 height 371
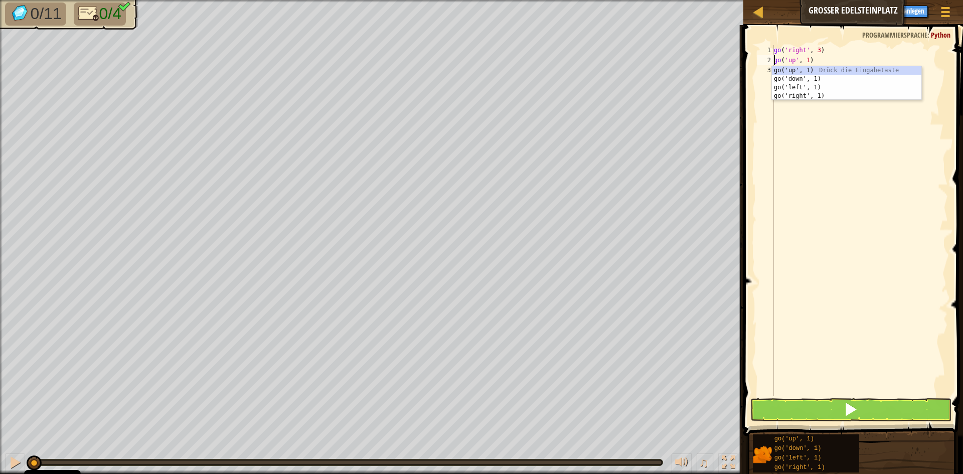
click at [810, 62] on div "go ( 'right' , 3 ) go ( 'up' , 1 )" at bounding box center [860, 230] width 176 height 371
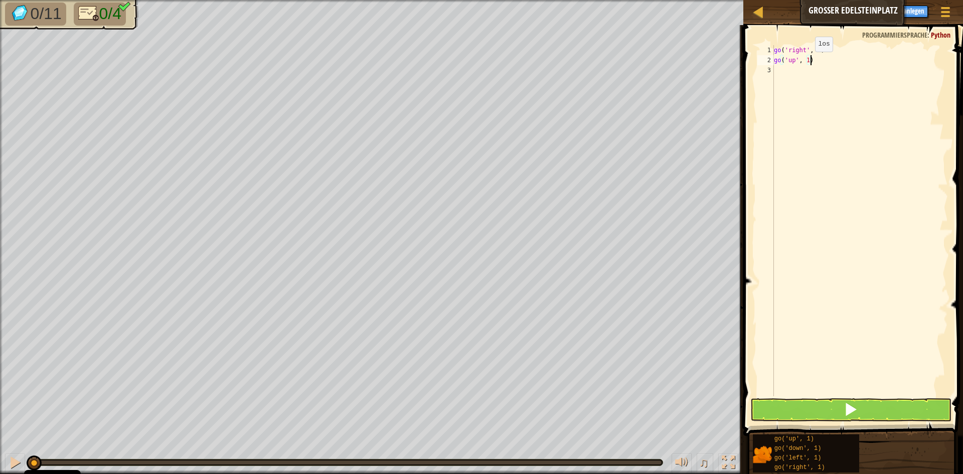
click at [805, 61] on div "go ( 'right' , 3 ) go ( 'up' , 1 )" at bounding box center [860, 230] width 176 height 371
click at [807, 59] on div "go ( 'right' , 3 ) go ( 'up' , 1 )" at bounding box center [860, 230] width 176 height 371
click at [815, 70] on div "go ( 'right' , 3 ) go ( 'up' , 3 ) go ( 'left' , 1 )" at bounding box center [860, 230] width 176 height 371
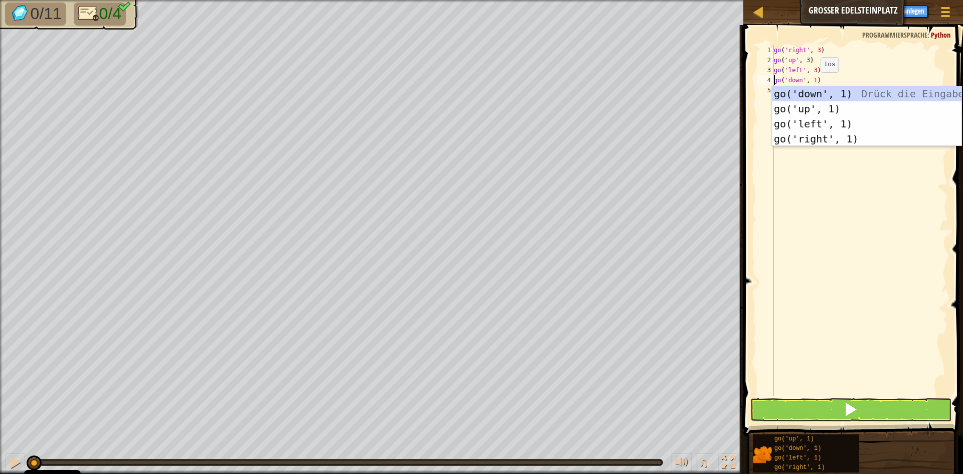
click at [812, 82] on div "go ( 'right' , 3 ) go ( 'up' , 3 ) go ( 'left' , 3 ) go ( 'down' , 1 )" at bounding box center [860, 230] width 176 height 371
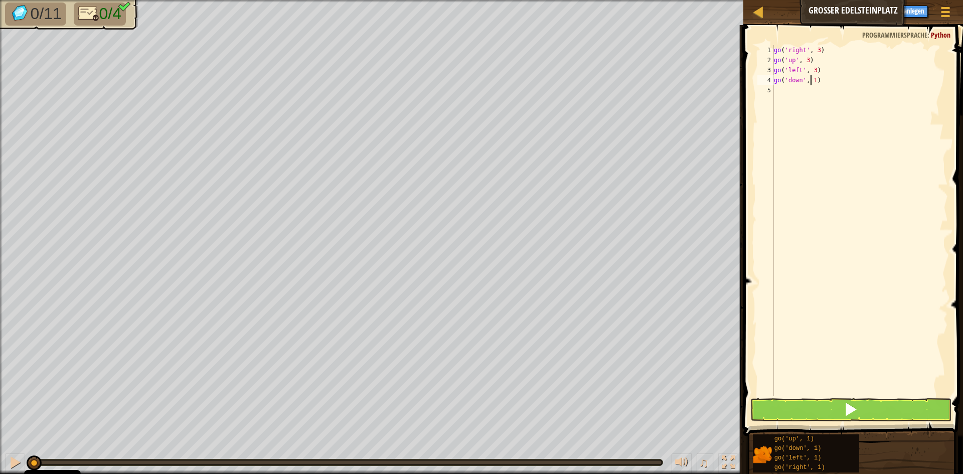
click at [816, 81] on div "go ( 'right' , 3 ) go ( 'up' , 3 ) go ( 'left' , 3 ) go ( 'down' , 1 )" at bounding box center [860, 230] width 176 height 371
click at [814, 81] on div "go ( 'right' , 3 ) go ( 'up' , 3 ) go ( 'left' , 3 ) go ( 'down' , 1 )" at bounding box center [860, 230] width 176 height 371
type textarea "go('down', 2)"
click at [843, 411] on button at bounding box center [850, 409] width 201 height 23
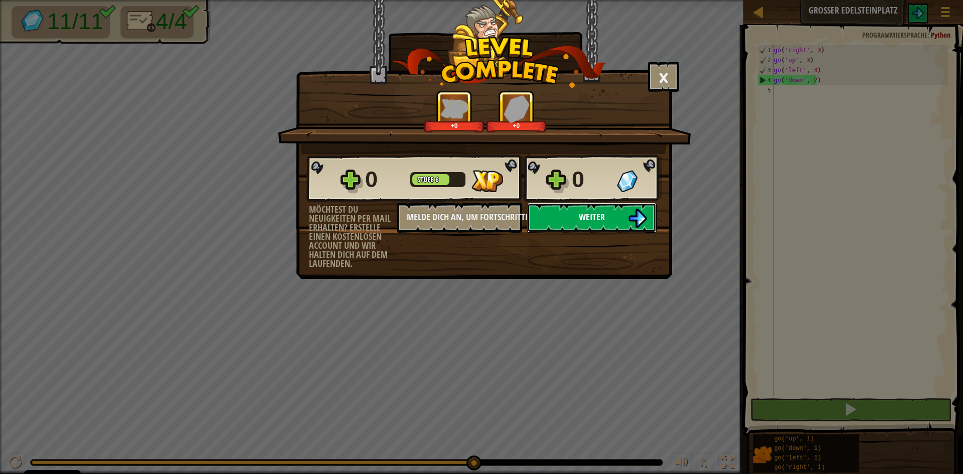
click at [567, 203] on button "Weiter" at bounding box center [591, 218] width 129 height 30
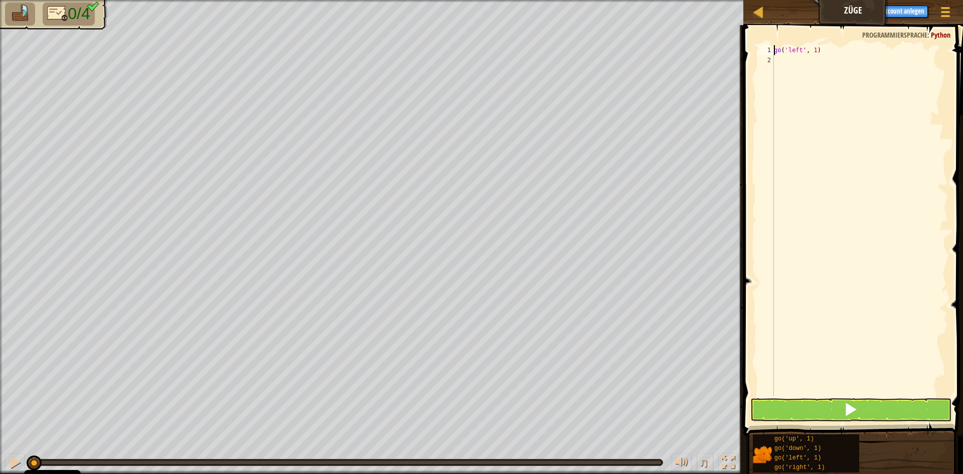
click at [814, 43] on span at bounding box center [854, 216] width 228 height 440
click at [813, 48] on div "go ( 'left' , 1 )" at bounding box center [860, 230] width 176 height 371
click at [822, 90] on div "go('down', 1) Drück die Eingabetaste go('up', 1) Drück die Eingabetaste go('lef…" at bounding box center [846, 91] width 149 height 51
type textarea "go('down', 1)"
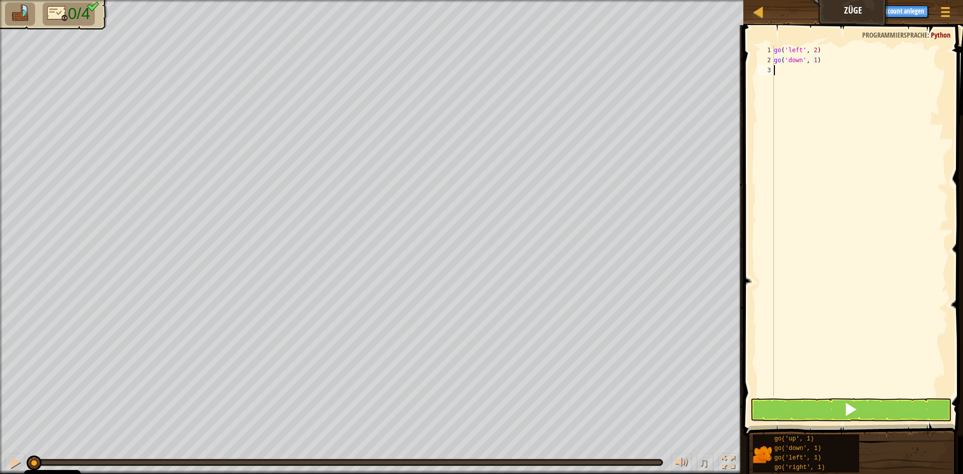
click at [809, 73] on div "go ( 'left' , 2 ) go ( 'down' , 1 )" at bounding box center [860, 230] width 176 height 371
click at [816, 60] on div "go ( 'left' , 2 ) go ( 'down' , 1 )" at bounding box center [860, 230] width 176 height 371
click at [809, 62] on div "go ( 'left' , 2 ) go ( 'down' , 1 )" at bounding box center [860, 230] width 176 height 371
click at [817, 60] on div "go ( 'left' , 2 ) go ( 'down' , 1 )" at bounding box center [860, 230] width 176 height 371
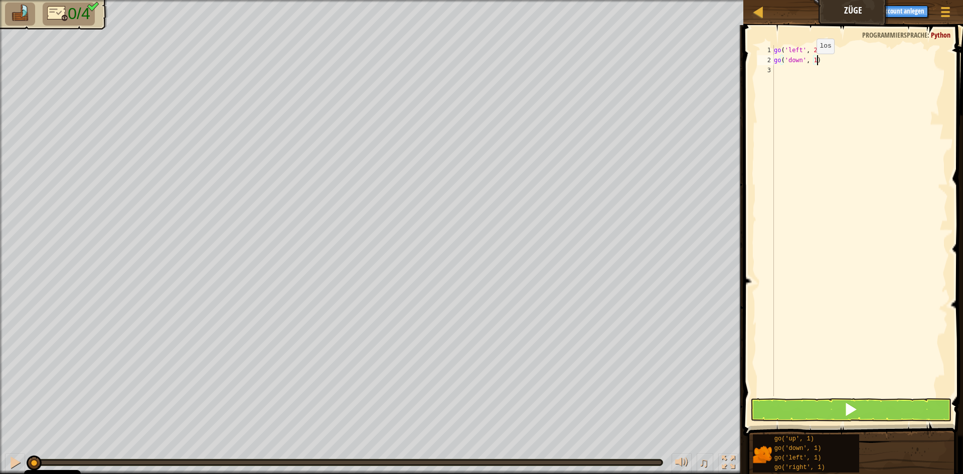
click at [808, 64] on div "go ( 'left' , 2 ) go ( 'down' , 1 )" at bounding box center [860, 230] width 176 height 371
click at [813, 62] on div "go ( 'left' , 2 ) go ( 'down' , 1 )" at bounding box center [860, 230] width 176 height 371
click at [817, 71] on div "go ( 'left' , 2 ) go ( 'down' , 2 ) go ( 'right' , 1 )" at bounding box center [860, 230] width 176 height 371
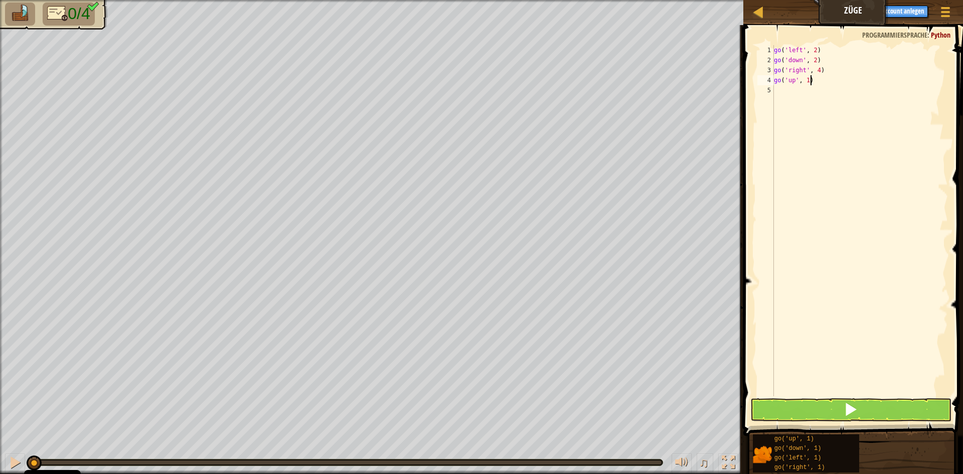
click at [839, 76] on div "go ( 'left' , 2 ) go ( 'down' , 2 ) go ( 'right' , 4 ) go ( 'up' , 1 )" at bounding box center [860, 230] width 176 height 371
click at [804, 80] on div "go ( 'left' , 2 ) go ( 'down' , 2 ) go ( 'right' , 4 ) go ( 'up' , 1 )" at bounding box center [860, 230] width 176 height 371
click at [807, 81] on div "go ( 'left' , 2 ) go ( 'down' , 2 ) go ( 'right' , 4 ) go ( 'up' , 1 )" at bounding box center [860, 230] width 176 height 371
type textarea "go('up', 3)"
click at [796, 416] on button at bounding box center [850, 409] width 201 height 23
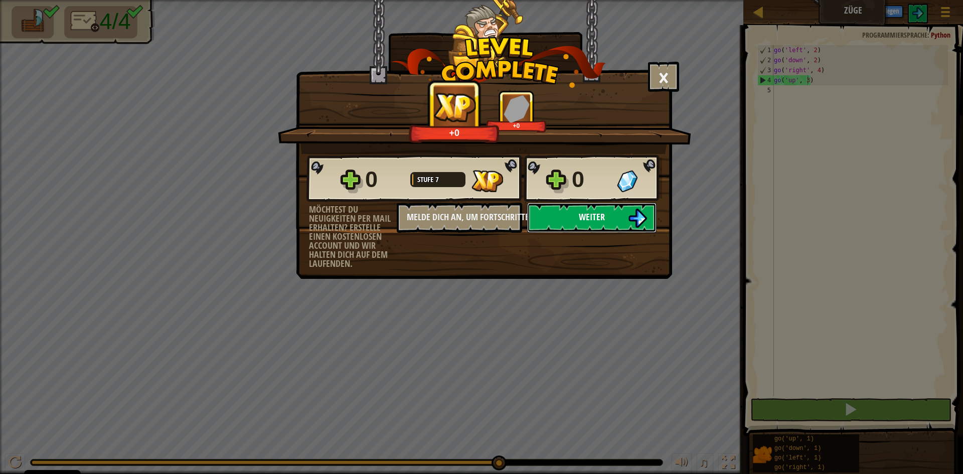
click at [596, 218] on span "Weiter" at bounding box center [592, 217] width 26 height 13
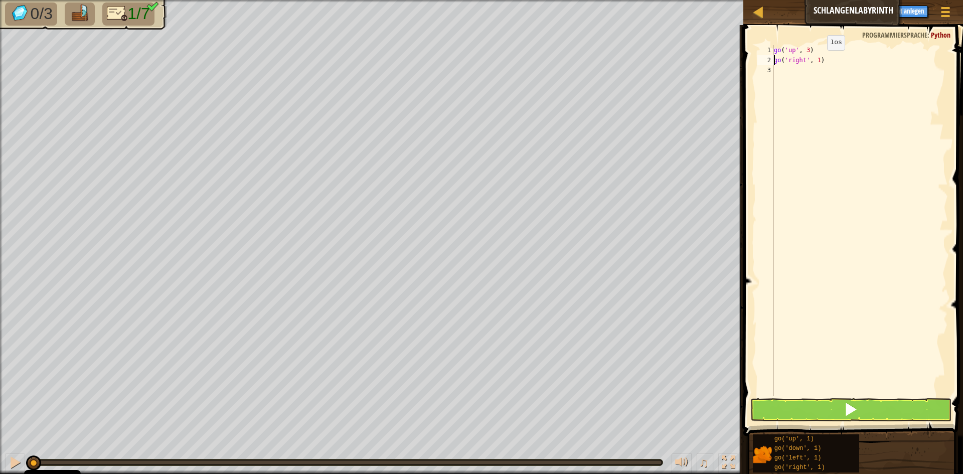
click at [819, 60] on div "go ( 'up' , 3 ) go ( 'right' , 1 )" at bounding box center [860, 230] width 176 height 371
type textarea "go('up', 1)"
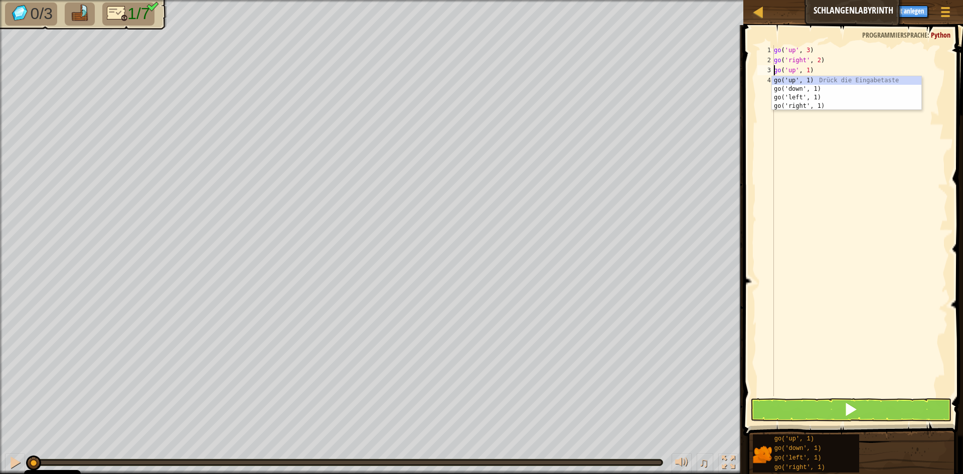
scroll to position [5, 3]
click at [802, 217] on div "go ( 'up' , 3 ) go ( 'right' , 2 ) go ( 'up' , 1 )" at bounding box center [860, 230] width 176 height 371
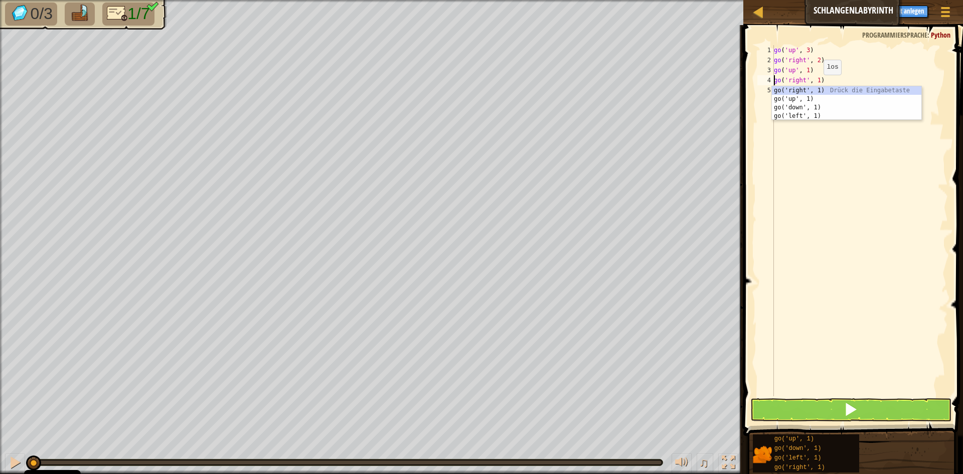
click at [815, 85] on div "go ( 'up' , 3 ) go ( 'right' , 2 ) go ( 'up' , 1 ) go ( 'right' , 1 )" at bounding box center [860, 230] width 176 height 371
click at [818, 84] on div "go ( 'up' , 3 ) go ( 'right' , 2 ) go ( 'up' , 1 ) go ( 'right' , 1 )" at bounding box center [860, 230] width 176 height 371
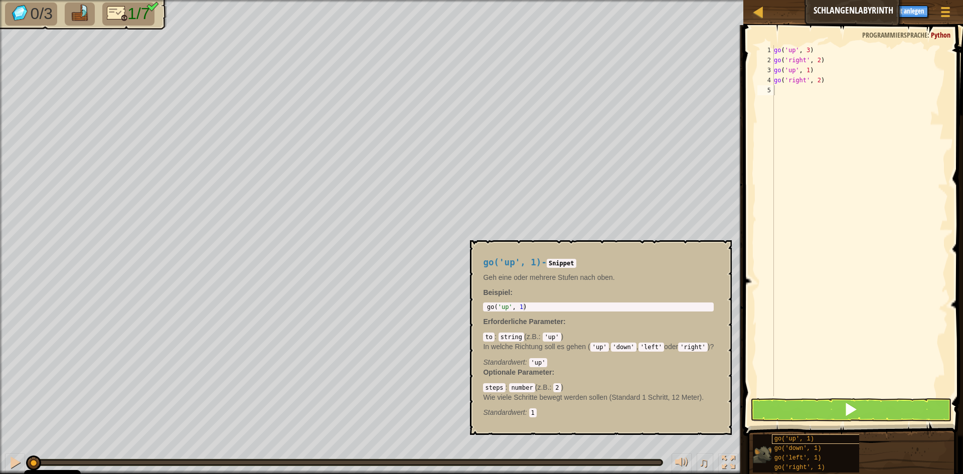
scroll to position [5, 3]
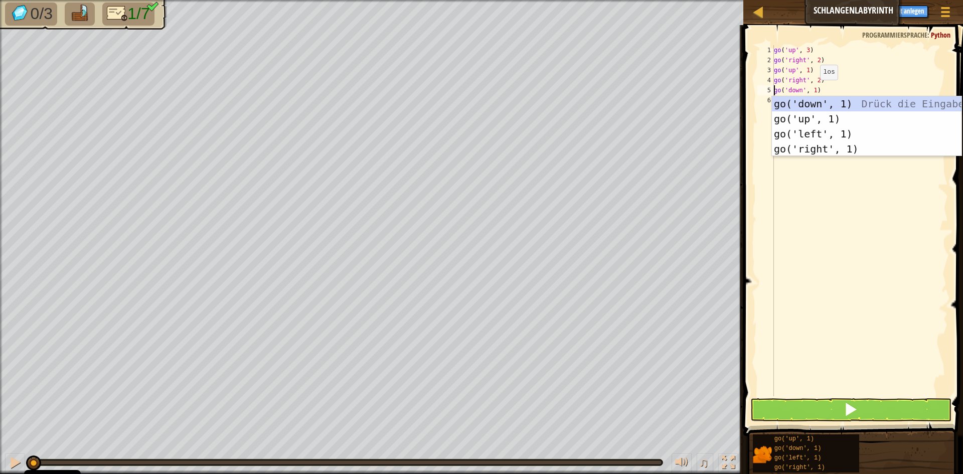
click at [812, 90] on div "go ( 'up' , 3 ) go ( 'right' , 2 ) go ( 'up' , 1 ) go ( 'right' , 2 ) go ( 'dow…" at bounding box center [860, 230] width 176 height 371
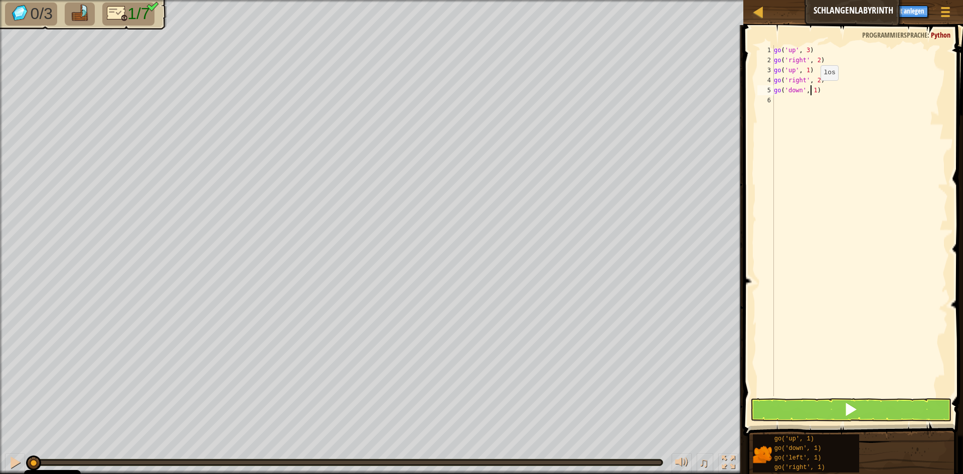
click at [812, 90] on div "go ( 'up' , 3 ) go ( 'right' , 2 ) go ( 'up' , 1 ) go ( 'right' , 2 ) go ( 'dow…" at bounding box center [860, 230] width 176 height 371
click at [815, 90] on div "go ( 'up' , 3 ) go ( 'right' , 2 ) go ( 'up' , 1 ) go ( 'right' , 2 ) go ( 'dow…" at bounding box center [860, 230] width 176 height 371
click at [814, 90] on div "go ( 'up' , 3 ) go ( 'right' , 2 ) go ( 'up' , 1 ) go ( 'right' , 2 ) go ( 'dow…" at bounding box center [860, 220] width 176 height 351
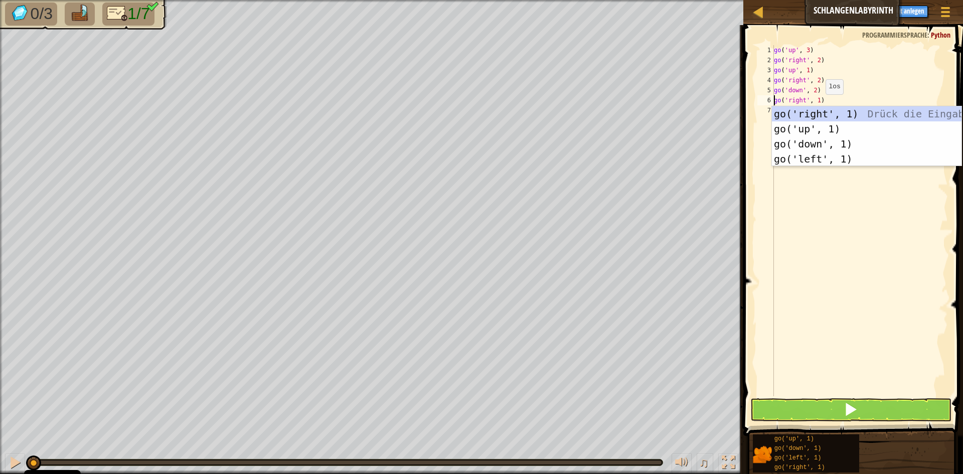
click at [817, 104] on div "go ( 'up' , 3 ) go ( 'right' , 2 ) go ( 'up' , 1 ) go ( 'right' , 2 ) go ( 'dow…" at bounding box center [860, 230] width 176 height 371
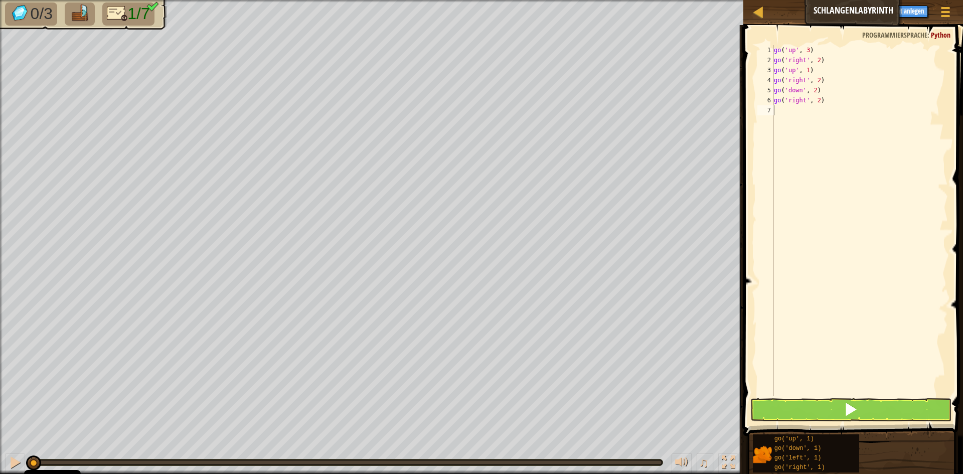
scroll to position [5, 3]
click at [808, 111] on div "go ( 'up' , 3 ) go ( 'right' , 2 ) go ( 'up' , 1 ) go ( 'right' , 2 ) go ( 'dow…" at bounding box center [860, 230] width 176 height 371
type textarea "go('up', 3)"
click at [812, 405] on button at bounding box center [850, 409] width 201 height 23
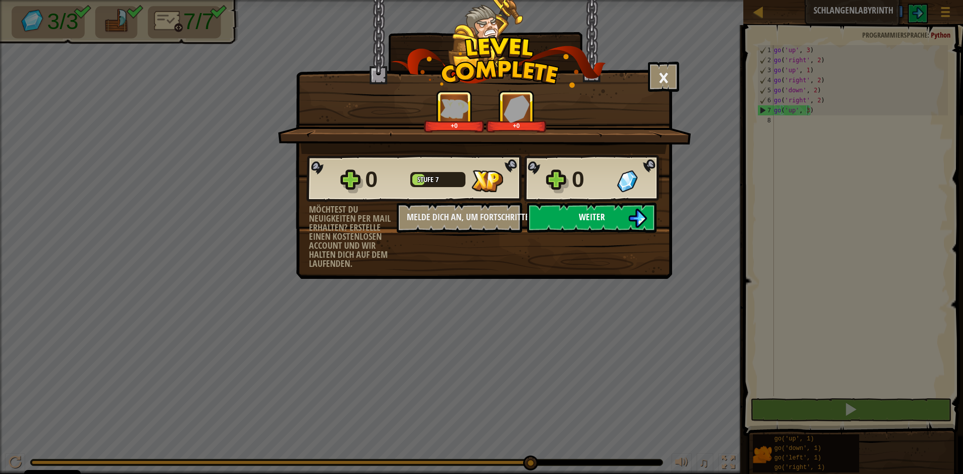
click at [611, 211] on button "Weiter" at bounding box center [591, 218] width 129 height 30
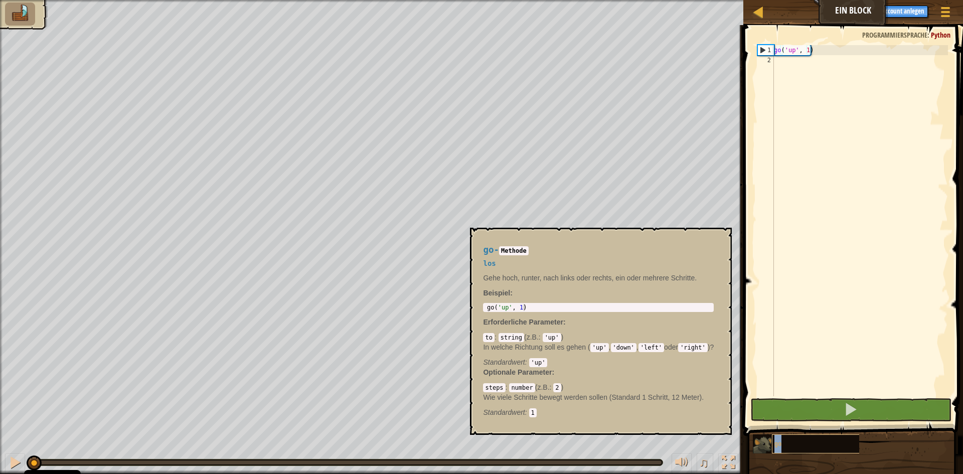
click at [839, 439] on div "go" at bounding box center [820, 443] width 96 height 19
click at [823, 83] on div "go ( 'up' , 1 )" at bounding box center [860, 230] width 176 height 371
click at [721, 240] on button "×" at bounding box center [721, 239] width 8 height 14
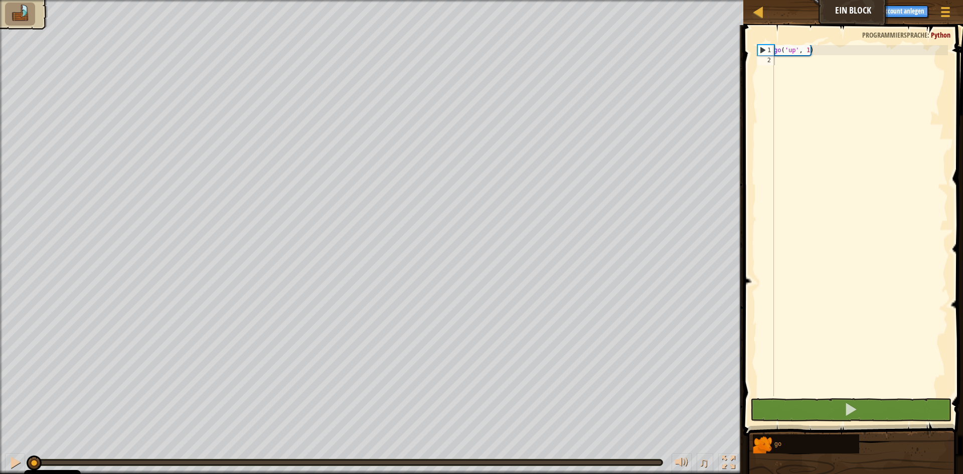
click at [798, 63] on div "go ( 'up' , 1 )" at bounding box center [860, 230] width 176 height 371
click at [807, 46] on div "go ( 'up' , 1 )" at bounding box center [860, 230] width 176 height 371
type textarea "go('up', 2)"
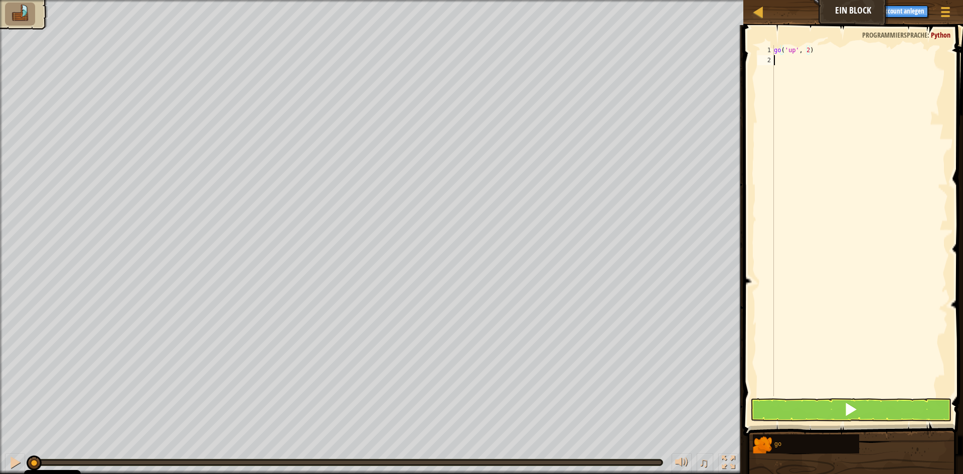
click at [795, 59] on div "go ( 'up' , 2 )" at bounding box center [860, 230] width 176 height 371
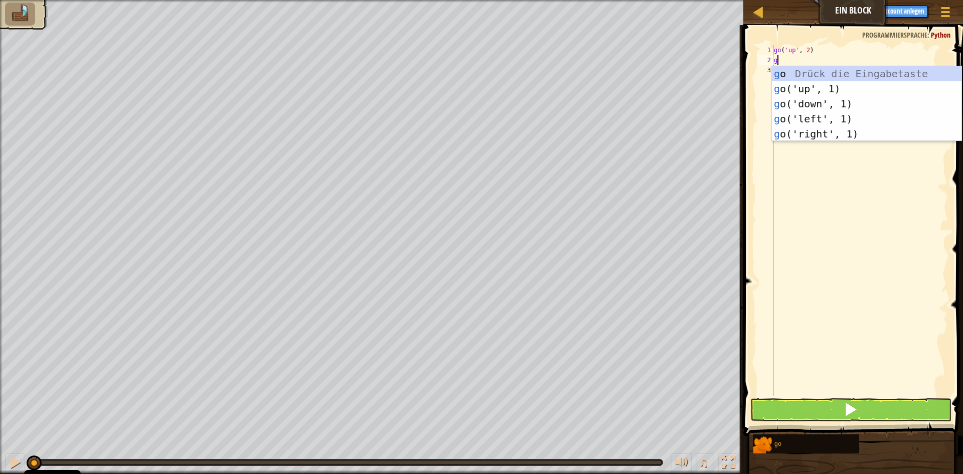
type textarea "go"
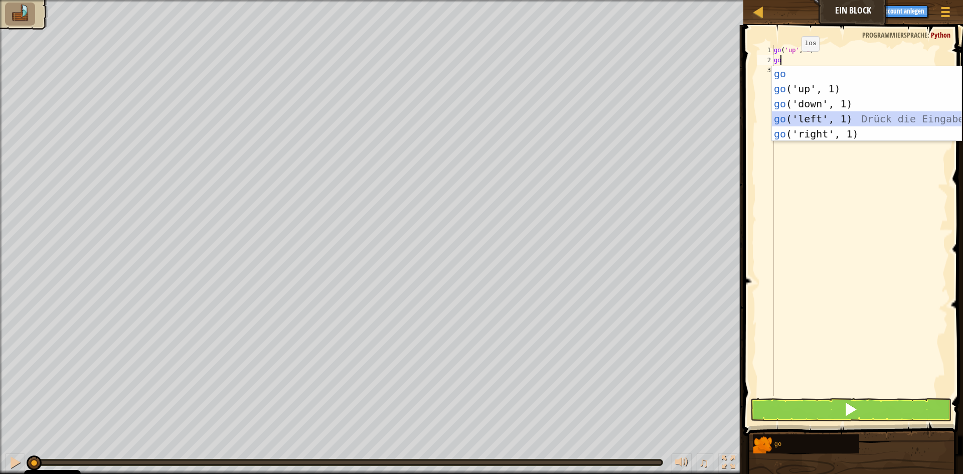
click at [798, 114] on div "go Drück die Eingabetaste go ('up', 1) Drück die Eingabetaste go ('down', 1) Dr…" at bounding box center [867, 118] width 190 height 105
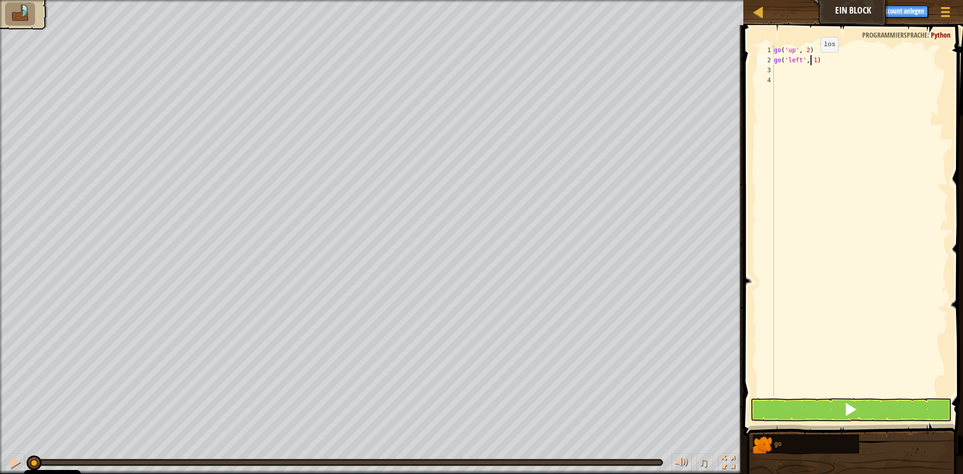
click at [812, 62] on div "go ( 'up' , 2 ) go ( 'left' , 1 )" at bounding box center [860, 230] width 176 height 371
click at [814, 59] on div "go ( 'up' , 2 ) go ( 'left' , 1 )" at bounding box center [860, 230] width 176 height 371
type textarea "go('left', 3)"
click at [788, 68] on div "go ( 'up' , 2 ) go ( 'left' , 3 )" at bounding box center [860, 230] width 176 height 371
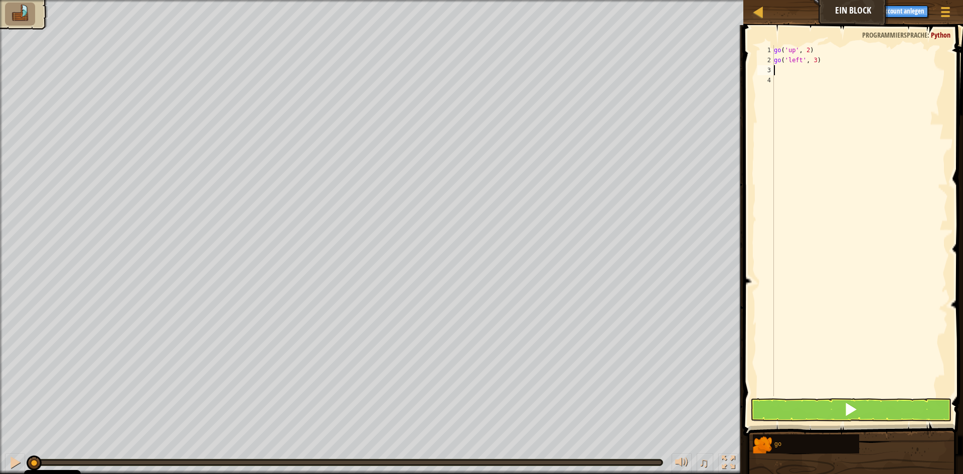
scroll to position [5, 0]
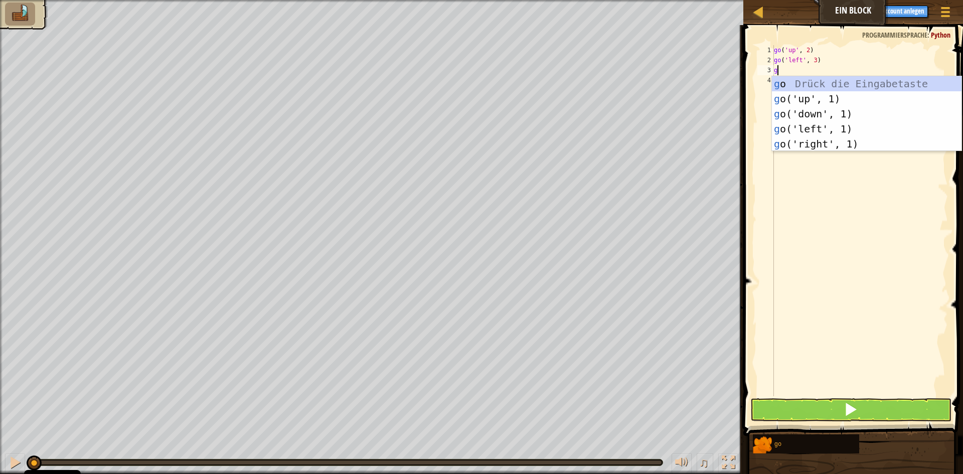
type textarea "go"
click at [820, 107] on div "go Drück die Eingabetaste go ('up', 1) Drück die Eingabetaste go ('down', 1) Dr…" at bounding box center [867, 128] width 190 height 105
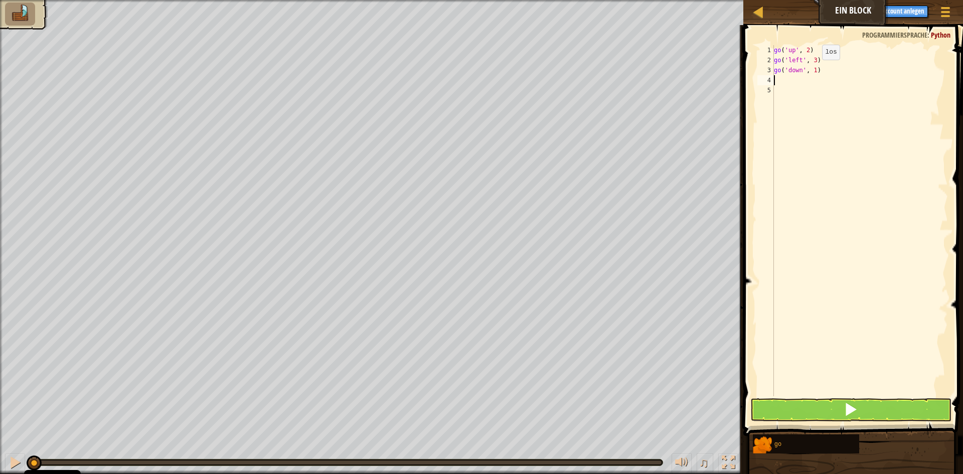
click at [814, 70] on div "go ( 'up' , 2 ) go ( 'left' , 3 ) go ( 'down' , 1 )" at bounding box center [860, 230] width 176 height 371
type textarea "go('down', 2)"
click at [781, 85] on div "go ( 'up' , 2 ) go ( 'left' , 3 ) go ( 'down' , 2 )" at bounding box center [860, 230] width 176 height 371
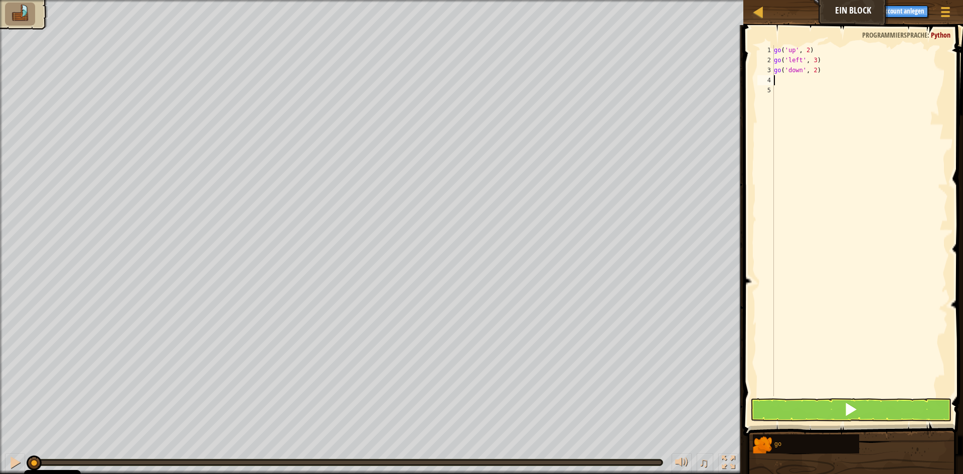
click at [781, 81] on div "go ( 'up' , 2 ) go ( 'left' , 3 ) go ( 'down' , 2 )" at bounding box center [860, 230] width 176 height 371
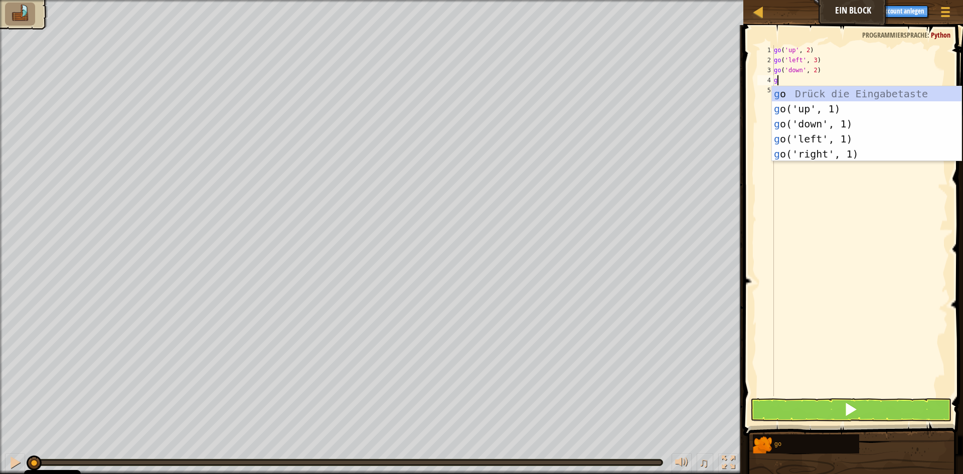
type textarea "go"
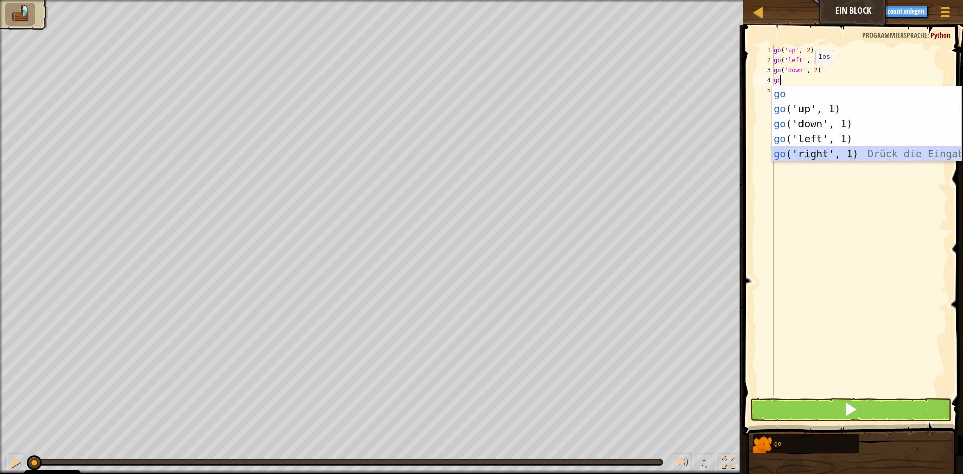
click at [809, 159] on div "go Drück die Eingabetaste go ('up', 1) Drück die Eingabetaste go ('down', 1) Dr…" at bounding box center [867, 138] width 190 height 105
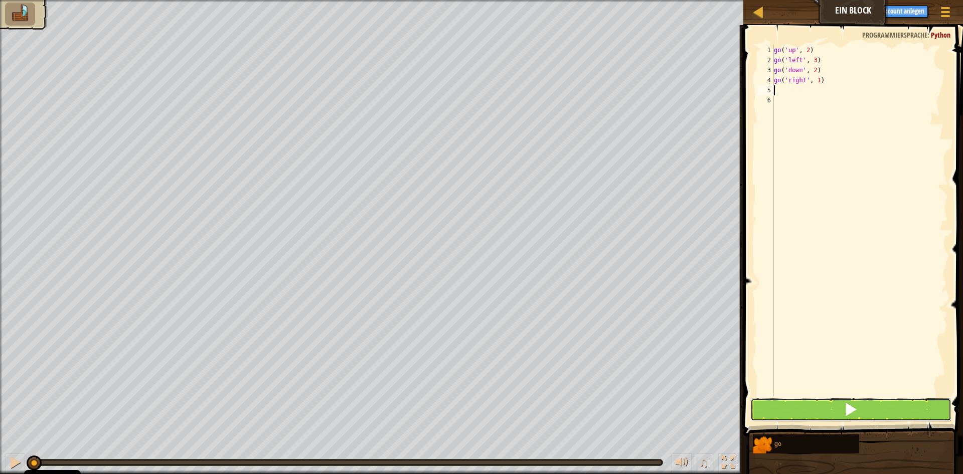
click at [822, 408] on button at bounding box center [850, 409] width 201 height 23
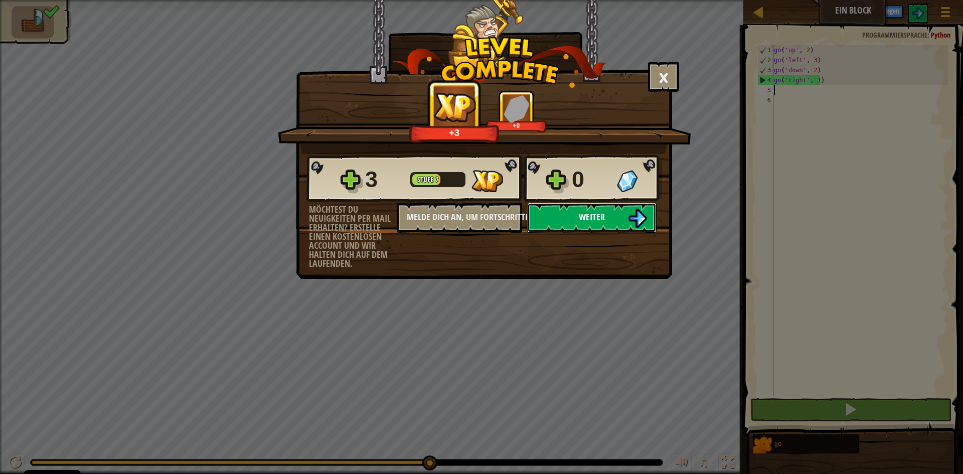
click at [632, 219] on img at bounding box center [637, 218] width 19 height 19
